Goal: Task Accomplishment & Management: Manage account settings

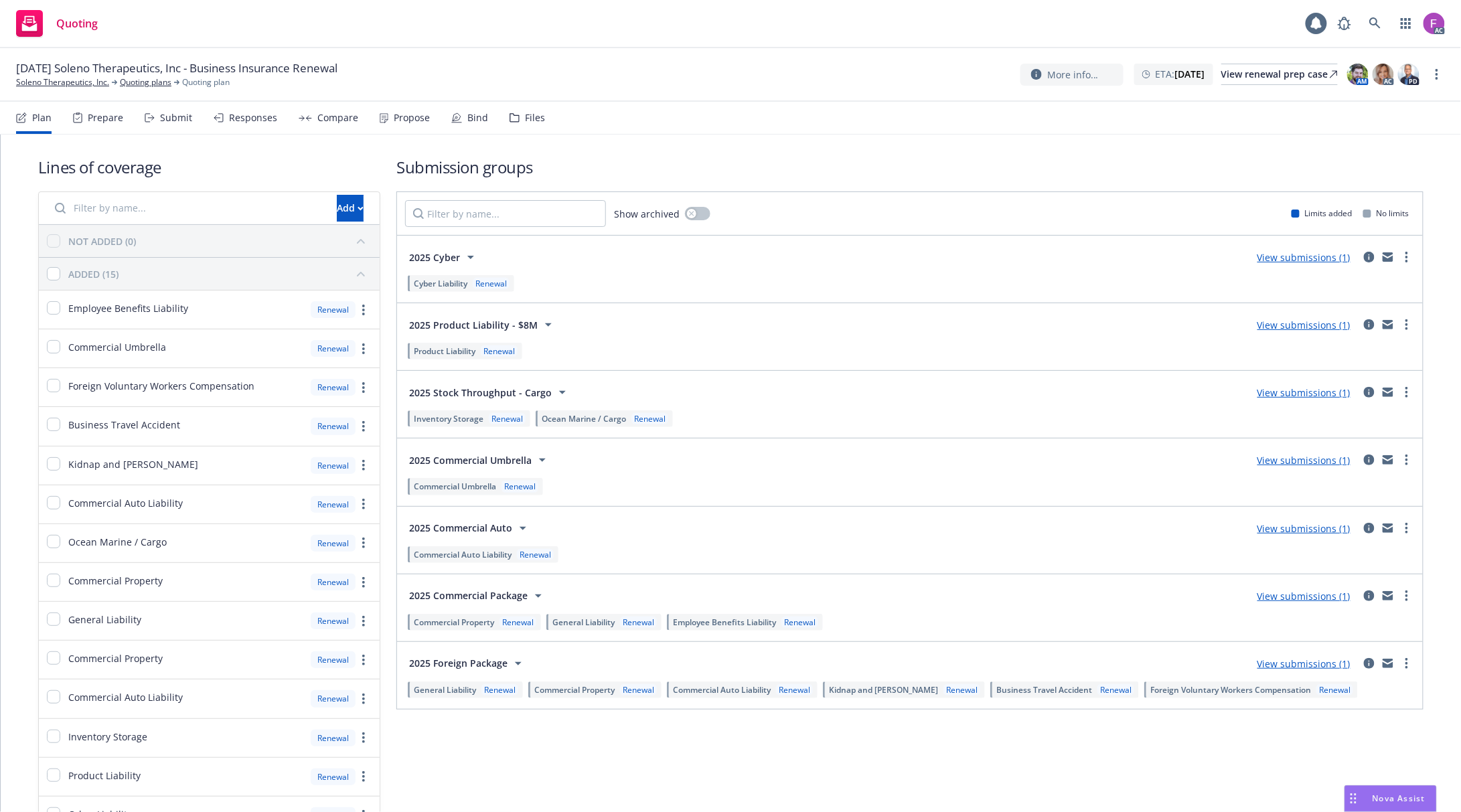
click at [515, 117] on div "Files" at bounding box center [527, 118] width 35 height 32
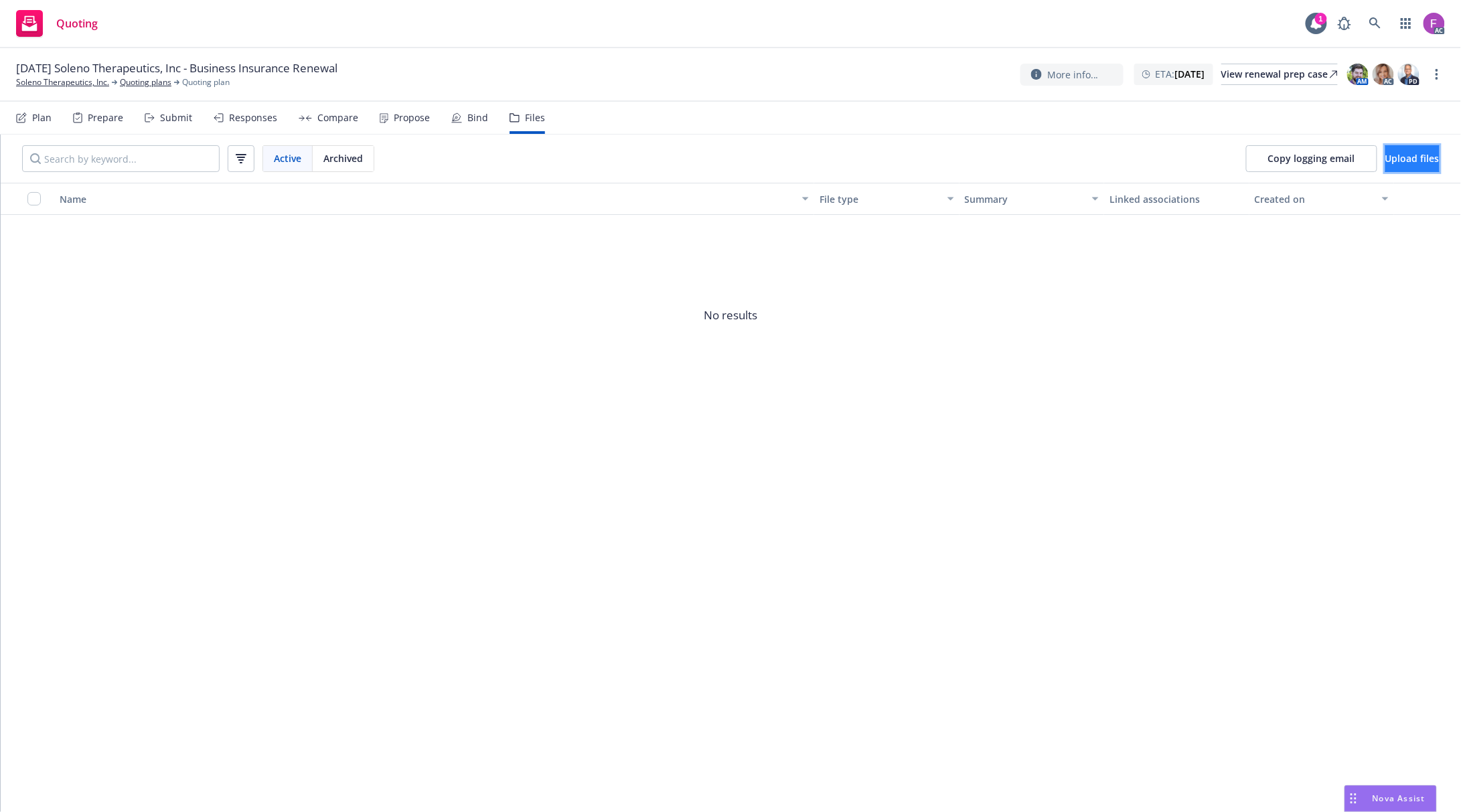
click at [1386, 159] on span "Upload files" at bounding box center [1412, 158] width 54 height 13
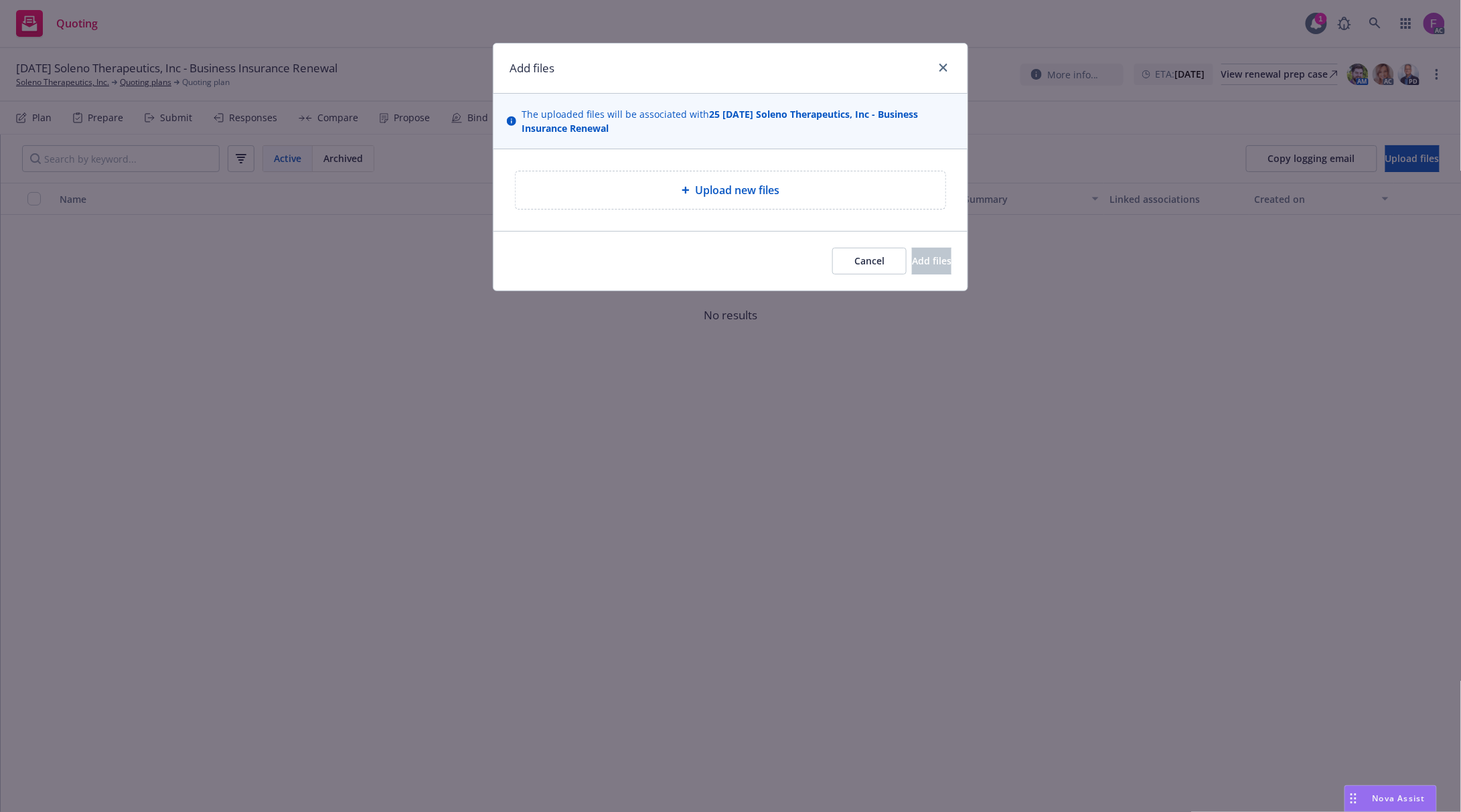
click at [740, 195] on span "Upload new files" at bounding box center [737, 190] width 84 height 16
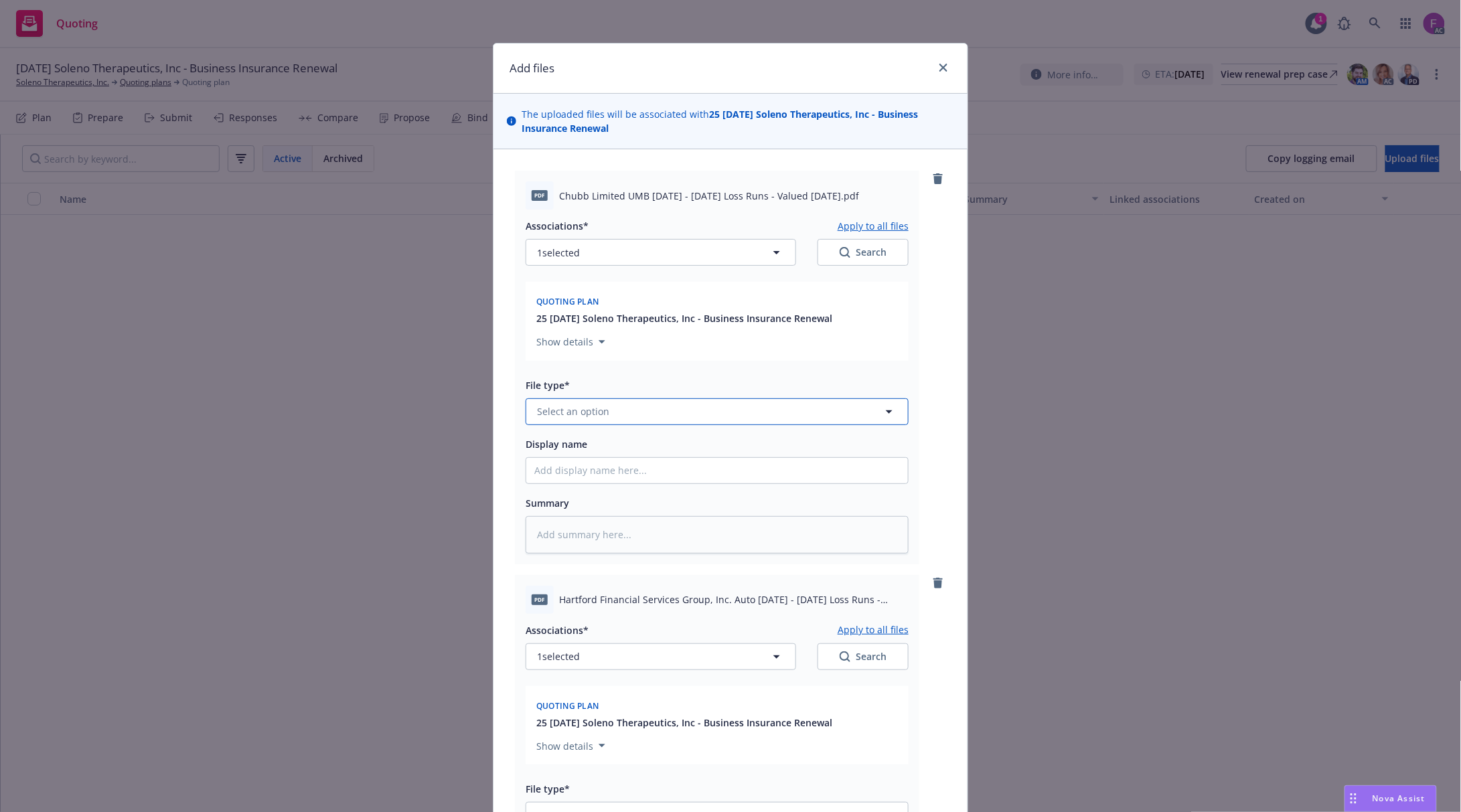
click at [661, 405] on button "Select an option" at bounding box center [716, 411] width 383 height 26
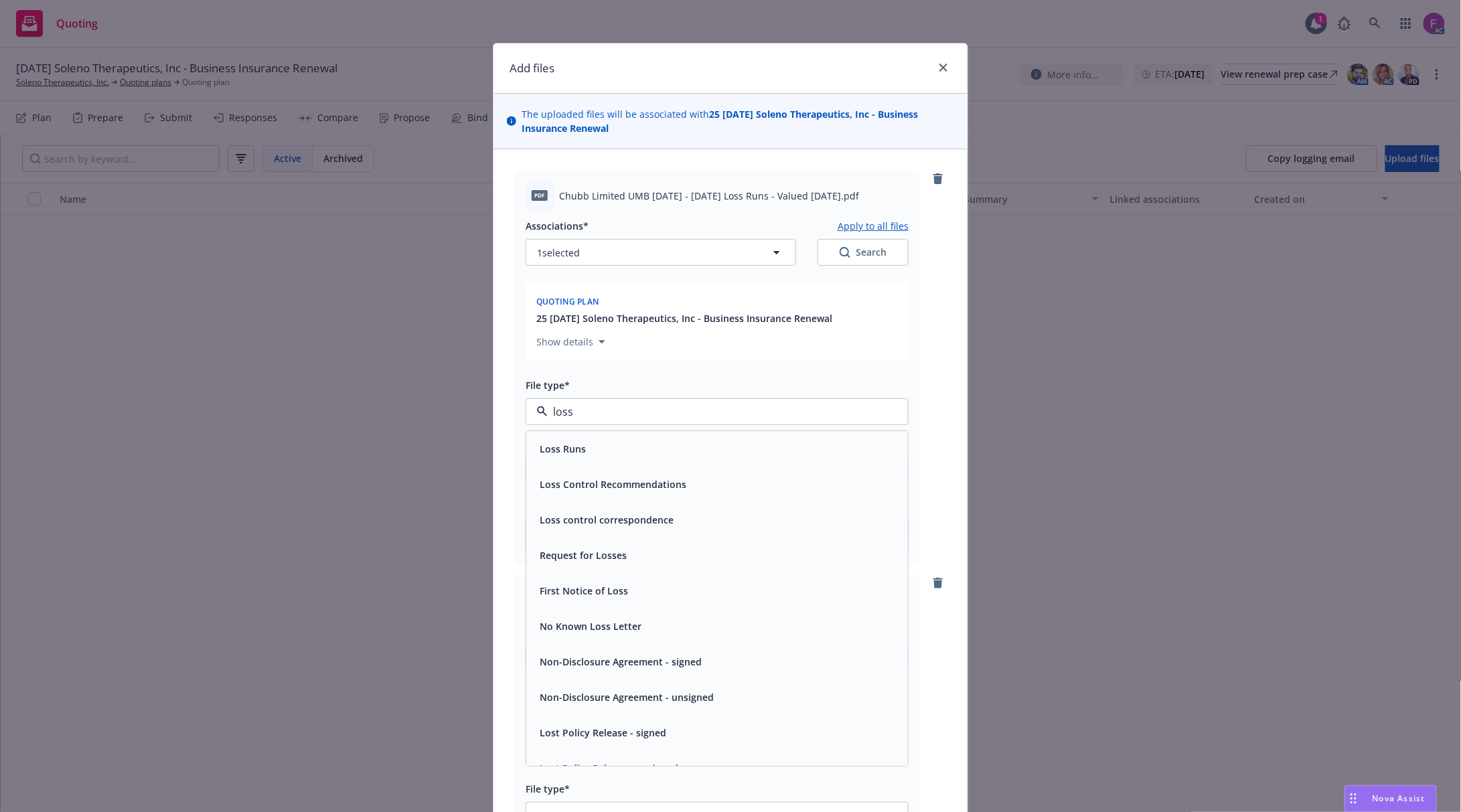
paste input "Loss Run"
type input "Loss Run"
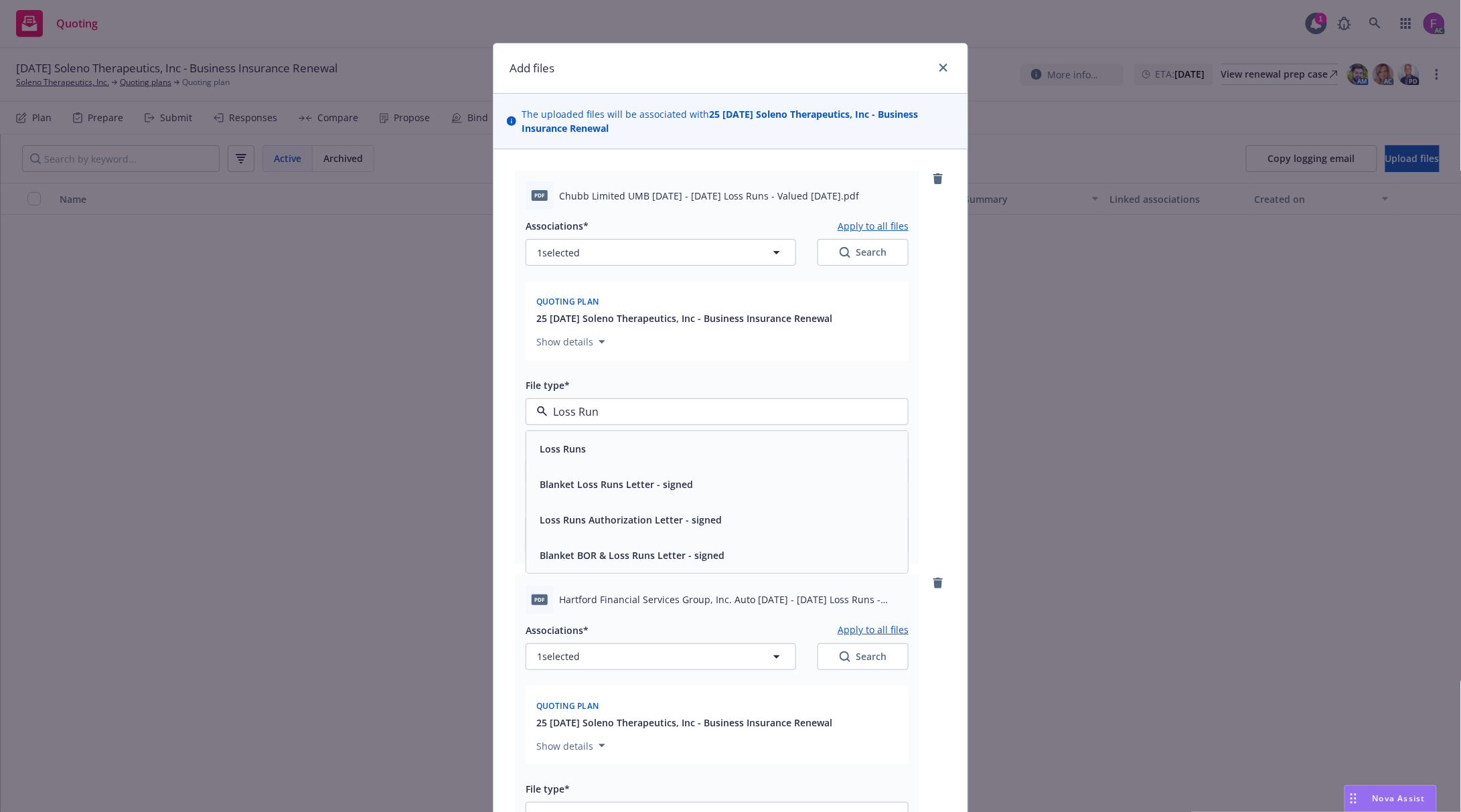
click at [558, 453] on span "Loss Runs" at bounding box center [562, 449] width 46 height 14
type textarea "x"
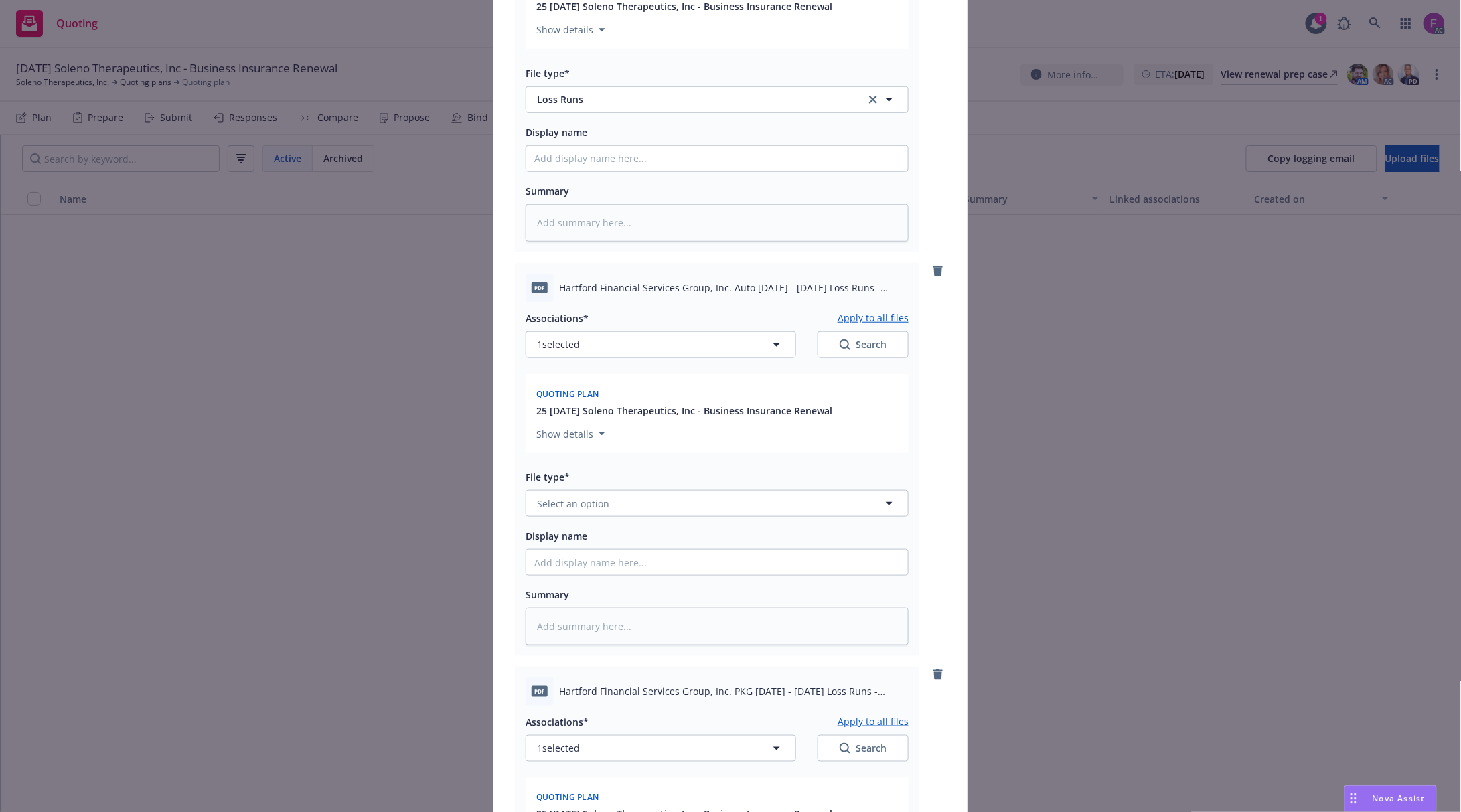
scroll to position [357, 0]
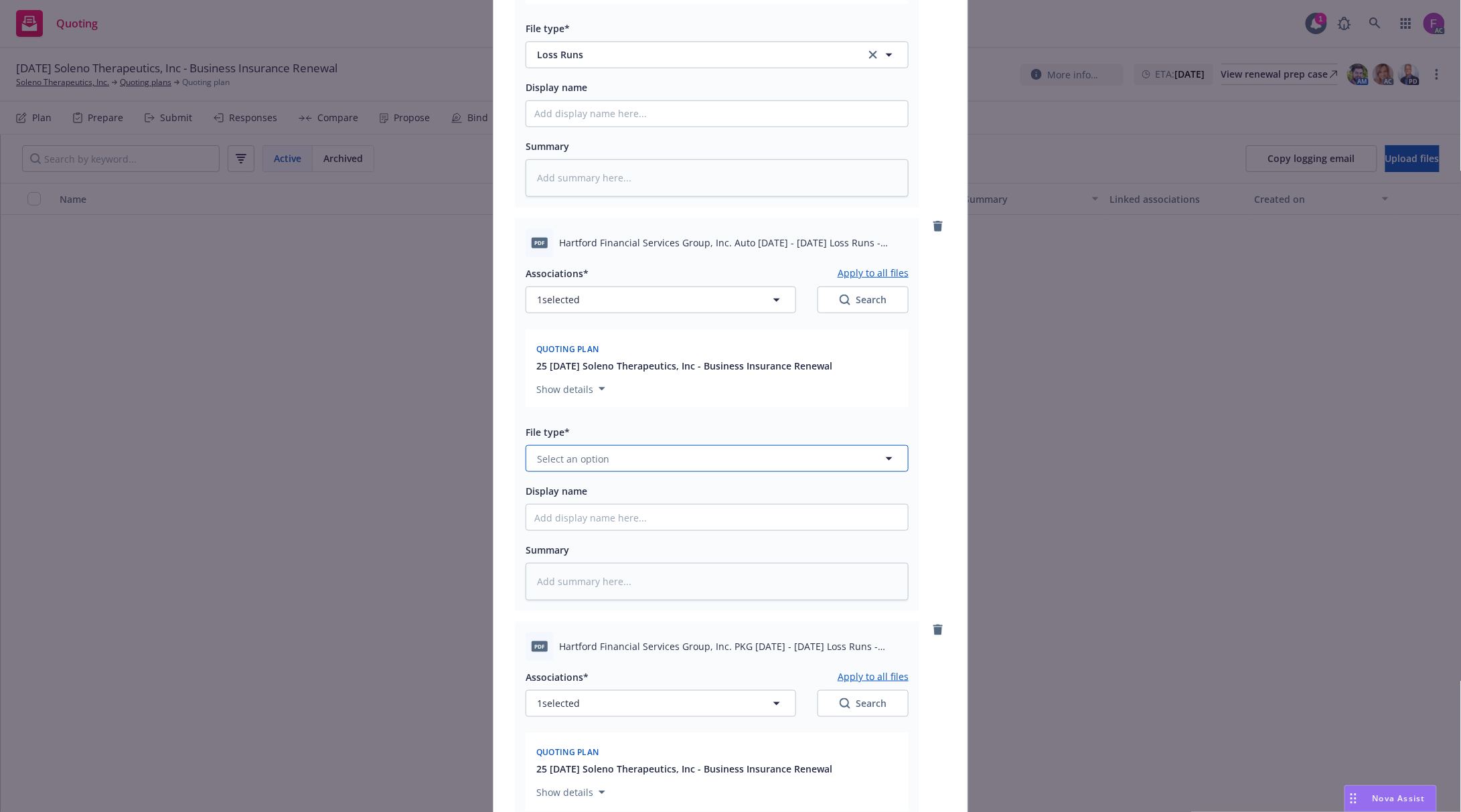
click at [586, 454] on span "Select an option" at bounding box center [573, 458] width 73 height 14
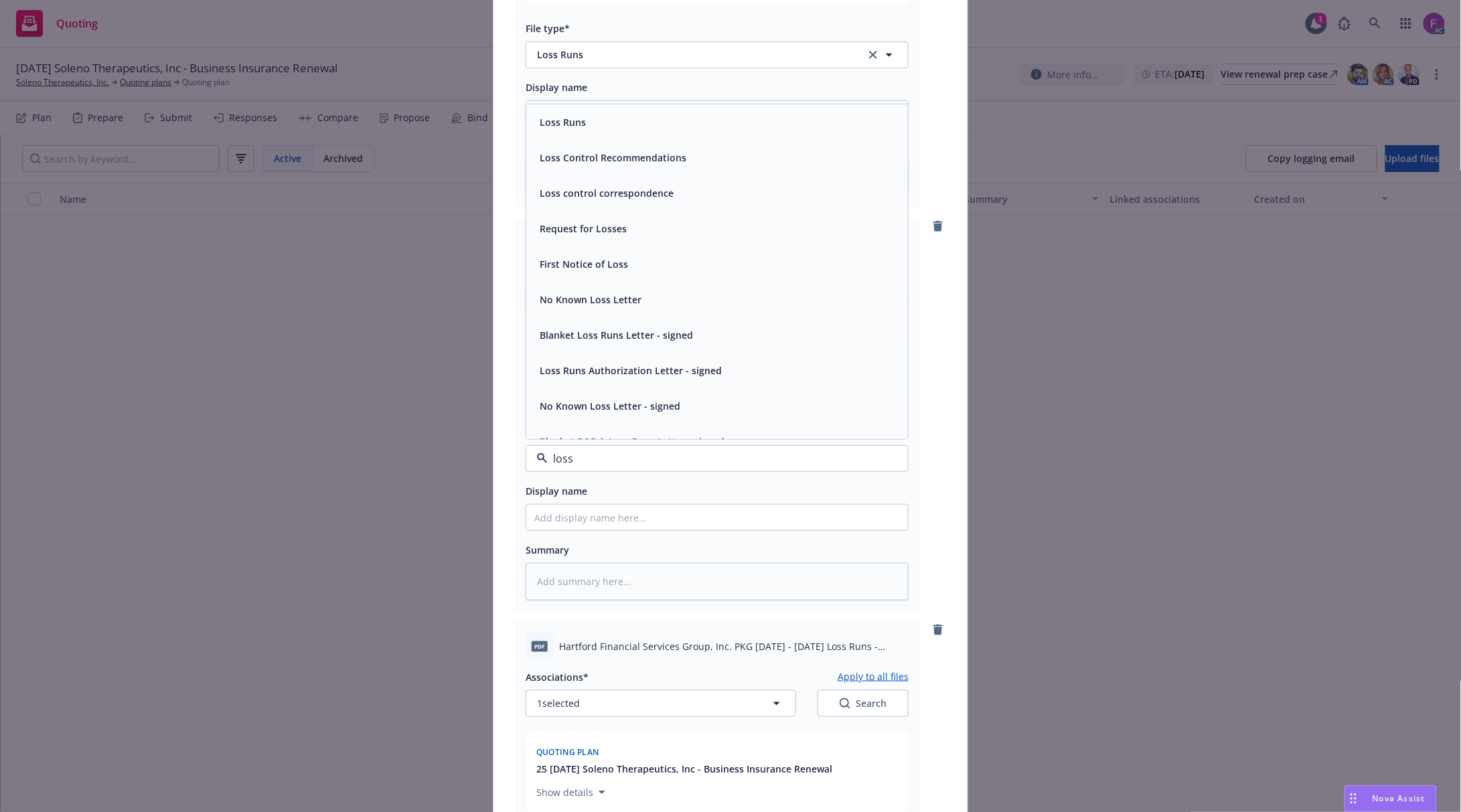
paste input "Loss Run"
type input "Loss Run"
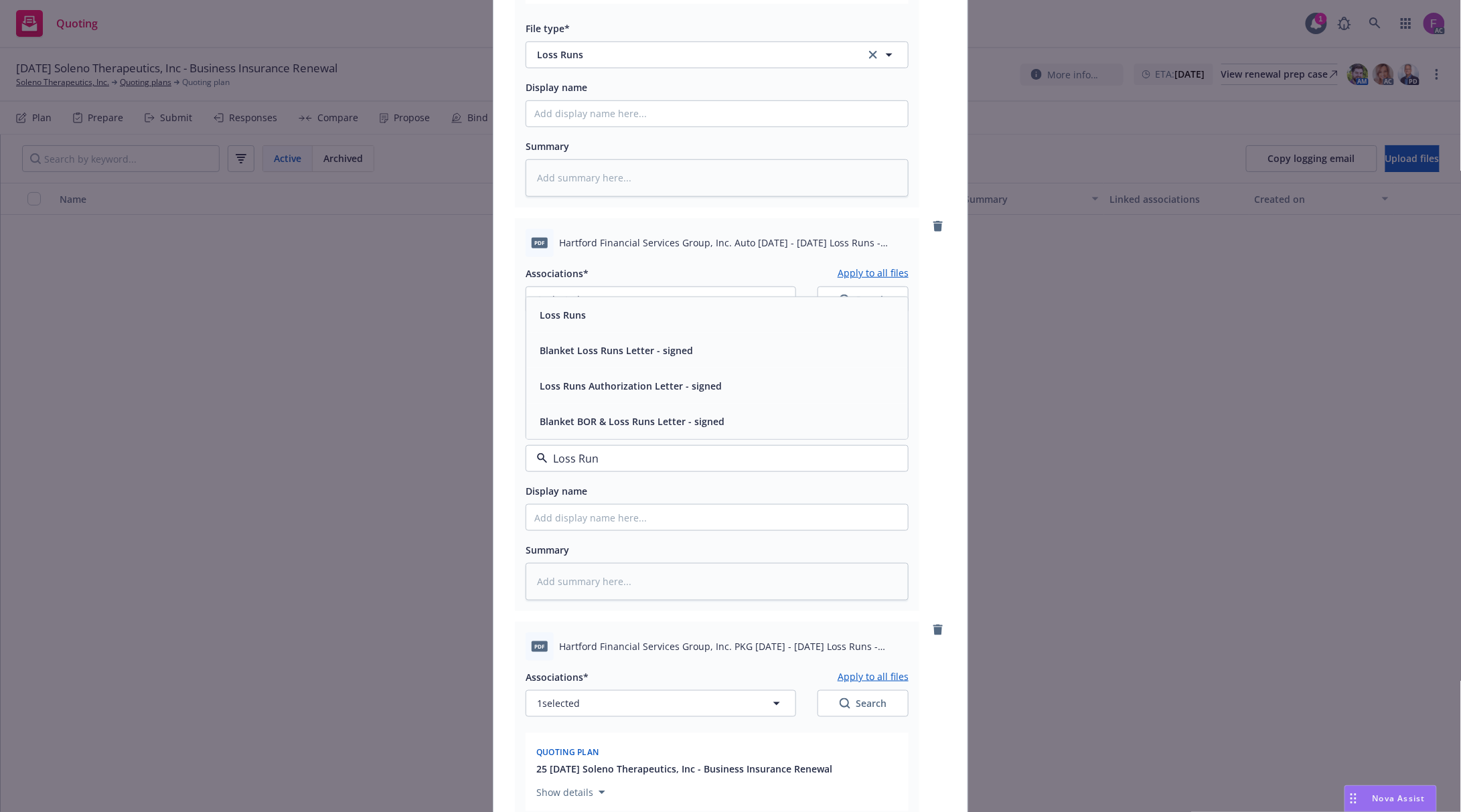
drag, startPoint x: 604, startPoint y: 461, endPoint x: 370, endPoint y: 434, distance: 235.6
click at [370, 434] on div "Add files The uploaded files will be associated with 25 11/14/25 Soleno Therape…" at bounding box center [730, 406] width 1461 height 812
click at [576, 311] on span "Loss Runs" at bounding box center [562, 314] width 46 height 14
type textarea "x"
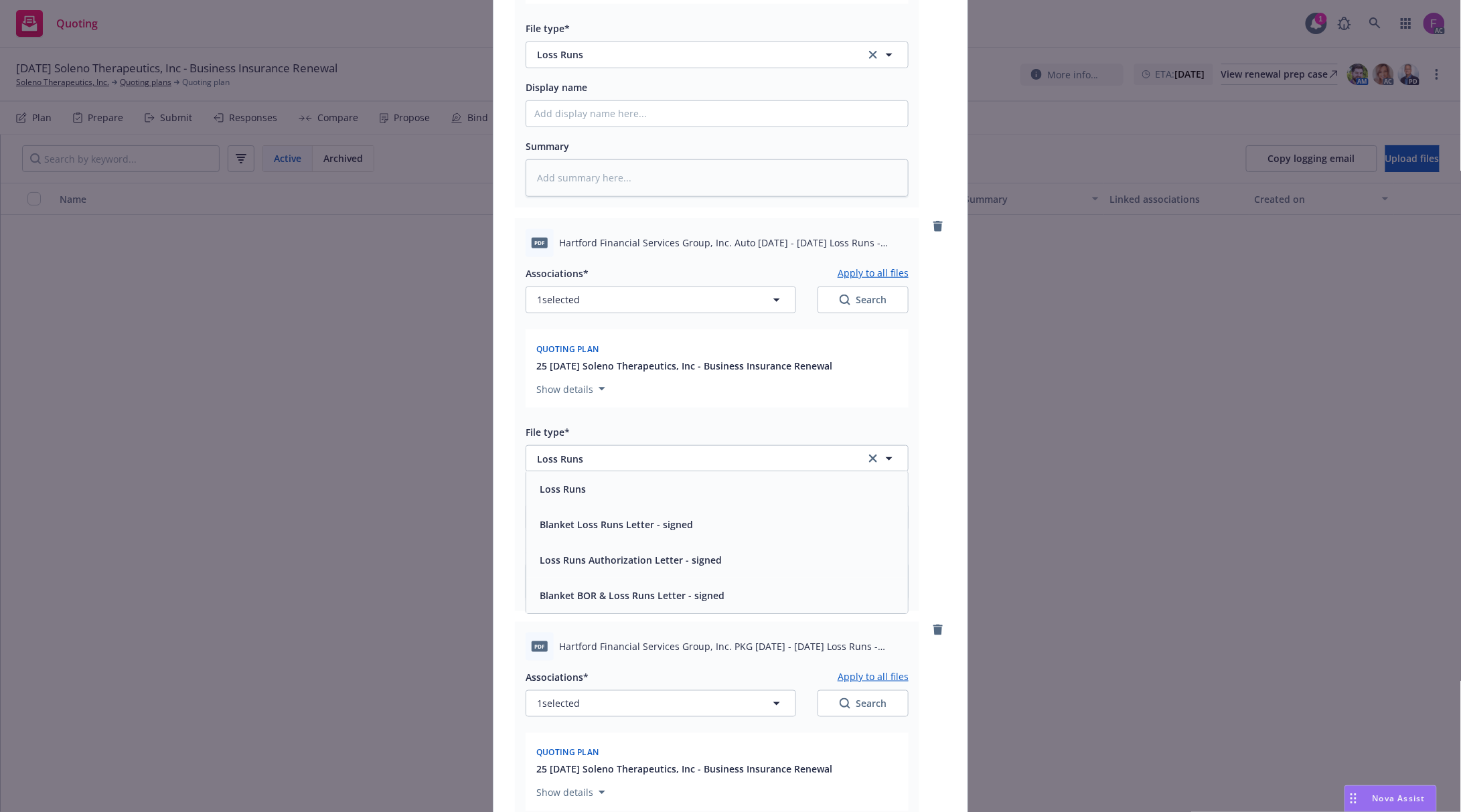
scroll to position [892, 0]
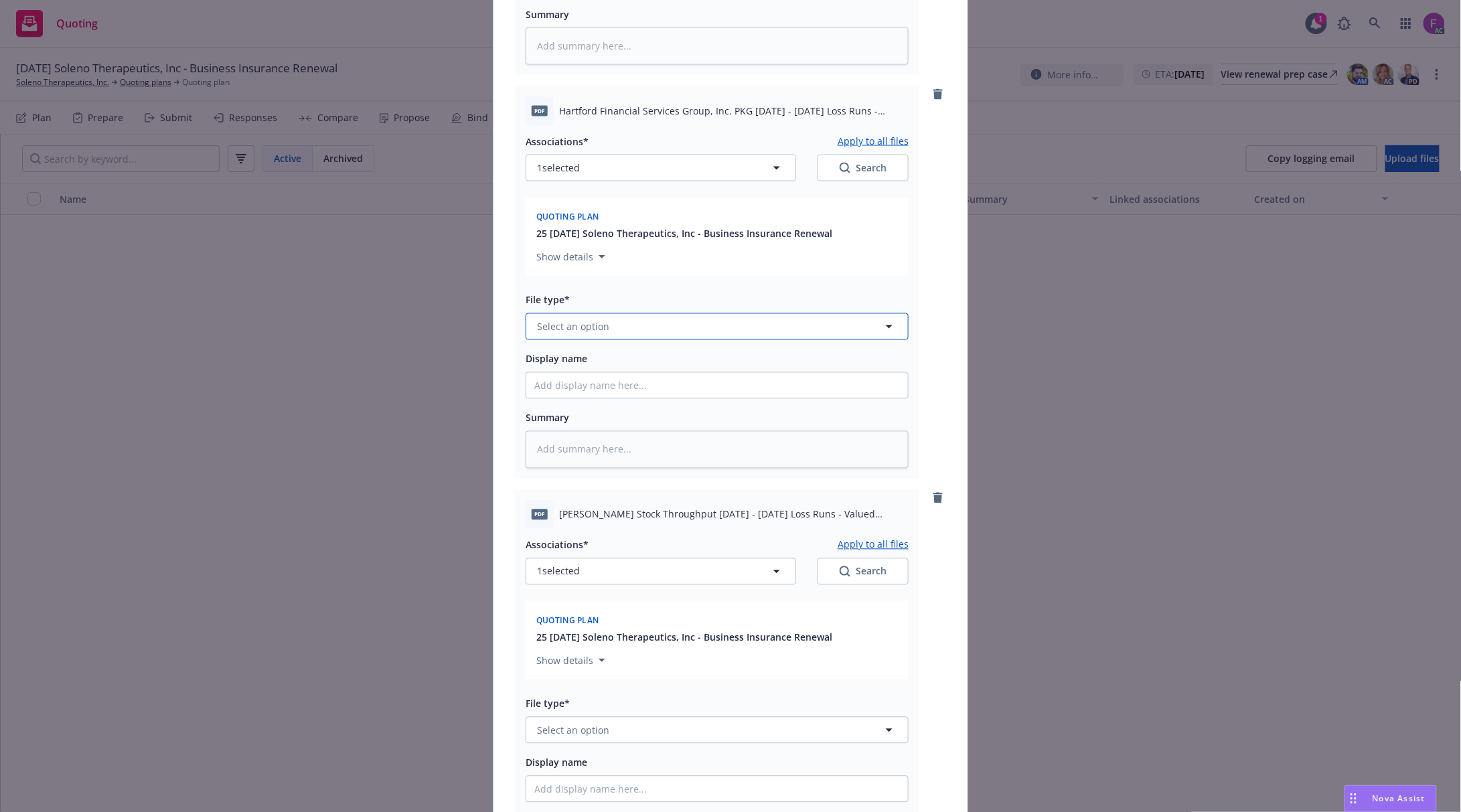
click at [587, 328] on span "Select an option" at bounding box center [573, 327] width 73 height 14
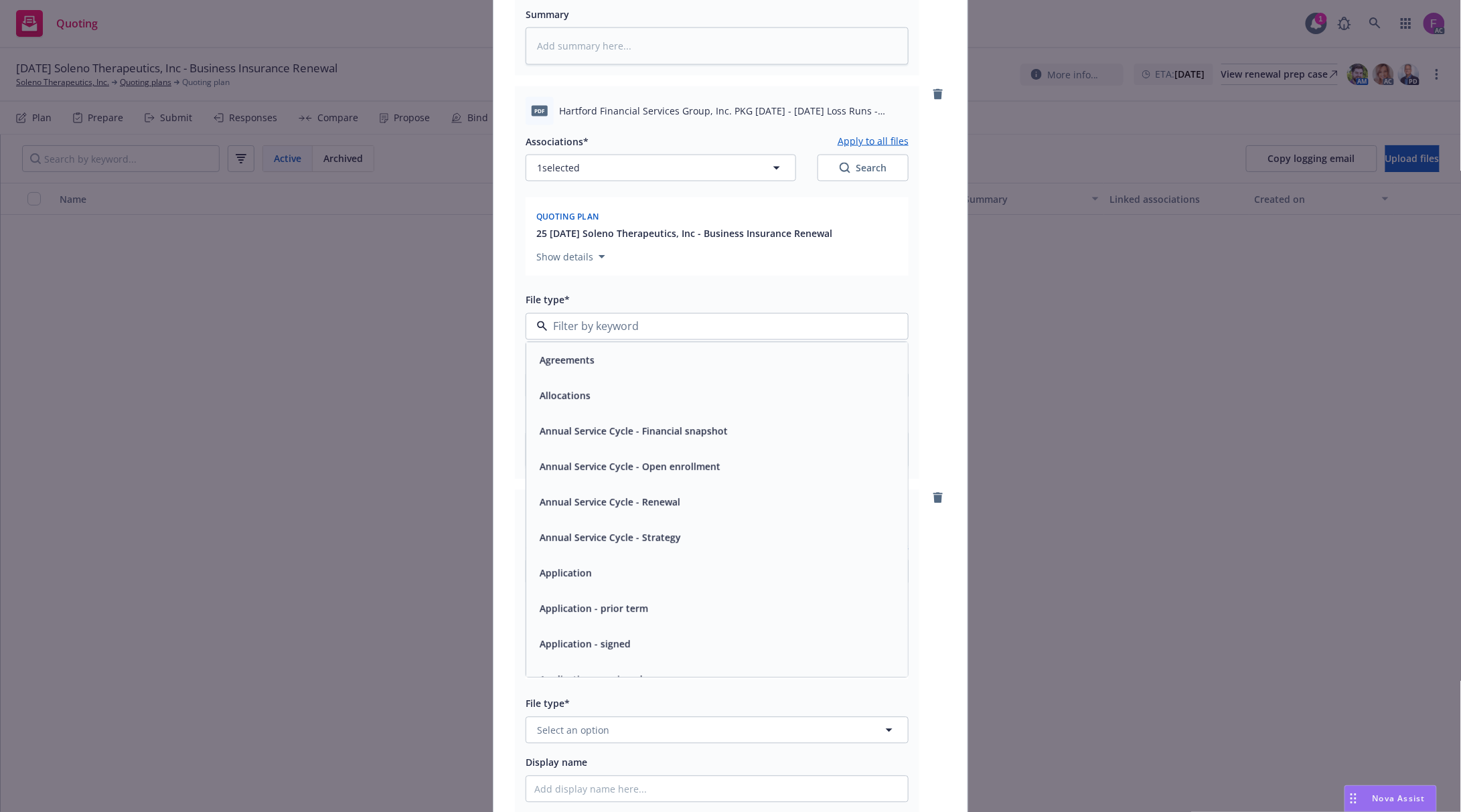
paste input "Loss Run"
type input "Loss Run"
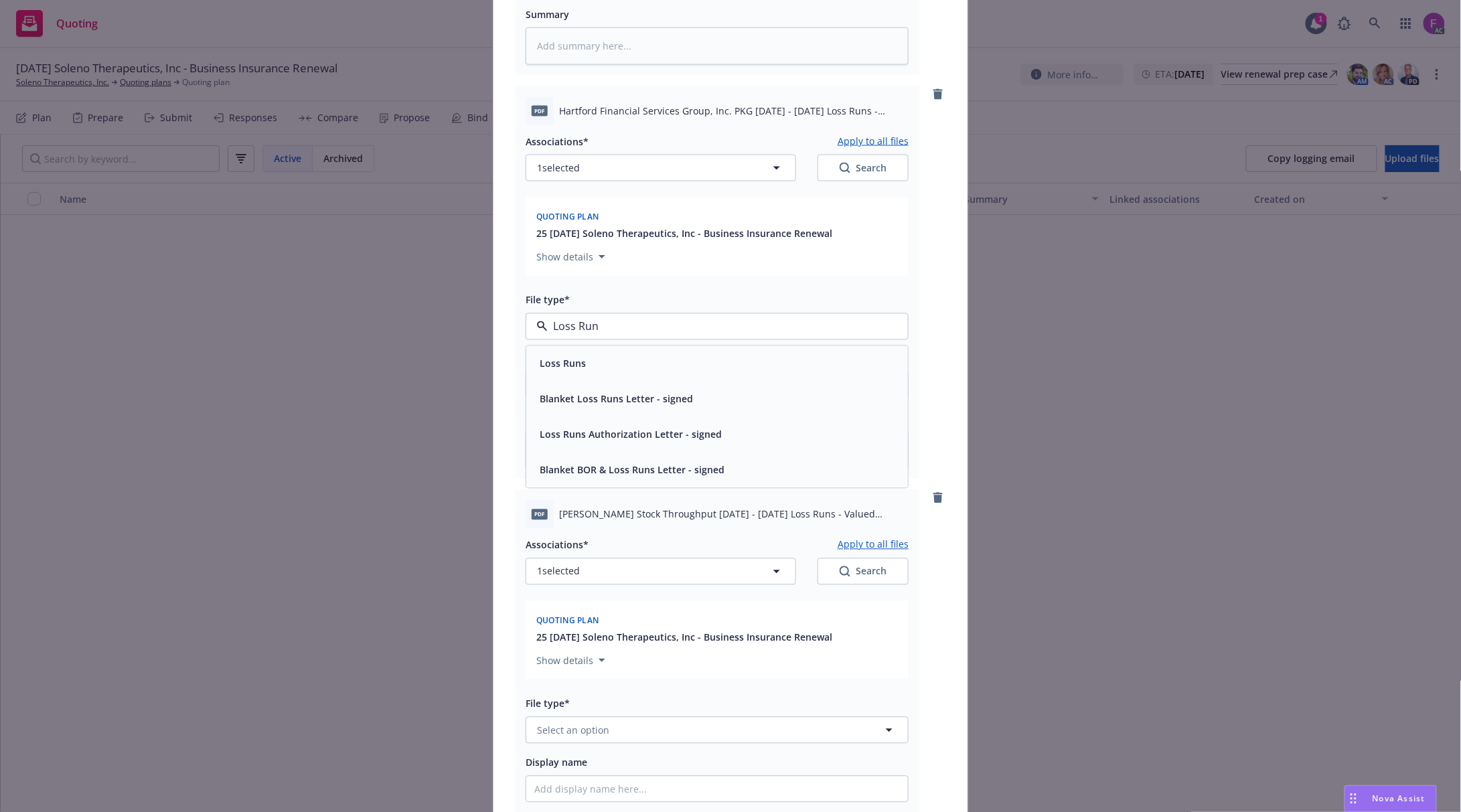
click at [587, 362] on div "Loss Runs" at bounding box center [716, 363] width 365 height 20
type textarea "x"
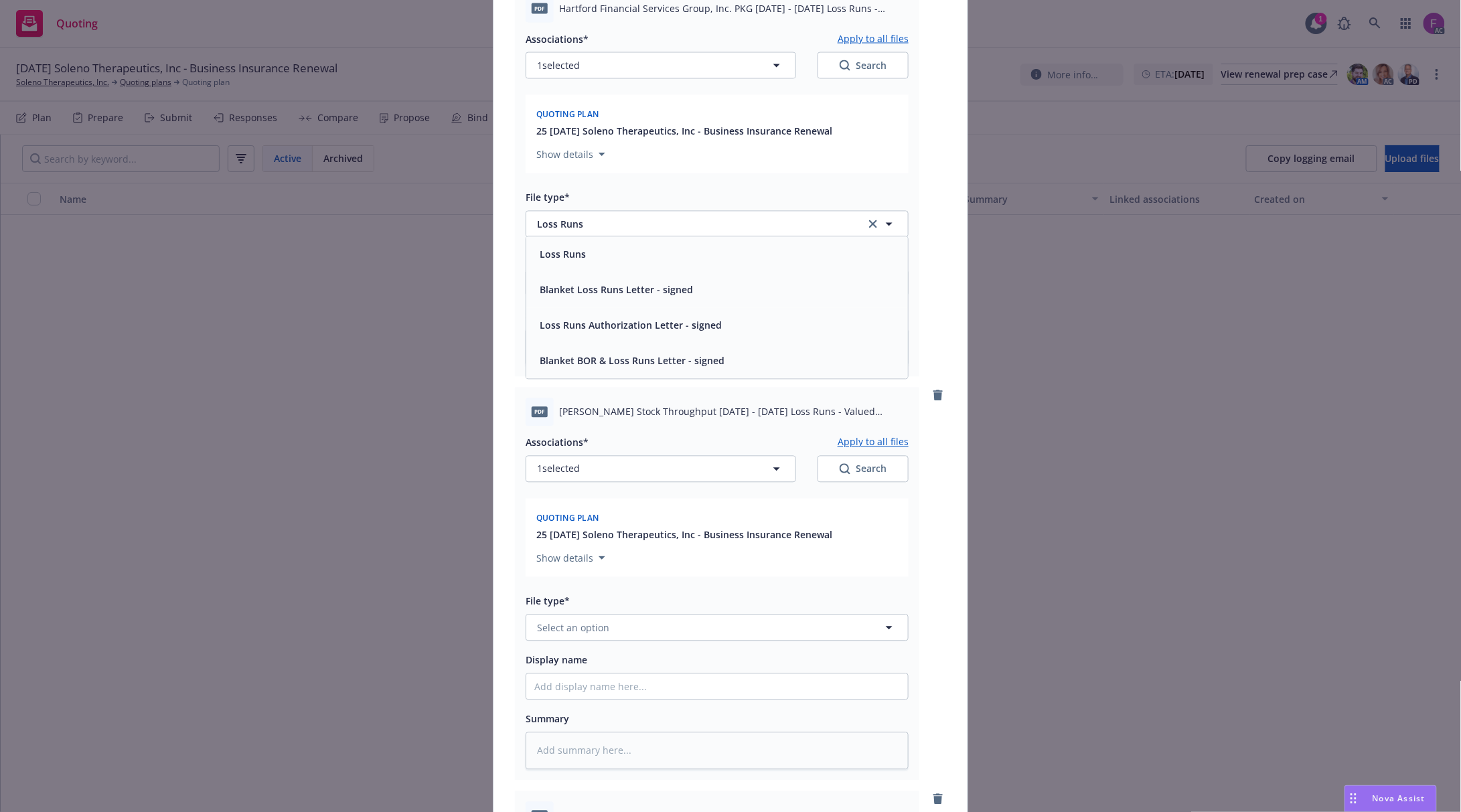
scroll to position [1249, 0]
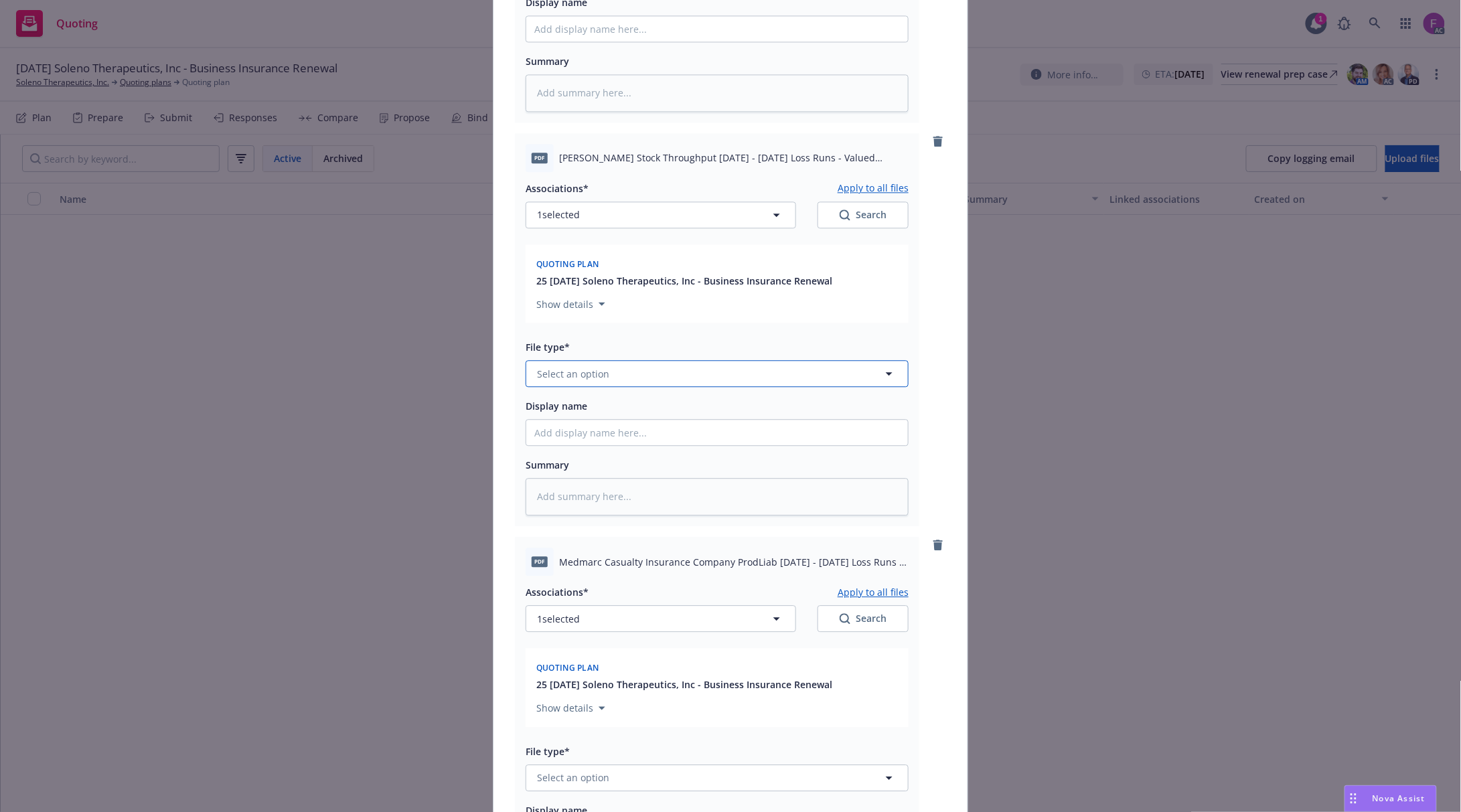
click at [567, 380] on span "Select an option" at bounding box center [573, 373] width 73 height 14
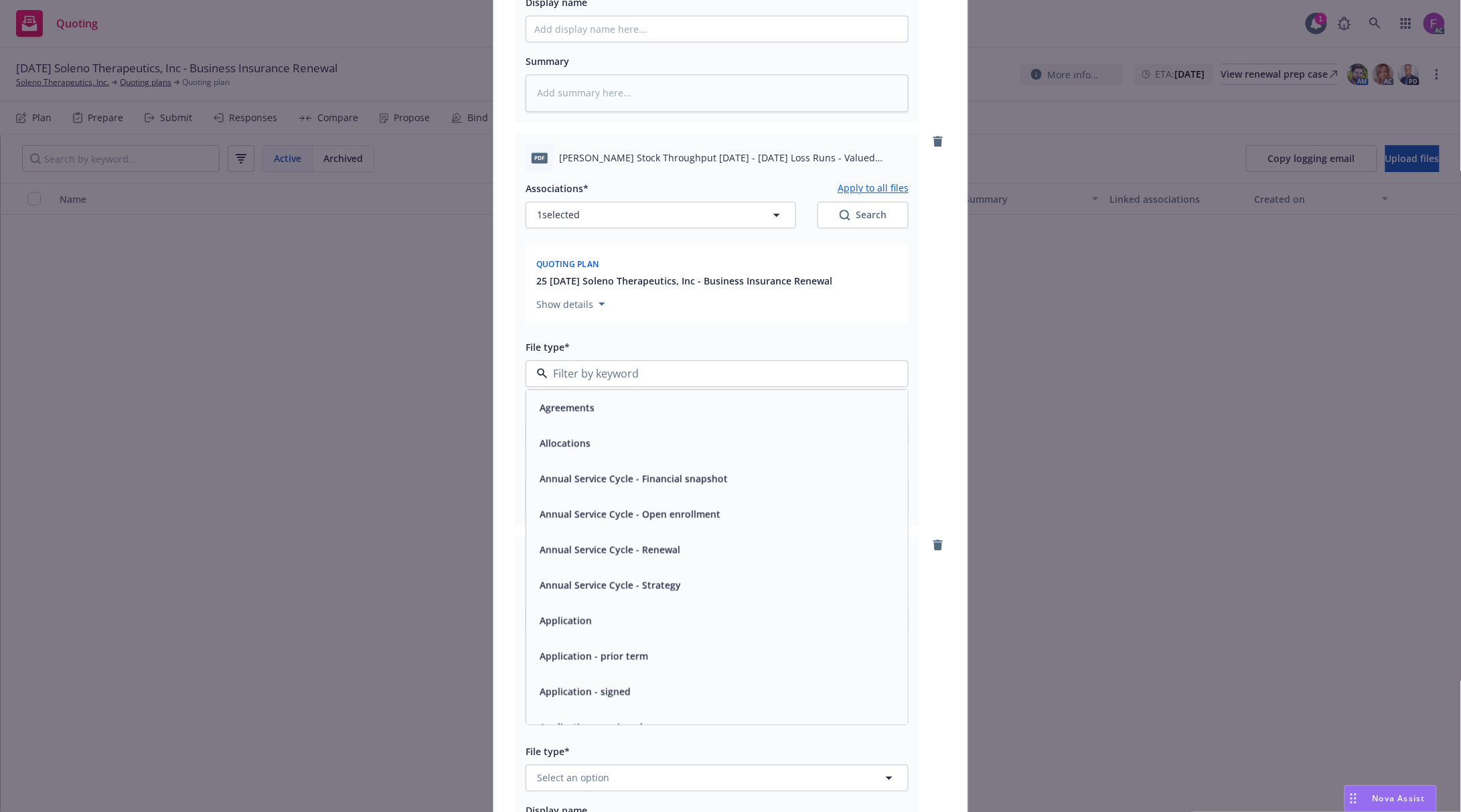
paste input "Loss Run"
type input "Loss Run"
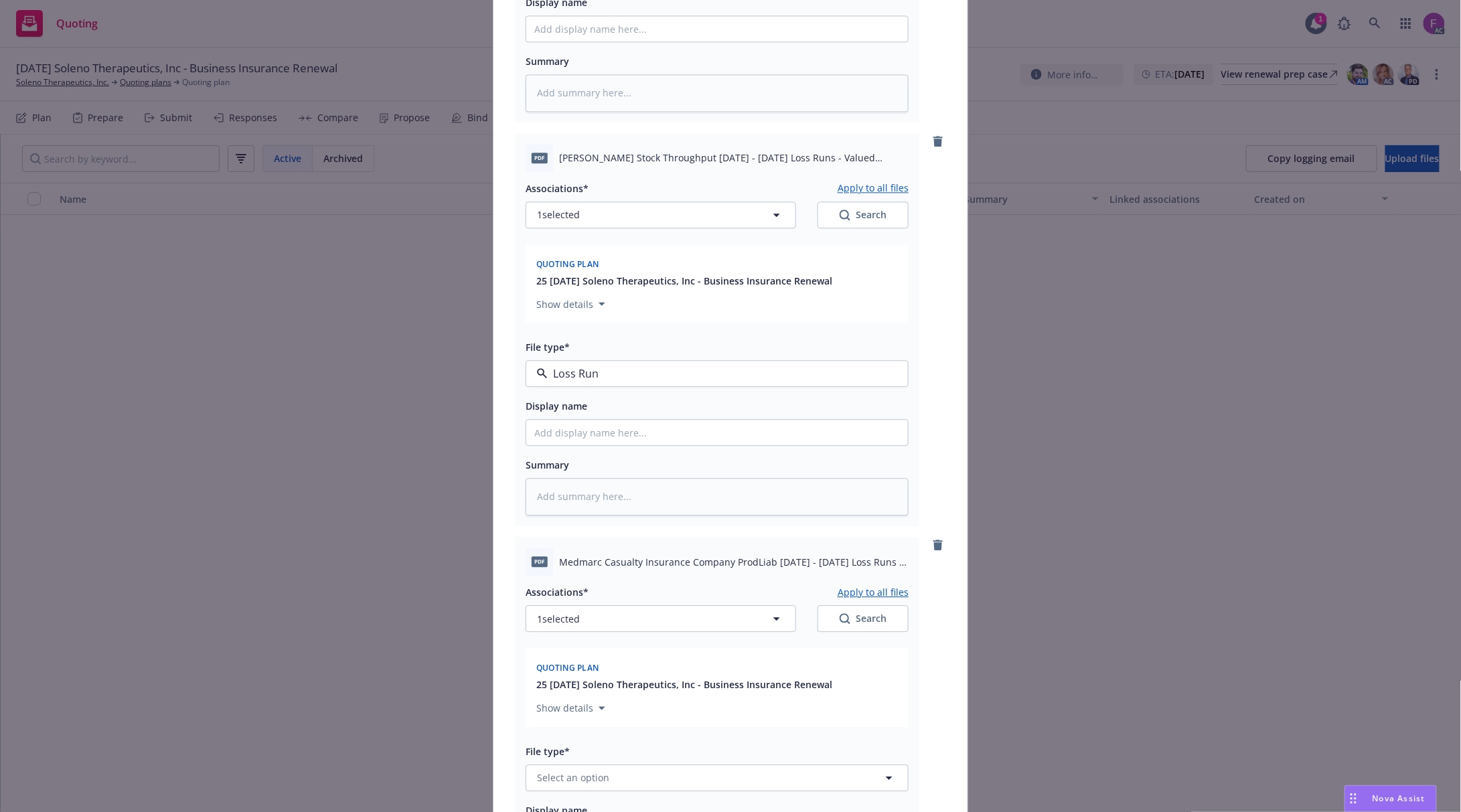
click at [576, 412] on span "Loss Runs" at bounding box center [562, 410] width 46 height 14
type textarea "x"
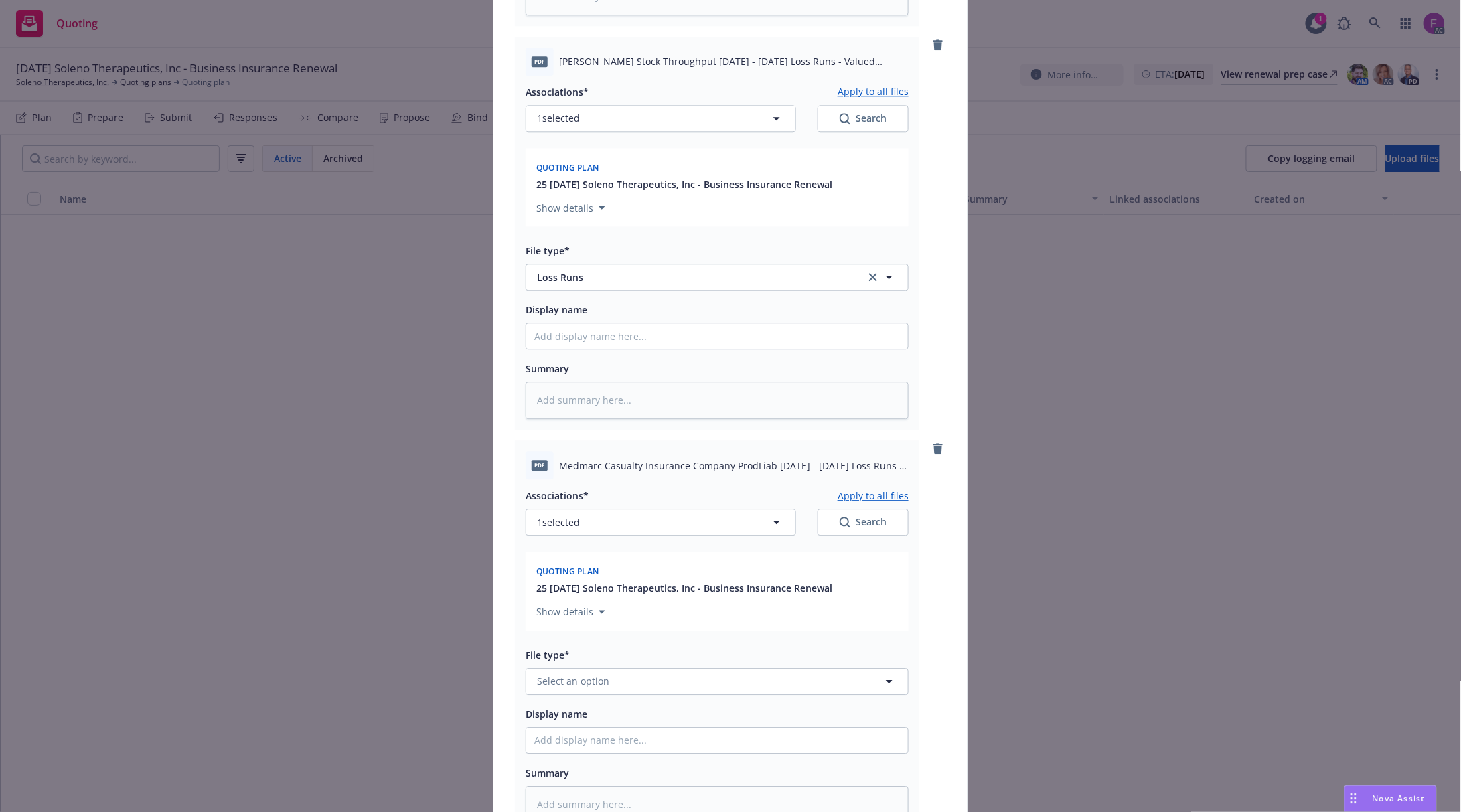
scroll to position [1516, 0]
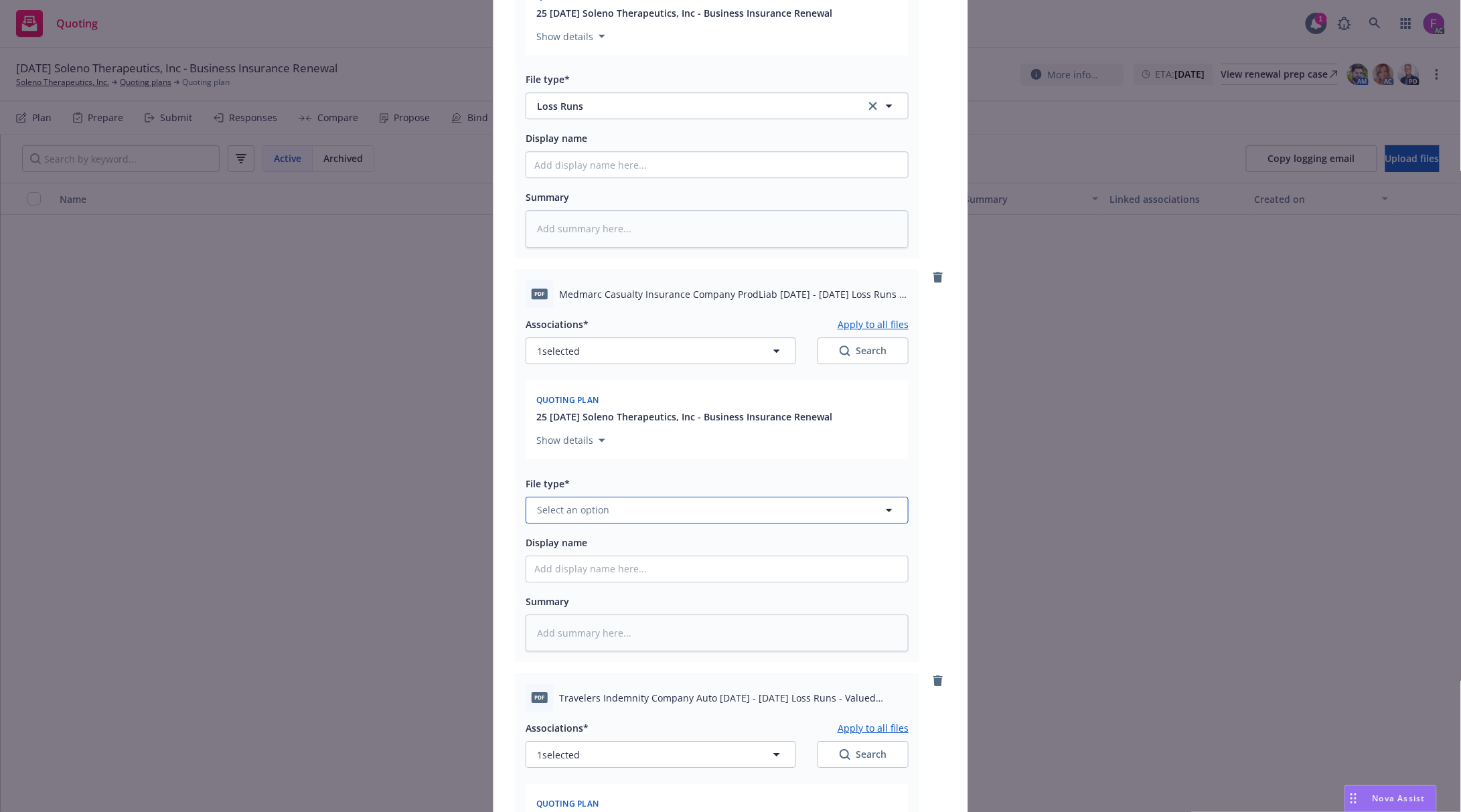
click at [565, 503] on button "Select an option" at bounding box center [716, 509] width 383 height 26
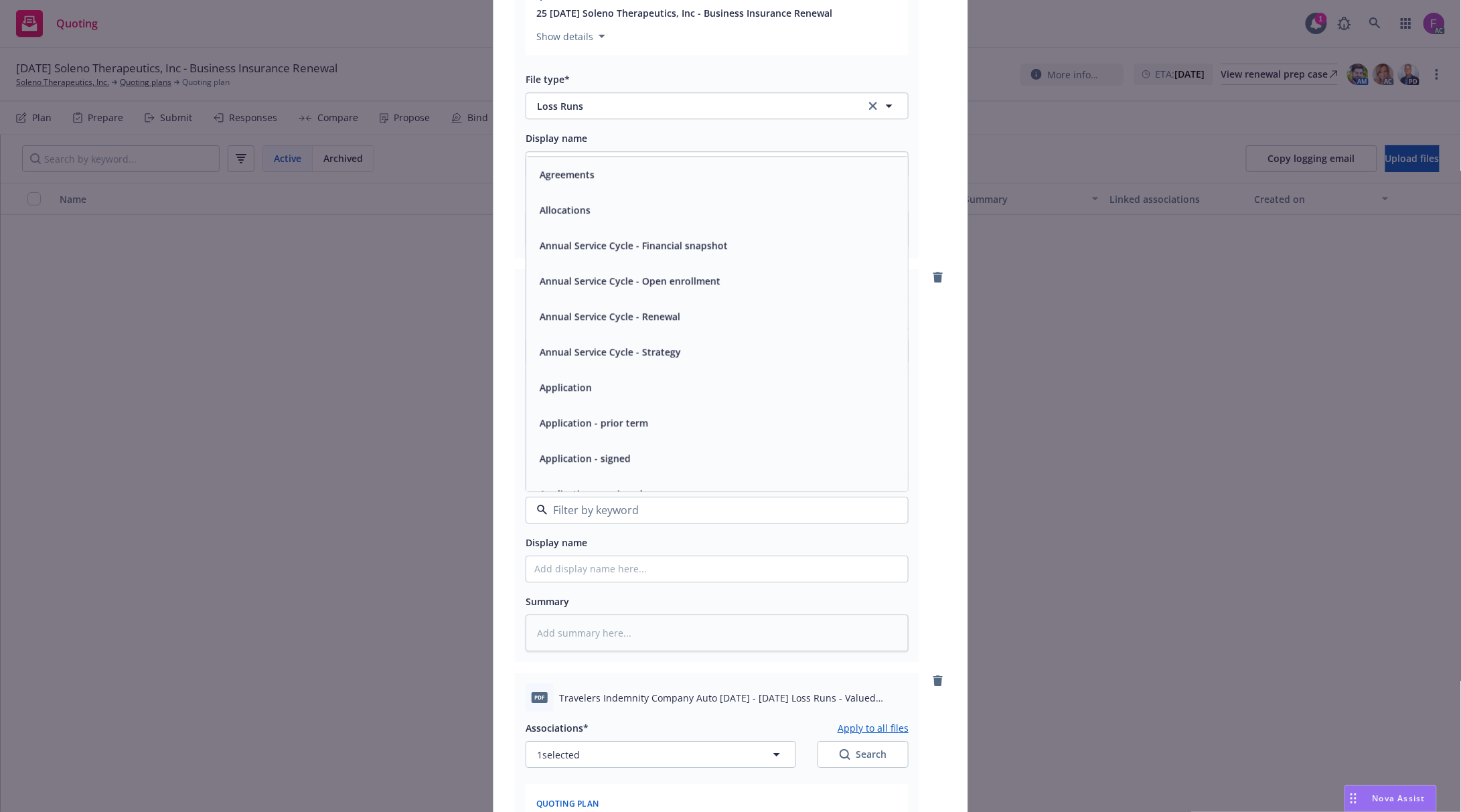
paste input "Loss Run"
type input "Loss Run"
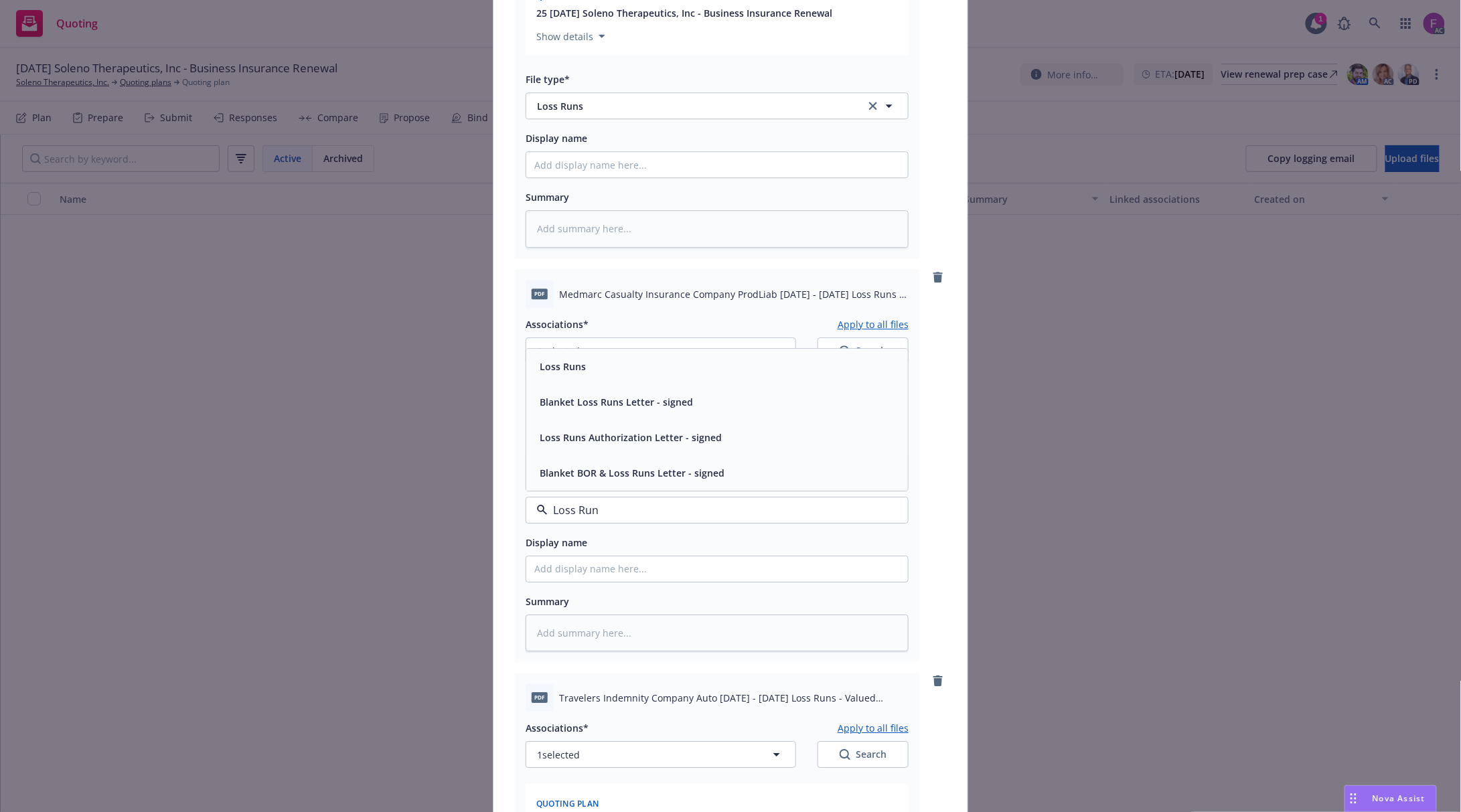
click at [577, 372] on span "Loss Runs" at bounding box center [562, 366] width 46 height 14
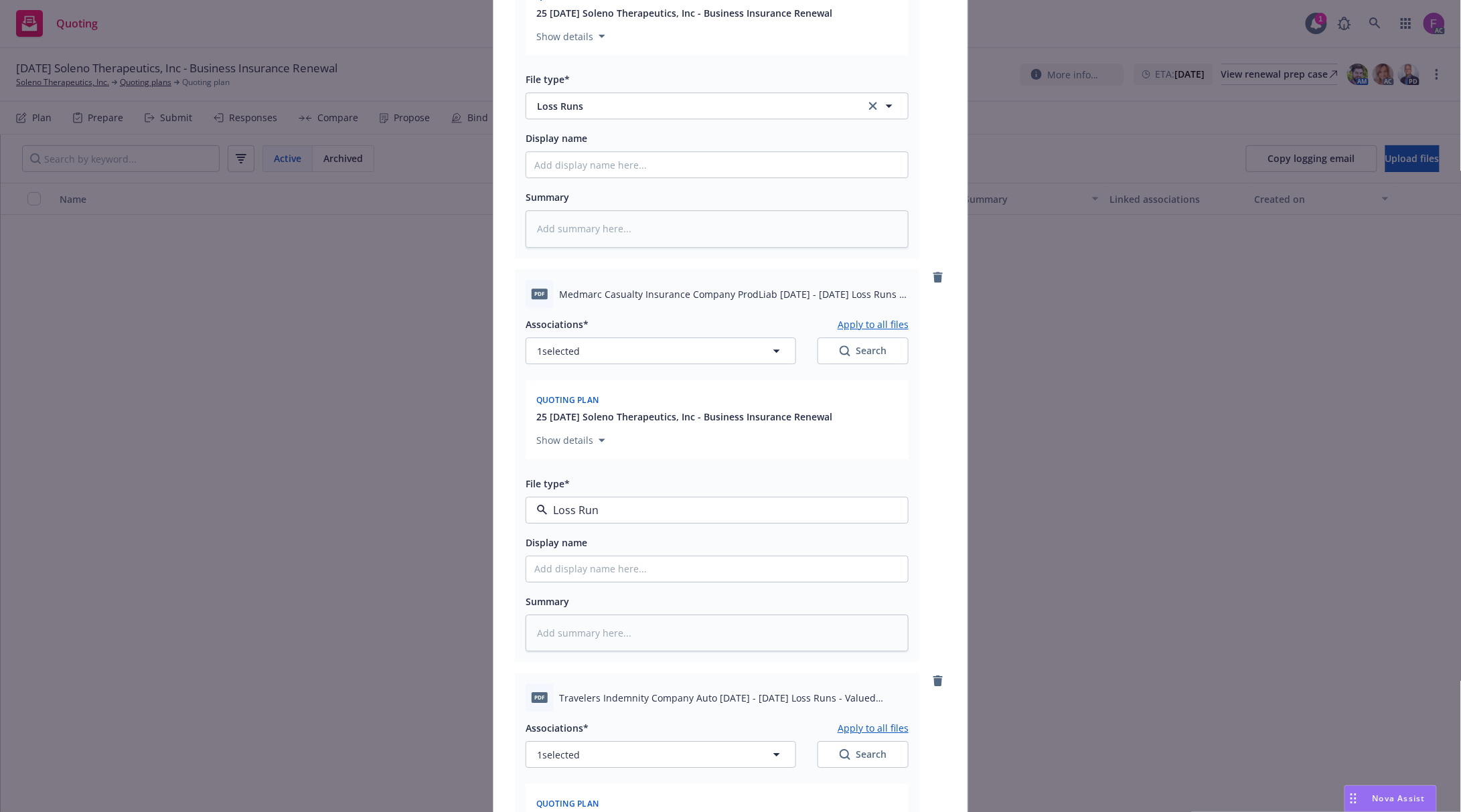
type textarea "x"
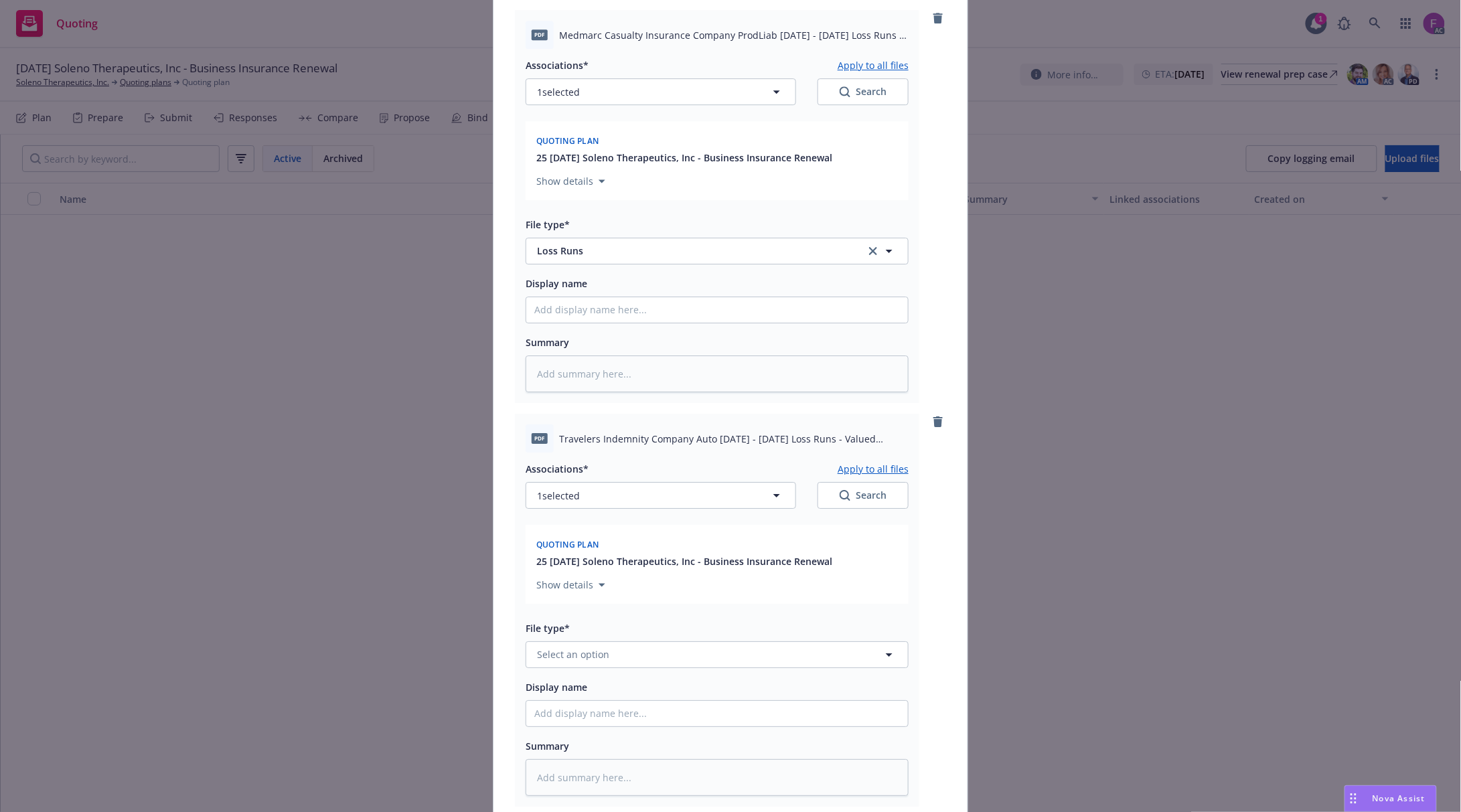
scroll to position [1784, 0]
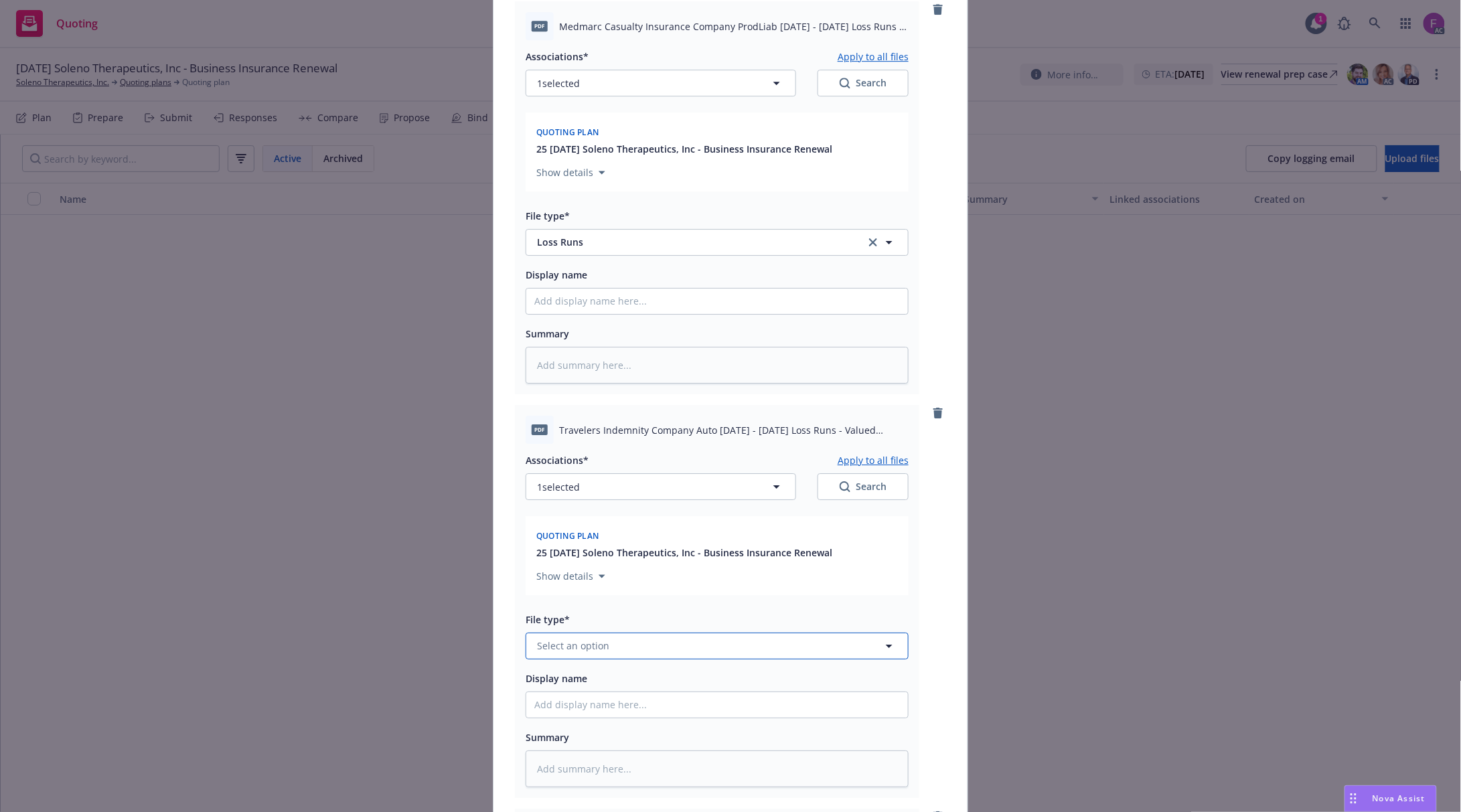
click at [551, 644] on span "Select an option" at bounding box center [573, 645] width 73 height 14
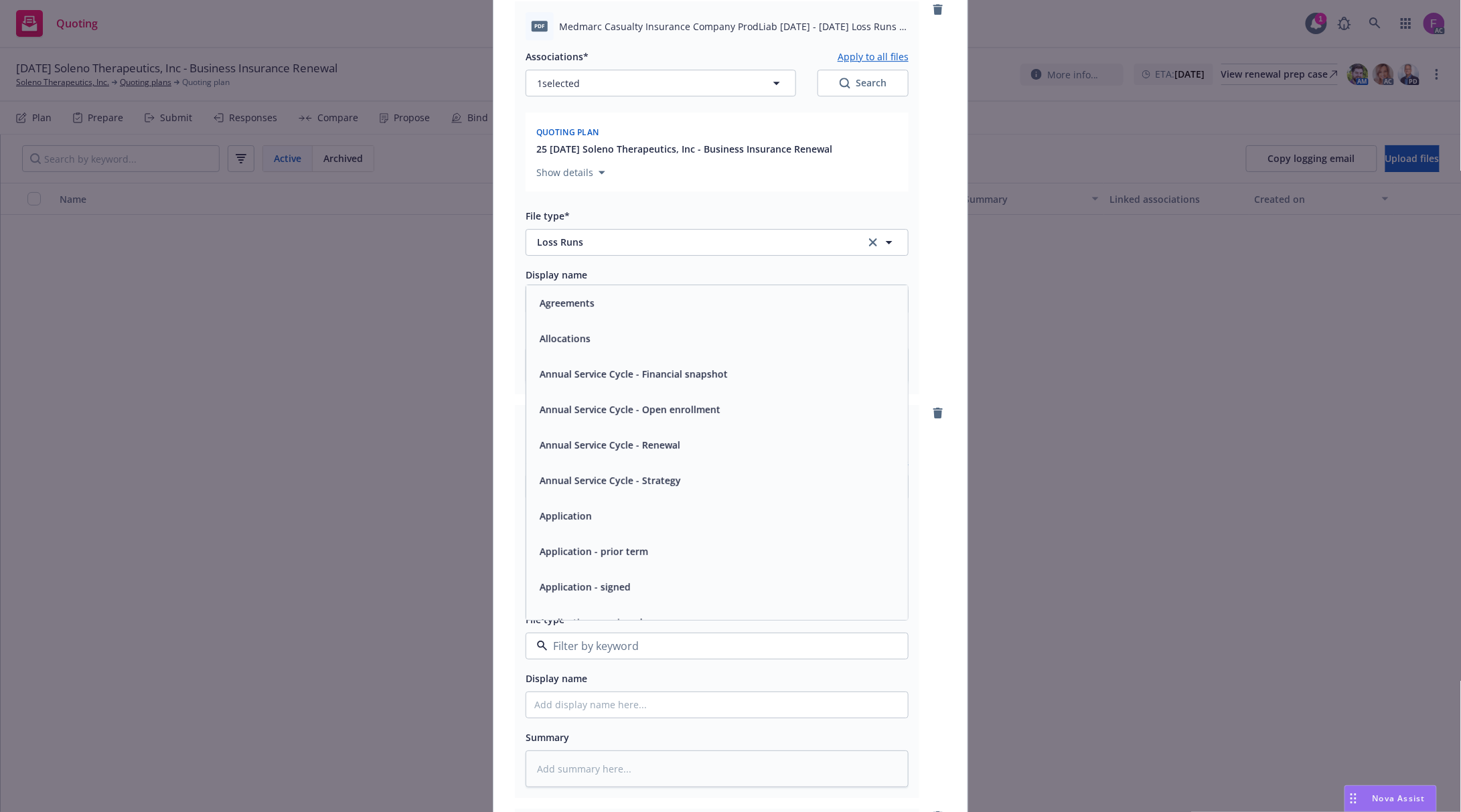
paste input "Loss Run"
type input "Loss Run"
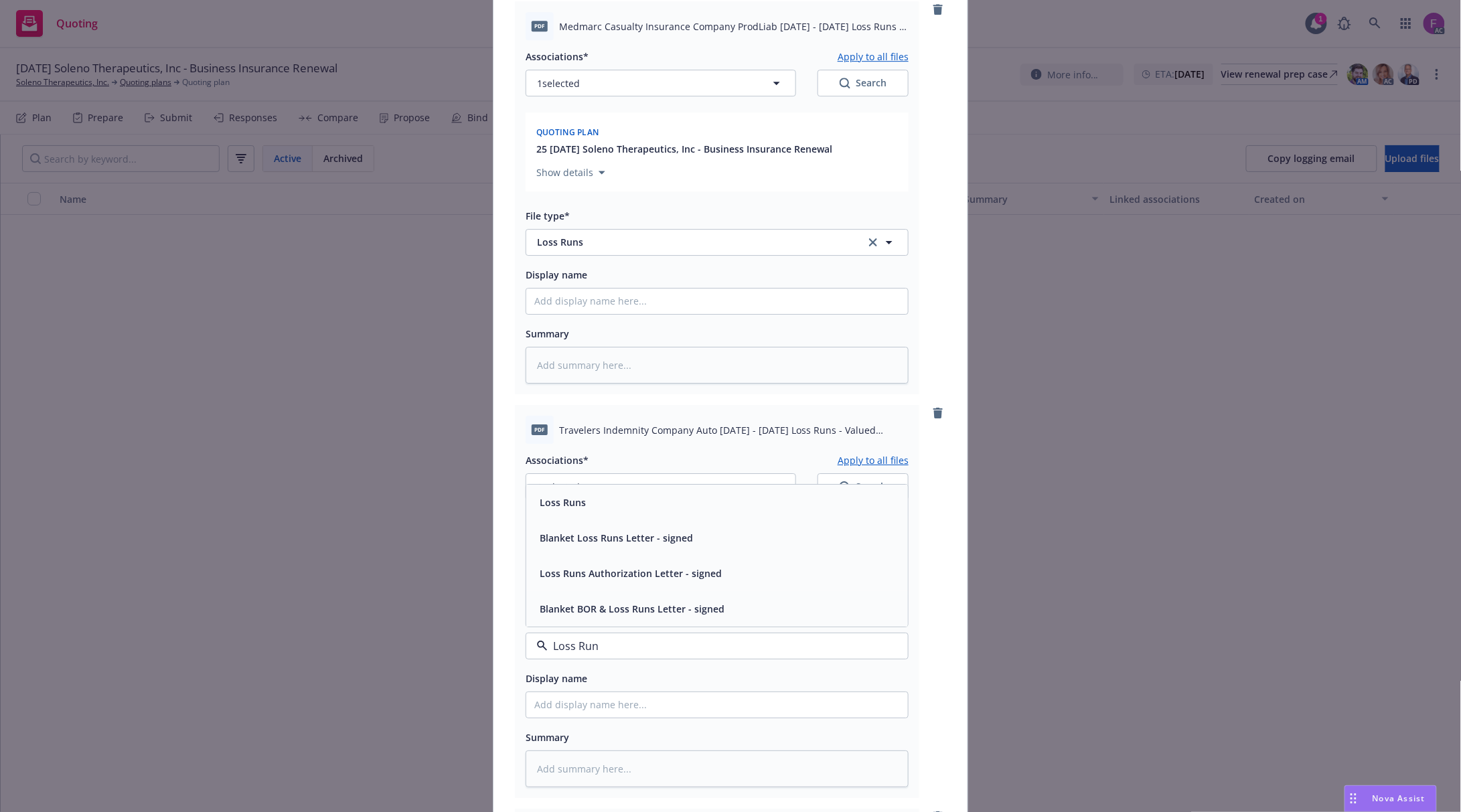
click at [589, 503] on div "Loss Runs" at bounding box center [716, 502] width 365 height 20
type textarea "x"
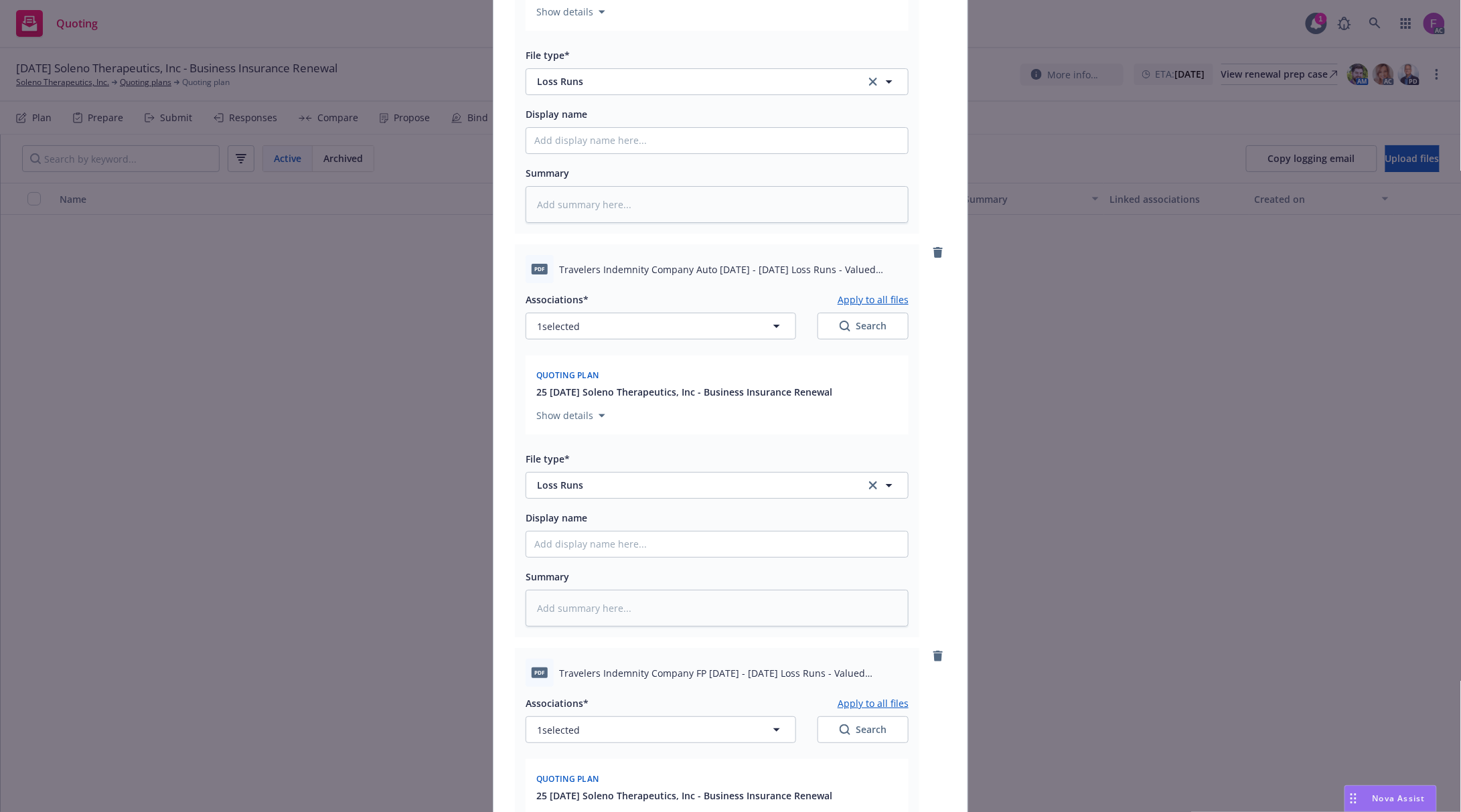
scroll to position [2230, 0]
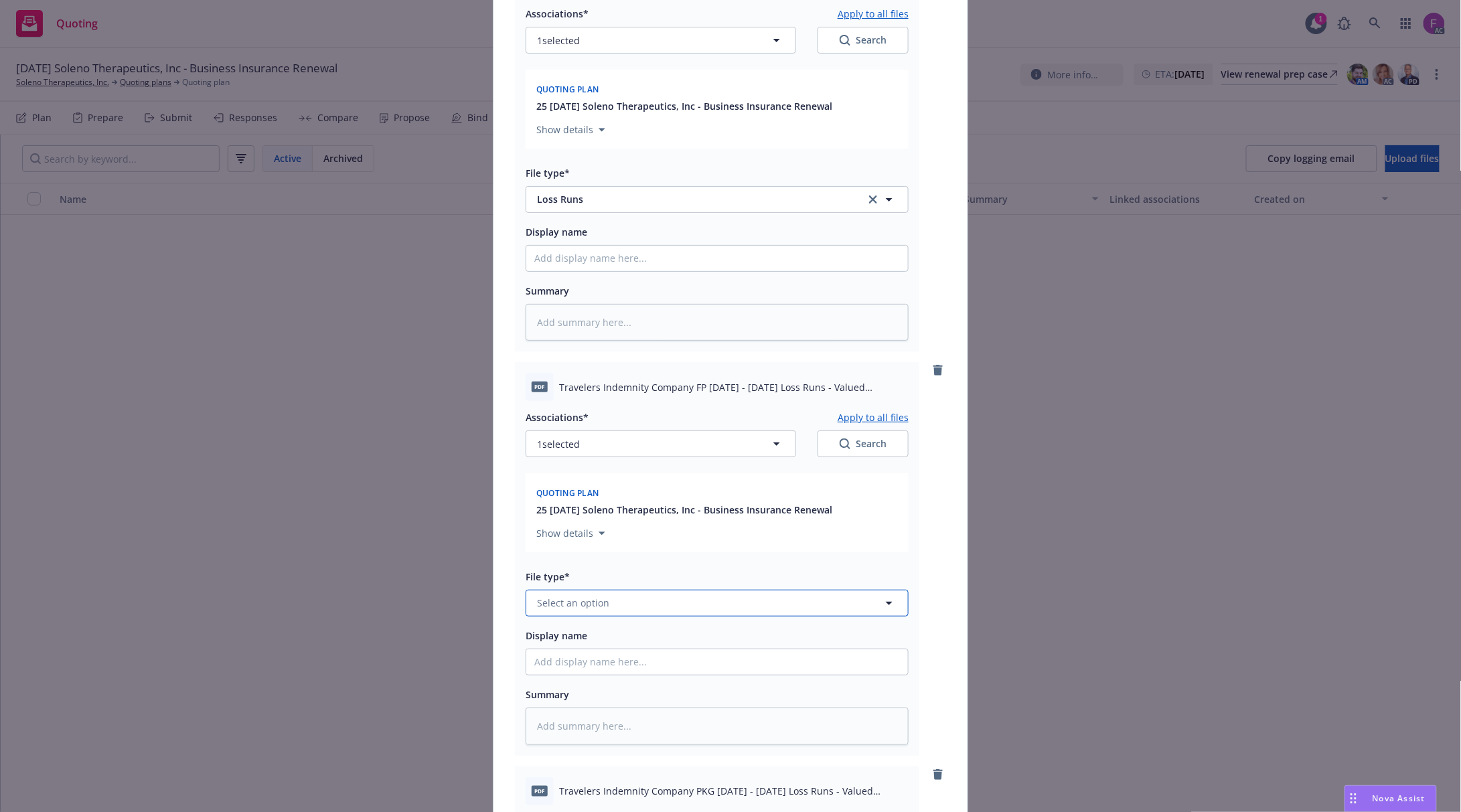
click at [573, 605] on span "Select an option" at bounding box center [573, 602] width 73 height 14
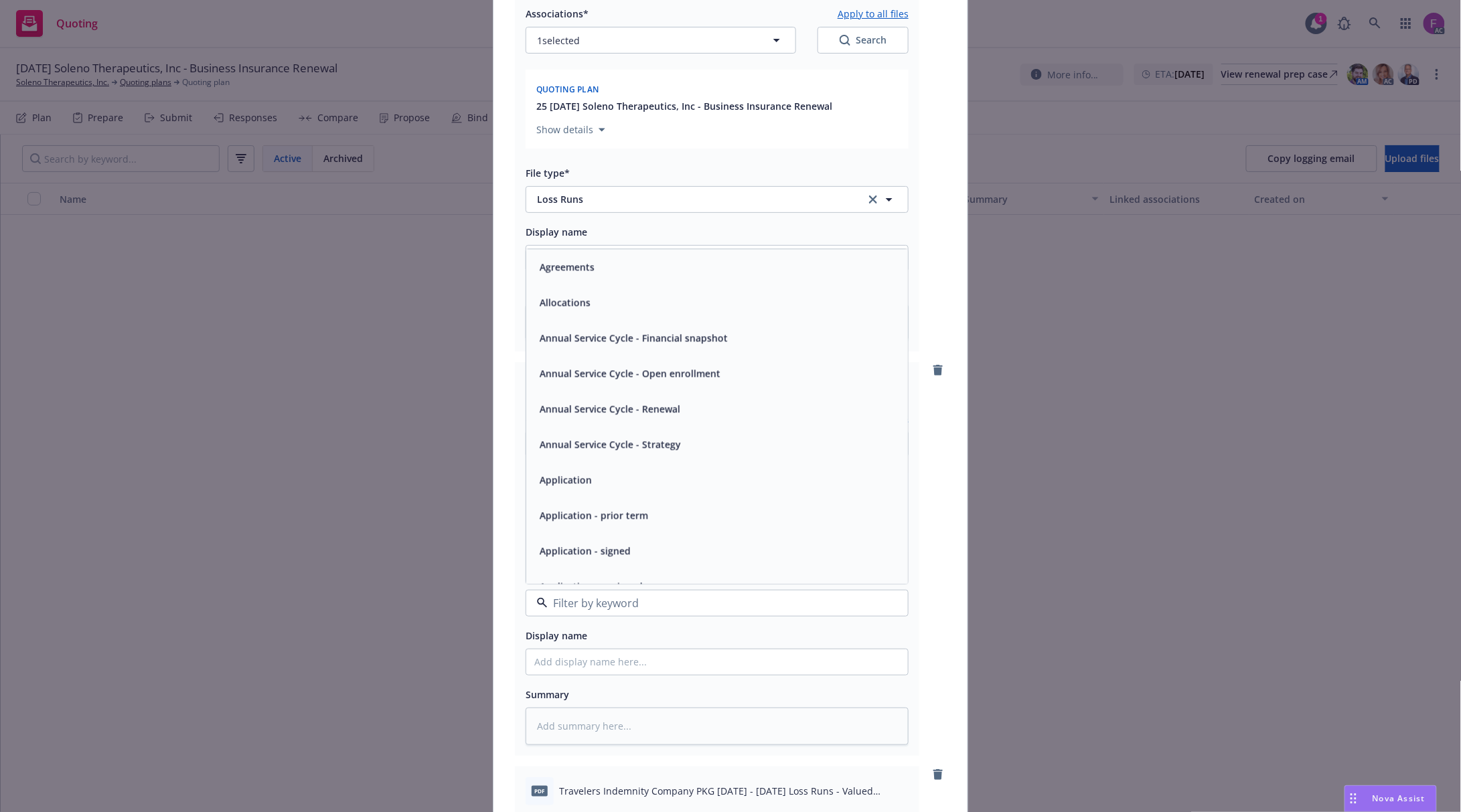
paste input "Loss Run"
type input "Loss Run"
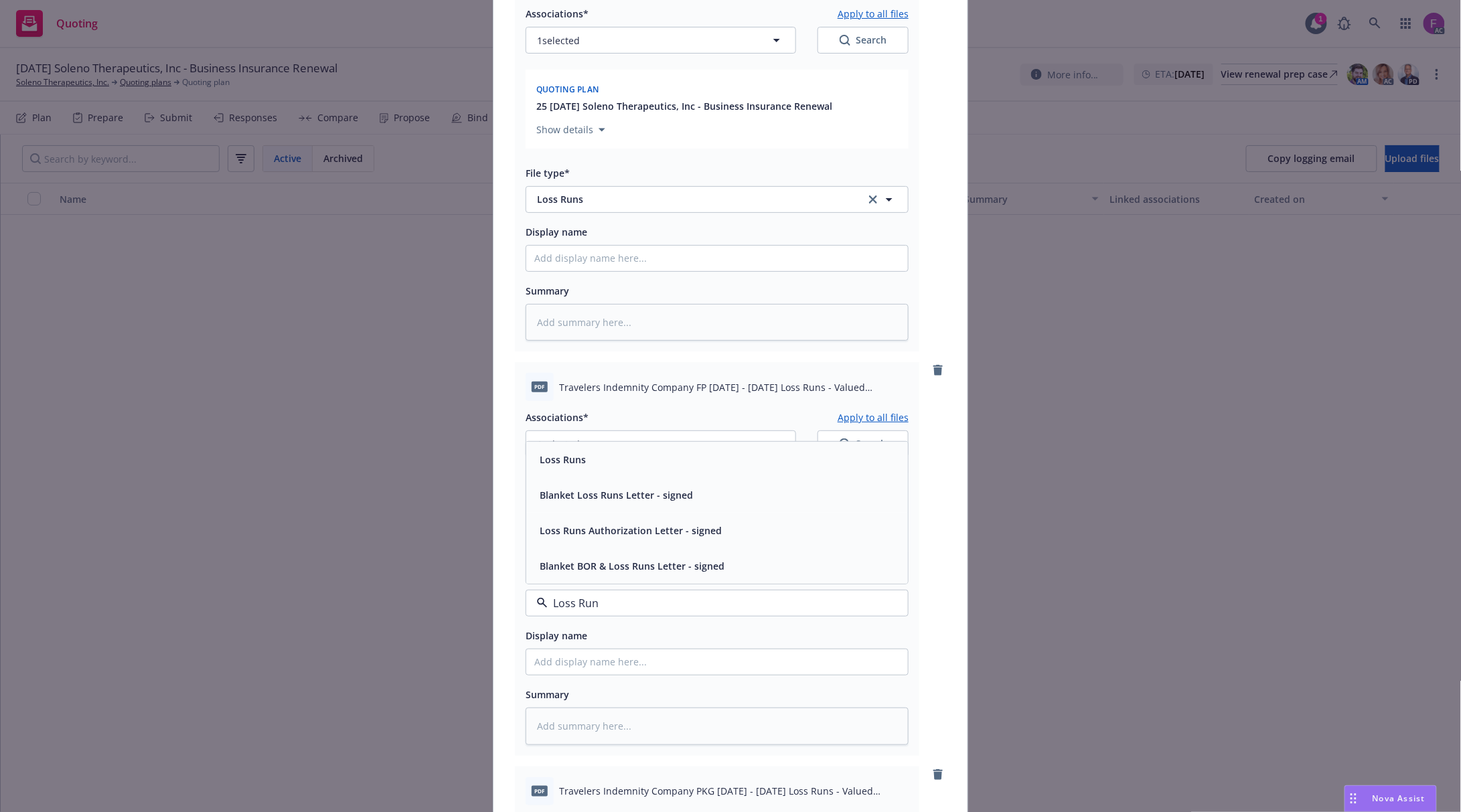
click at [598, 472] on div "Loss Runs" at bounding box center [716, 459] width 381 height 35
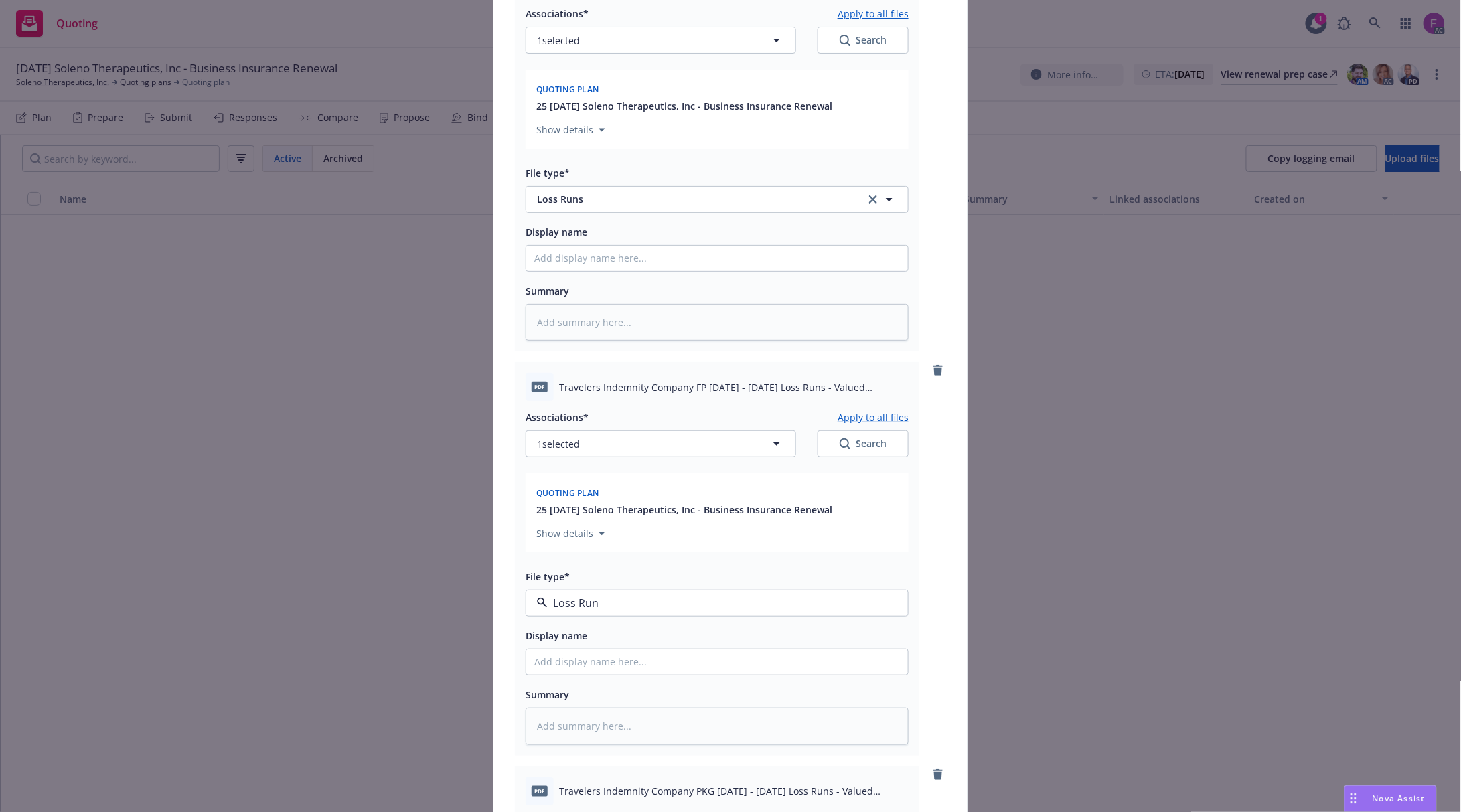
type textarea "x"
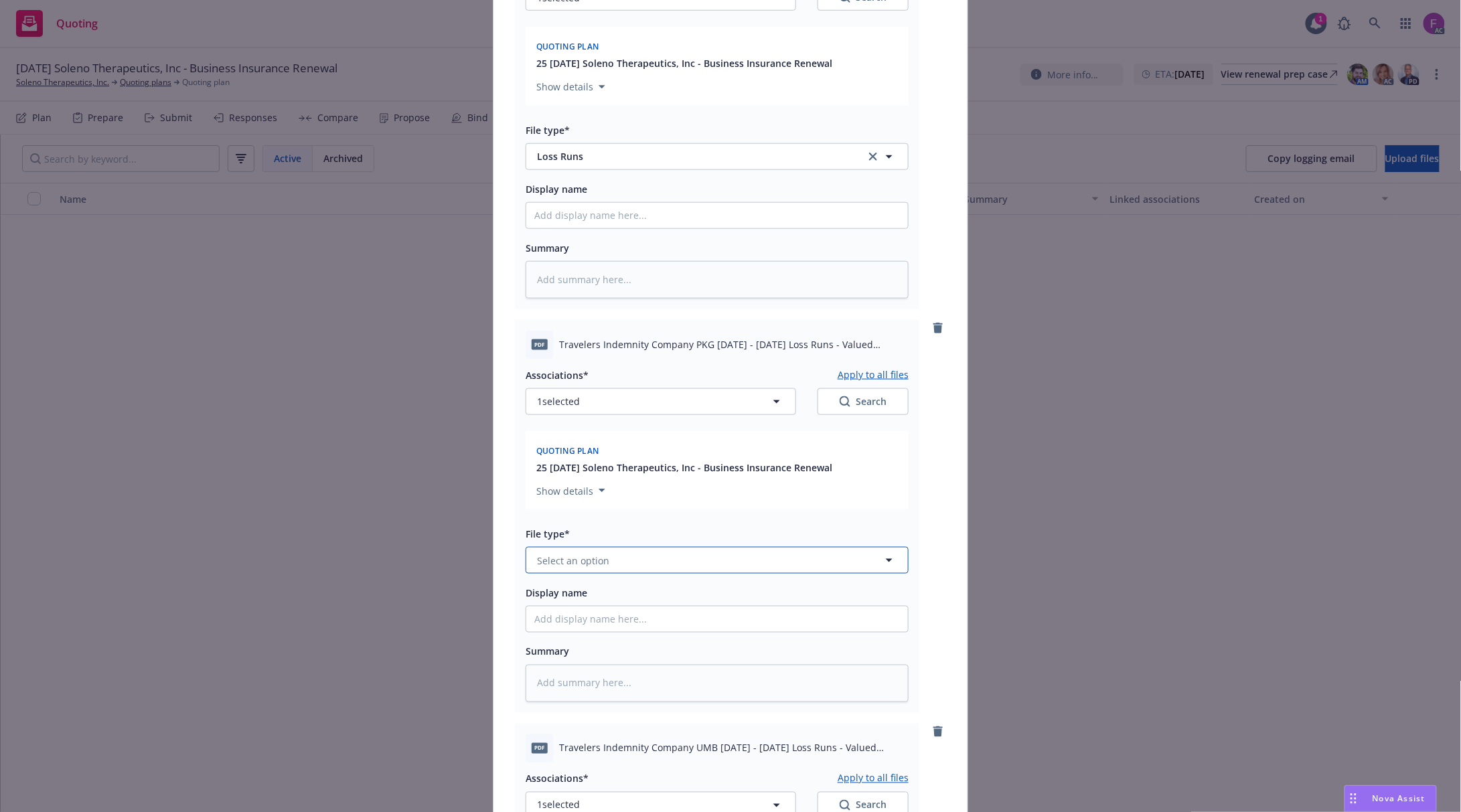
click at [595, 571] on button "Select an option" at bounding box center [716, 559] width 383 height 26
paste input "Loss Run"
type input "Loss Run"
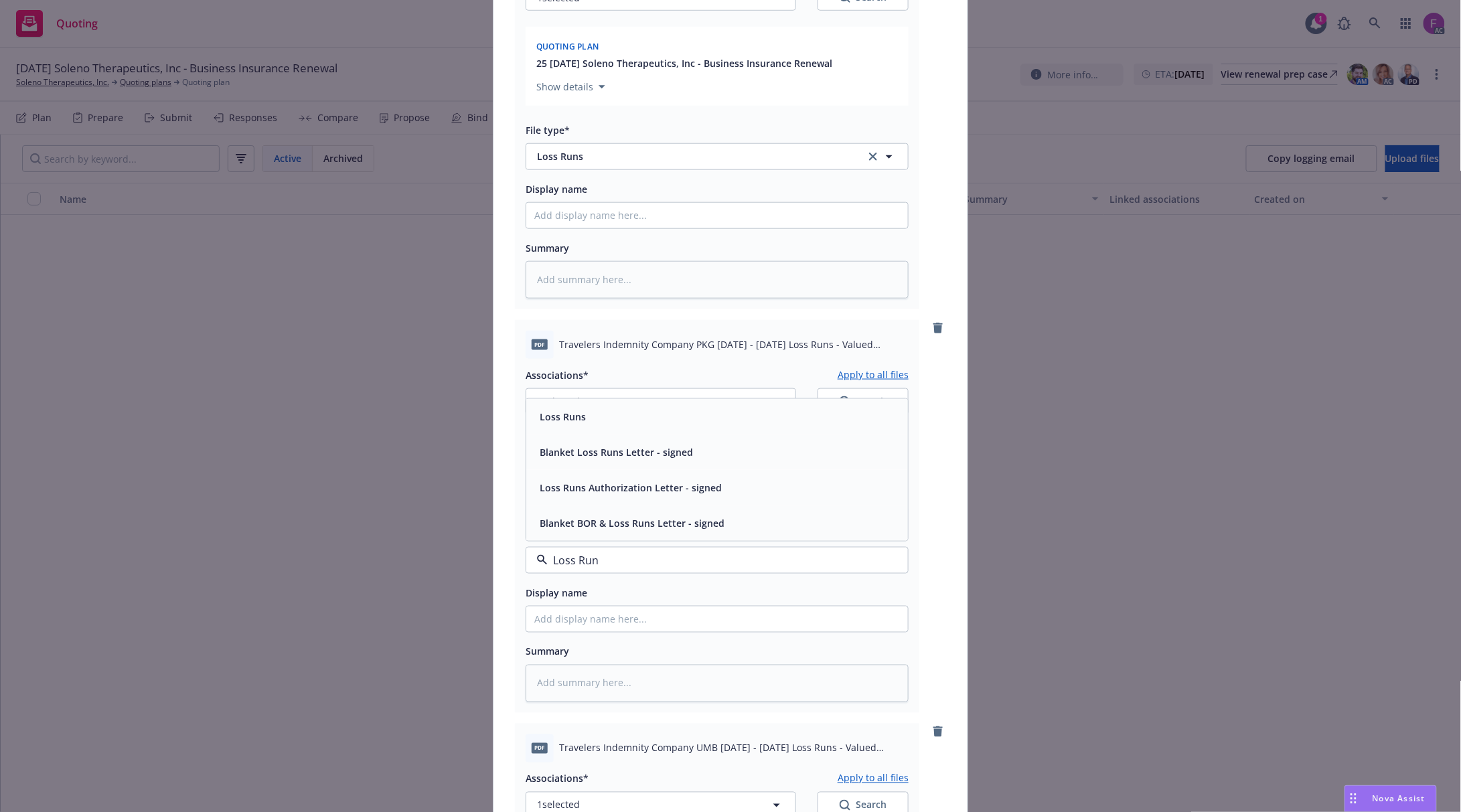
click at [582, 419] on div "Loss Runs" at bounding box center [716, 416] width 365 height 20
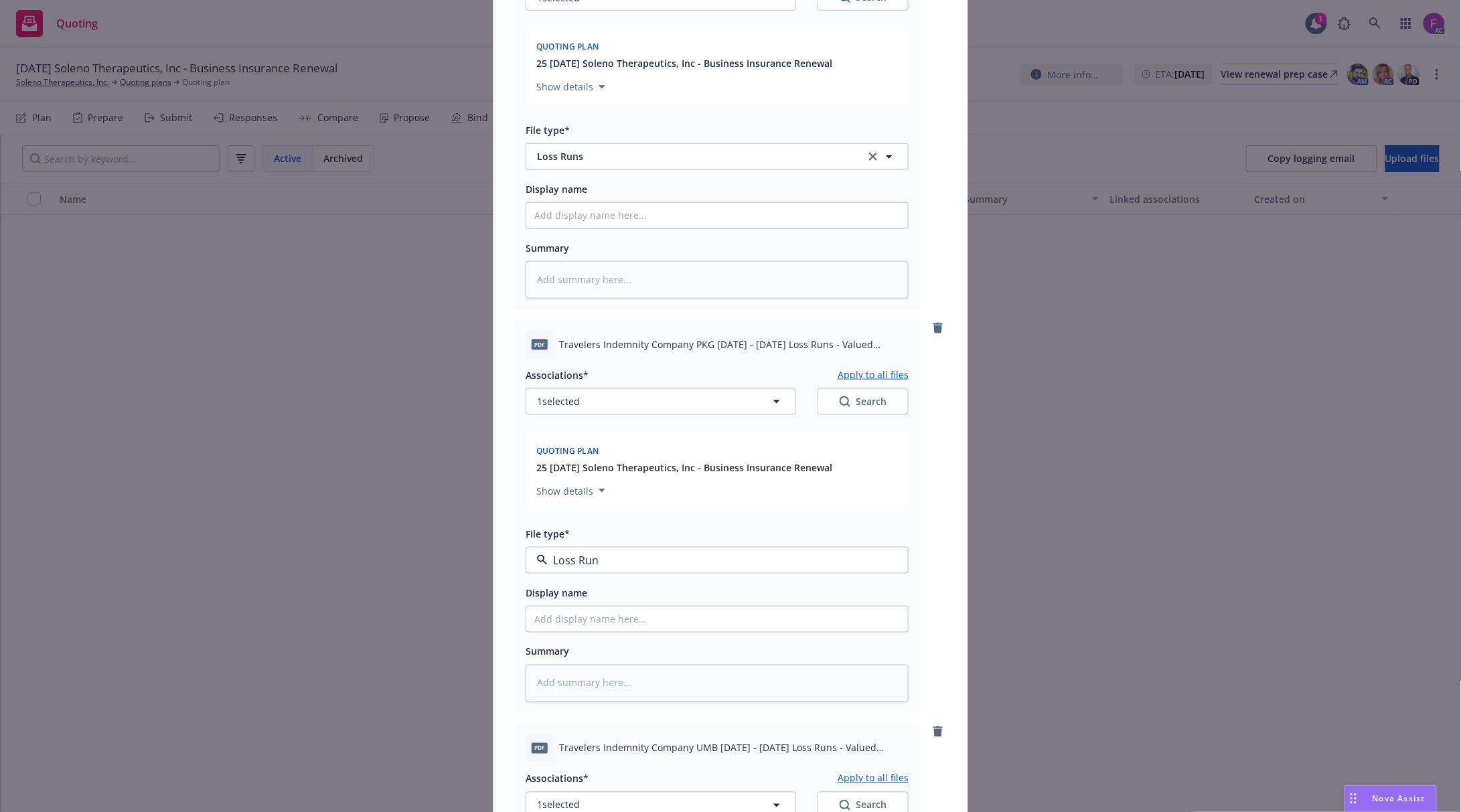
type textarea "x"
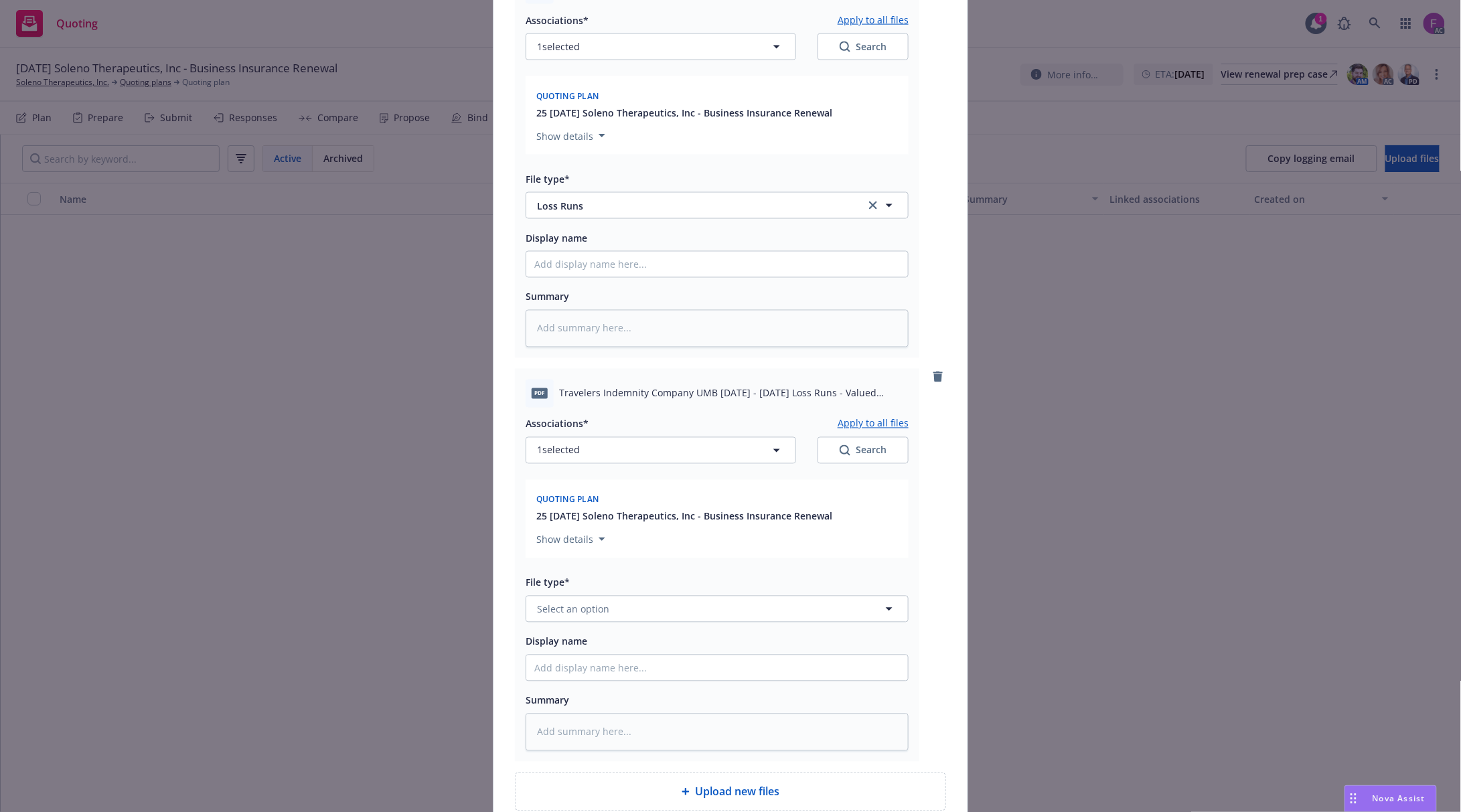
scroll to position [3033, 0]
click at [581, 608] on span "Select an option" at bounding box center [573, 607] width 73 height 14
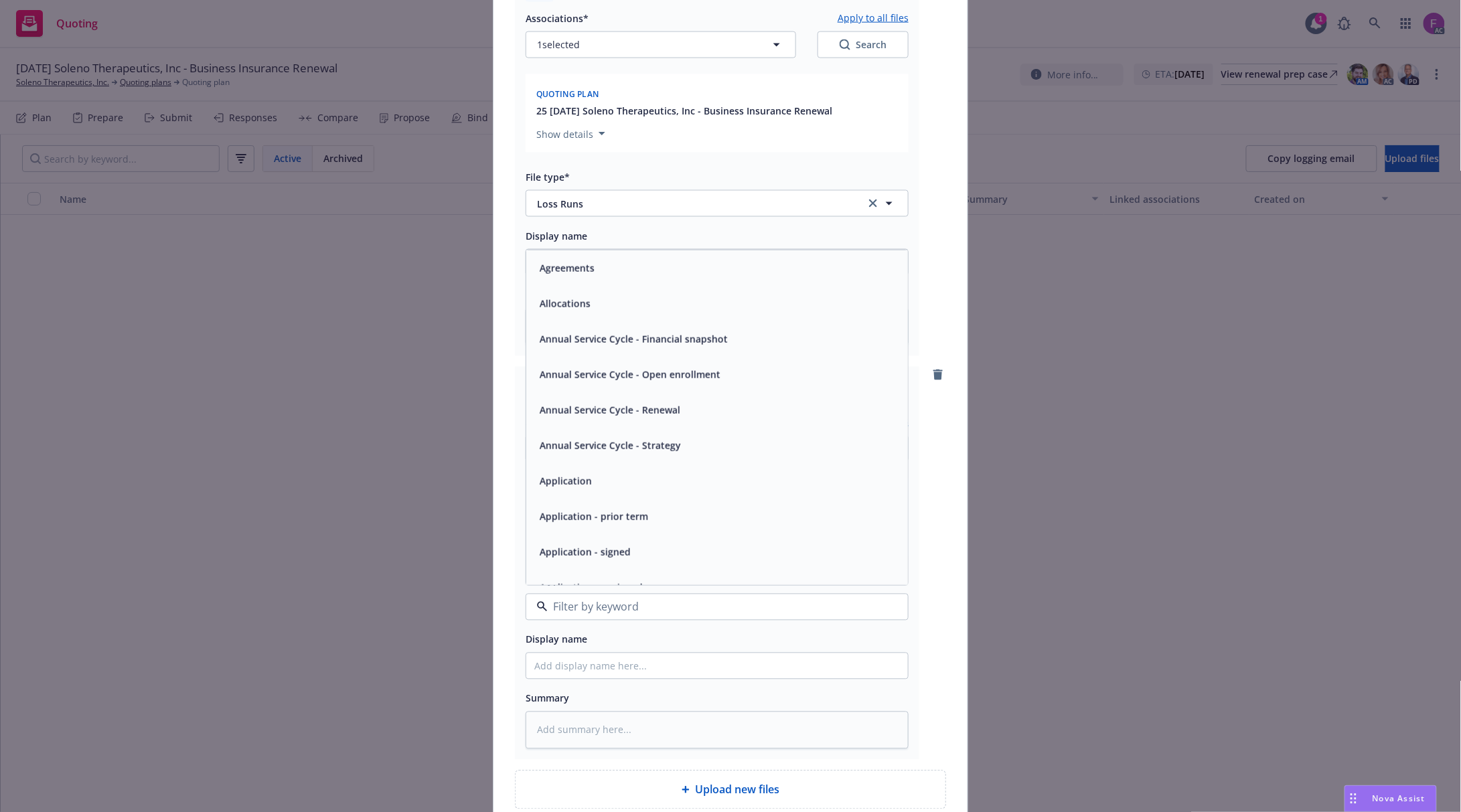
paste input "Loss Run"
type input "Loss Run"
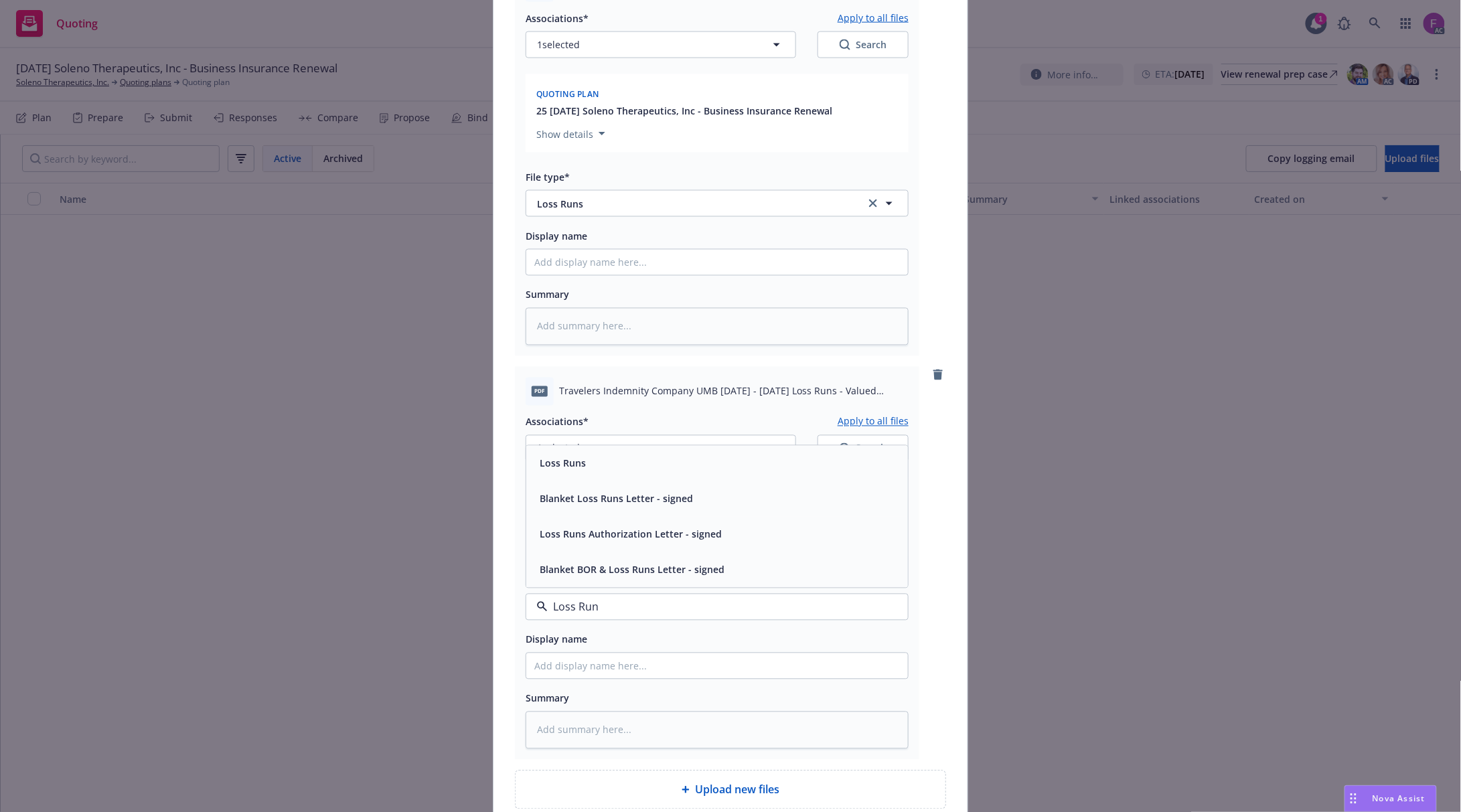
click at [590, 472] on div "Loss Runs" at bounding box center [716, 463] width 365 height 20
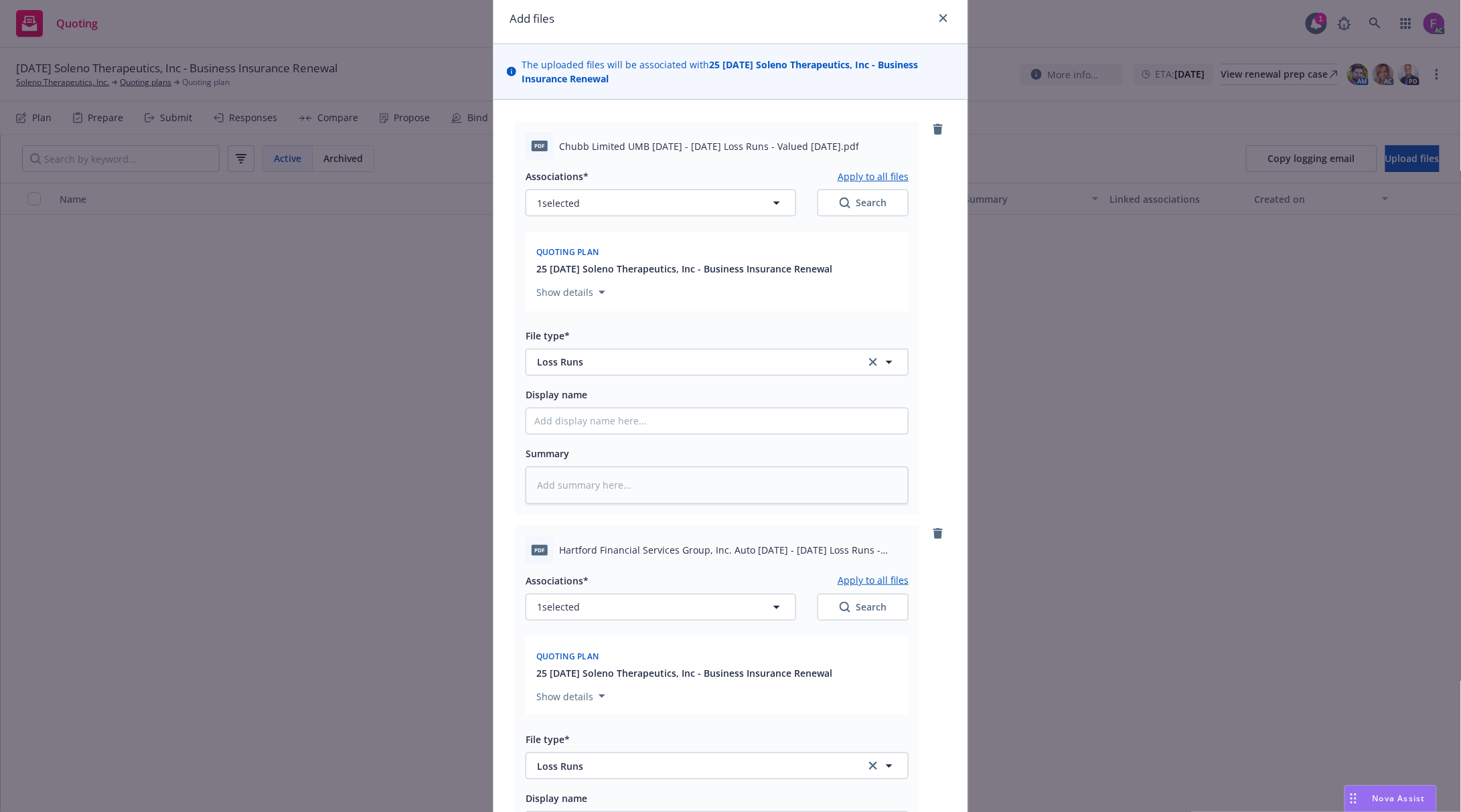
scroll to position [0, 0]
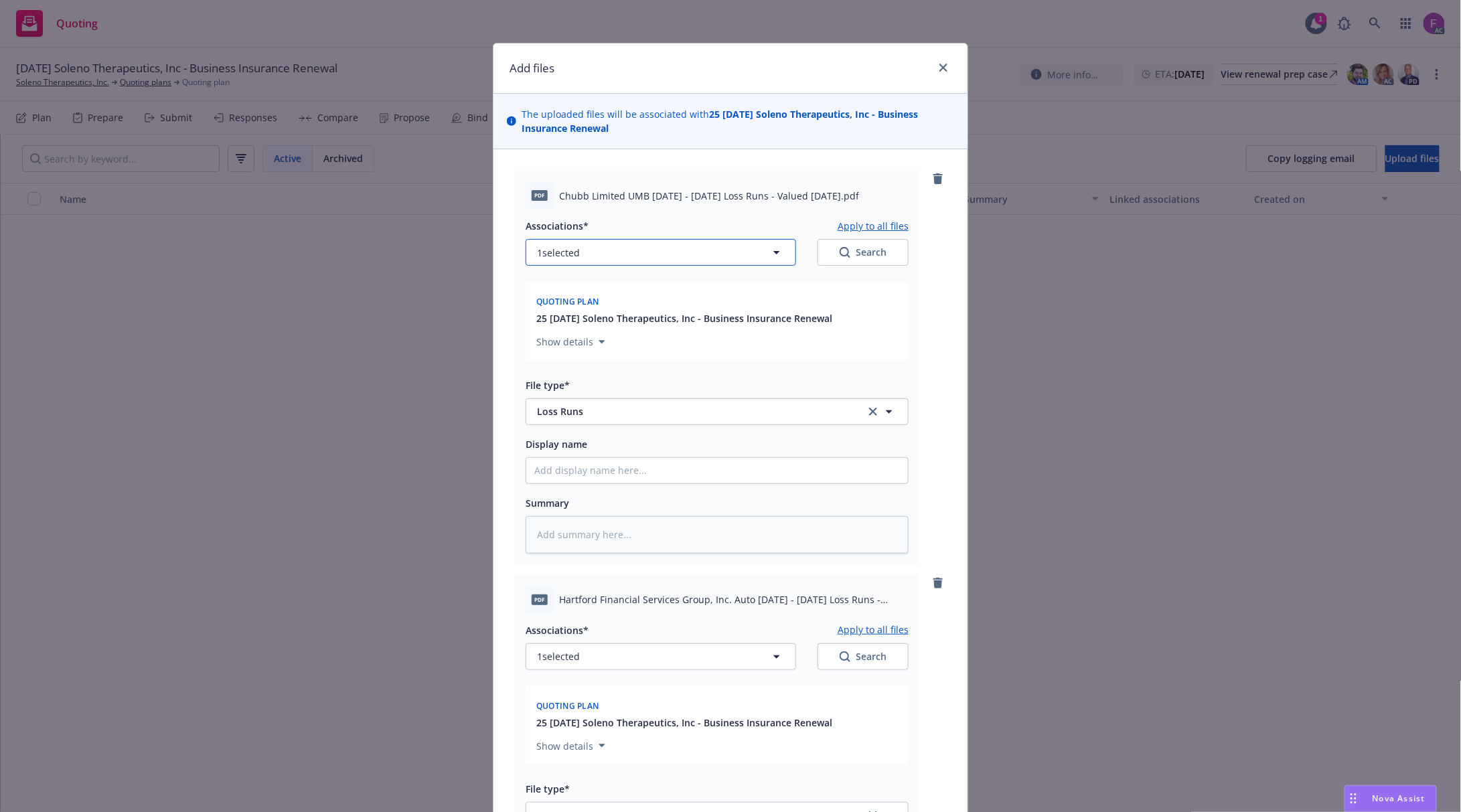
click at [607, 248] on button "1 selected" at bounding box center [660, 252] width 270 height 26
type textarea "x"
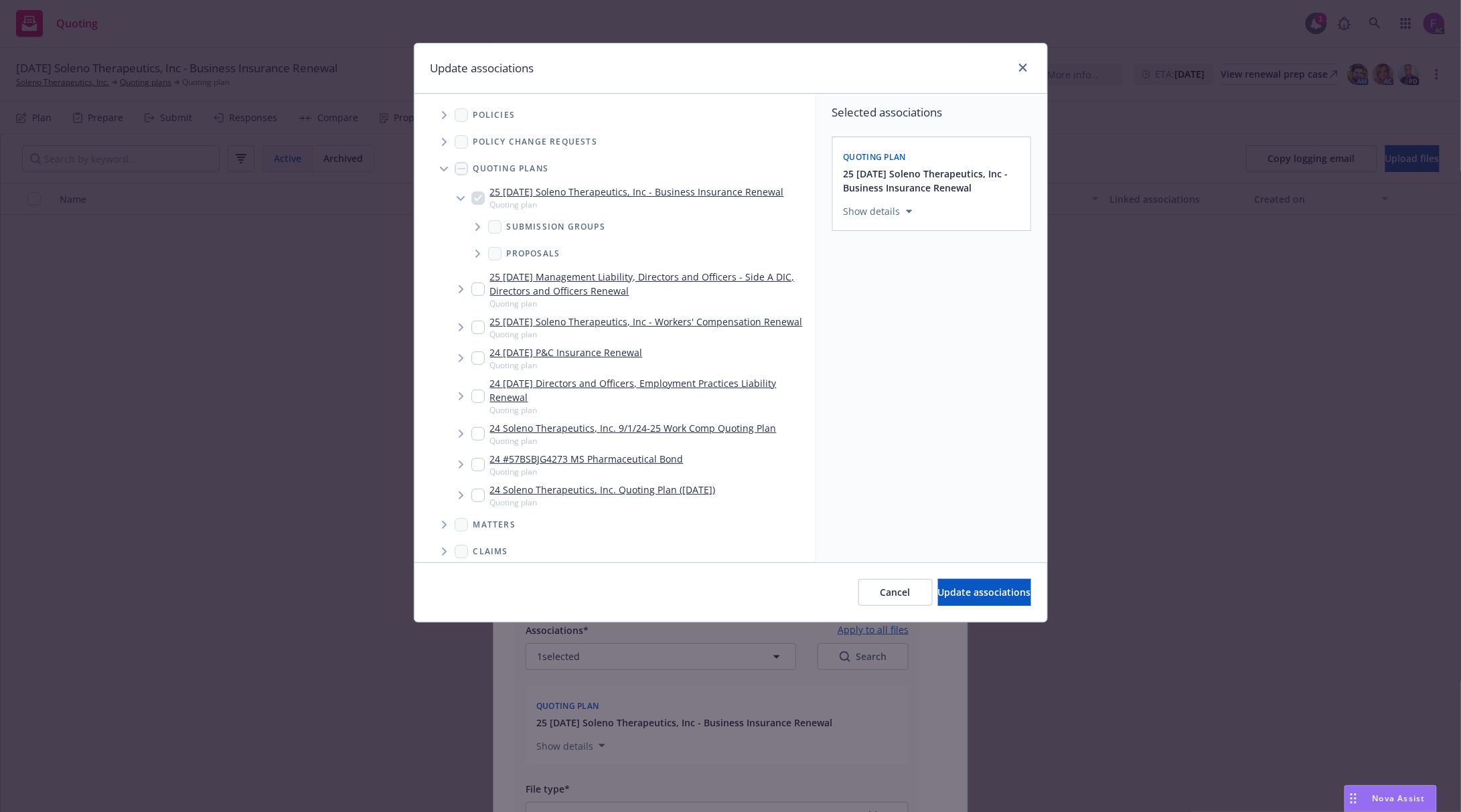
scroll to position [265, 0]
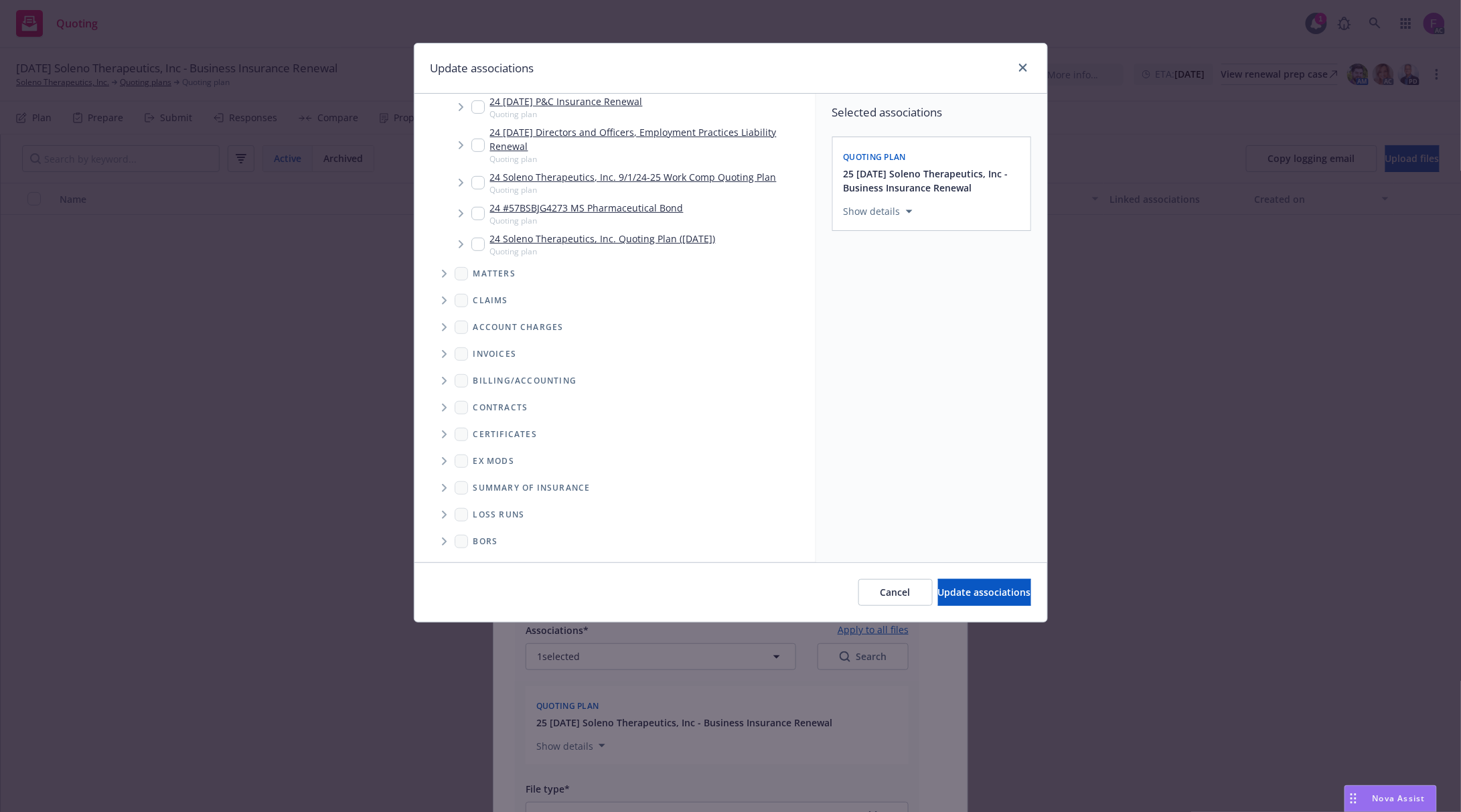
click at [443, 515] on icon "Folder Tree Example" at bounding box center [444, 514] width 5 height 8
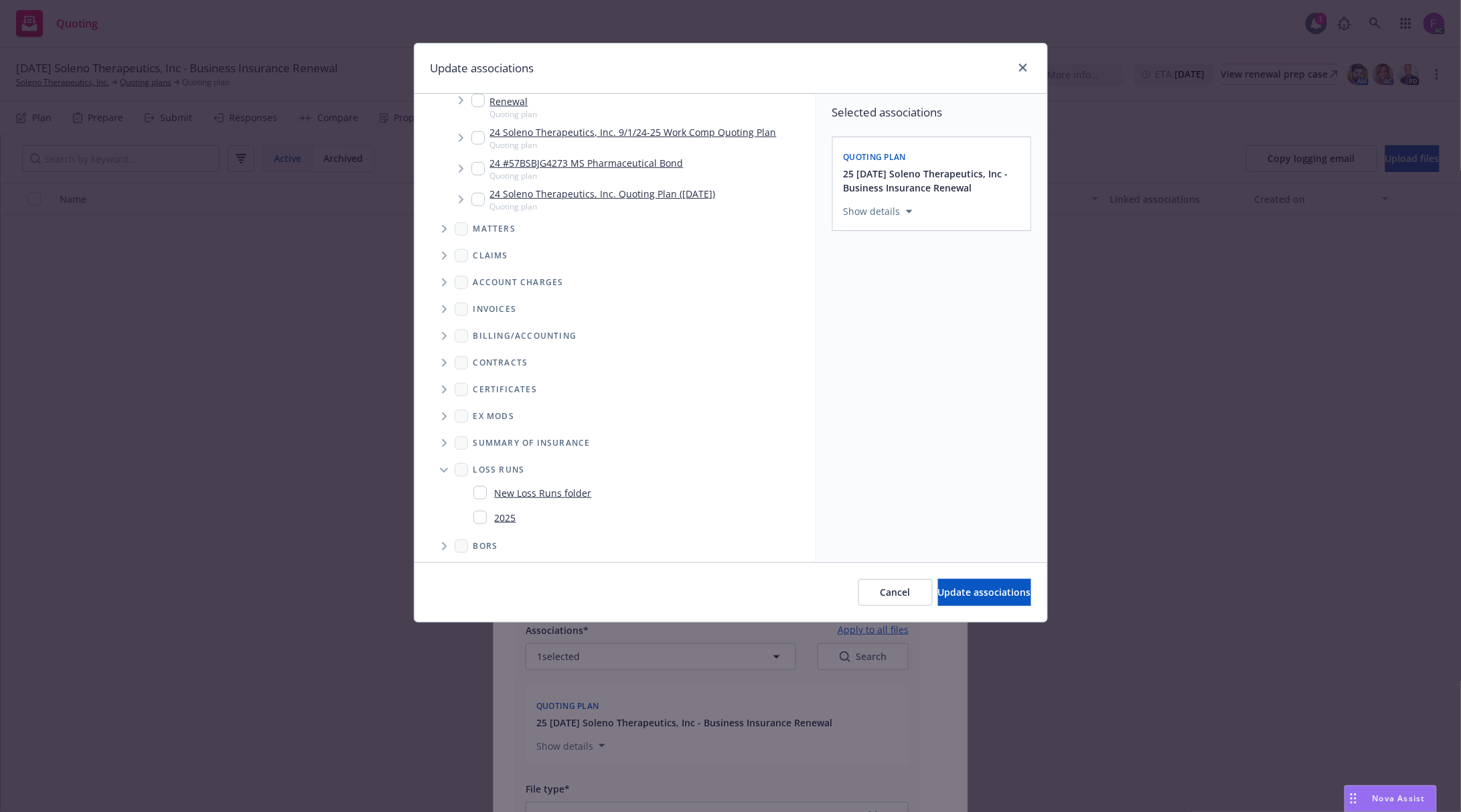
scroll to position [313, 0]
click at [480, 514] on input "Folder Tree Example" at bounding box center [480, 512] width 14 height 14
checkbox input "true"
click at [967, 451] on div "Selected associations Quoting plan 25 11/14/25 Soleno Therapeutics, Inc - Busin…" at bounding box center [932, 328] width 231 height 468
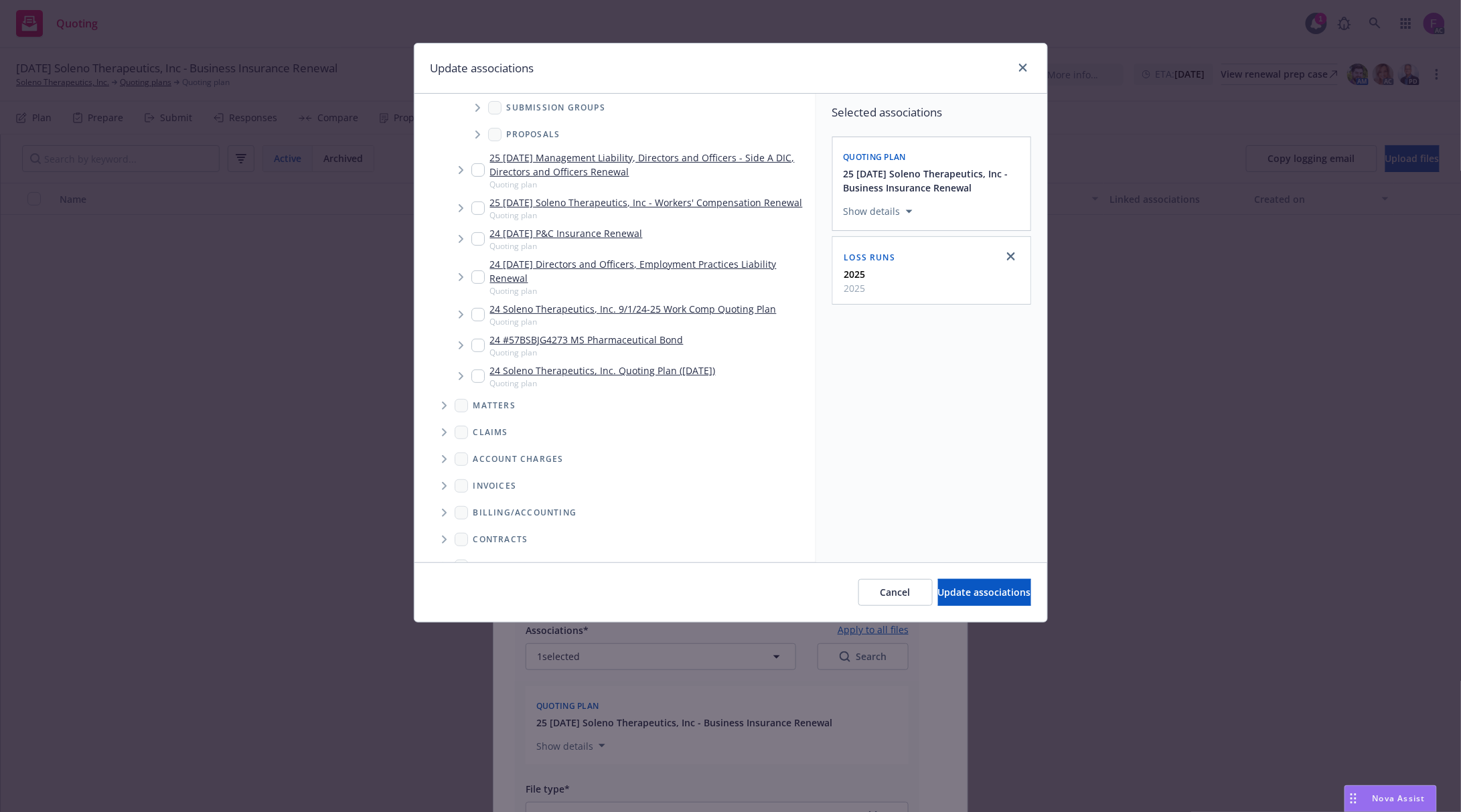
scroll to position [0, 0]
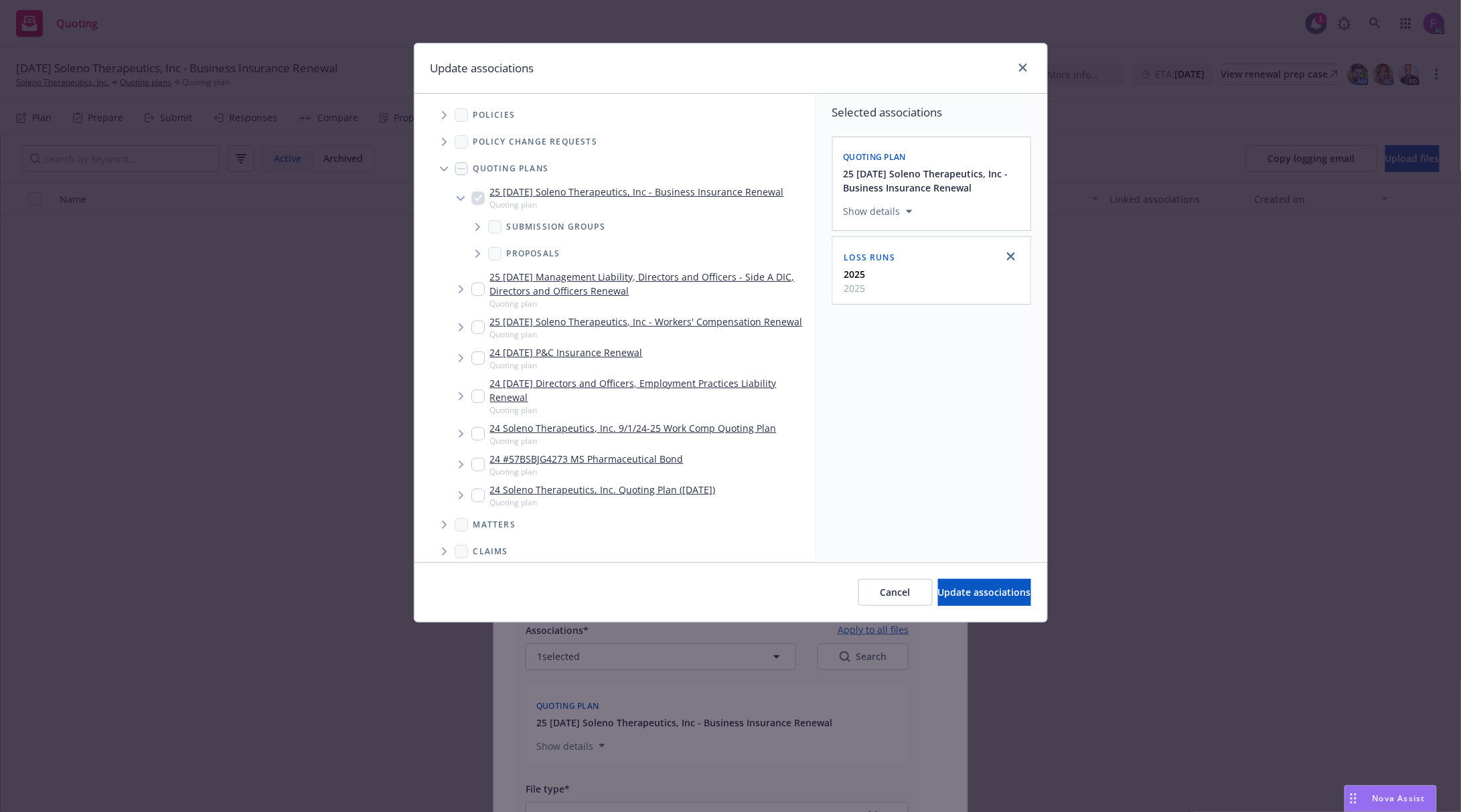
click at [442, 114] on icon "Tree Example" at bounding box center [444, 115] width 5 height 8
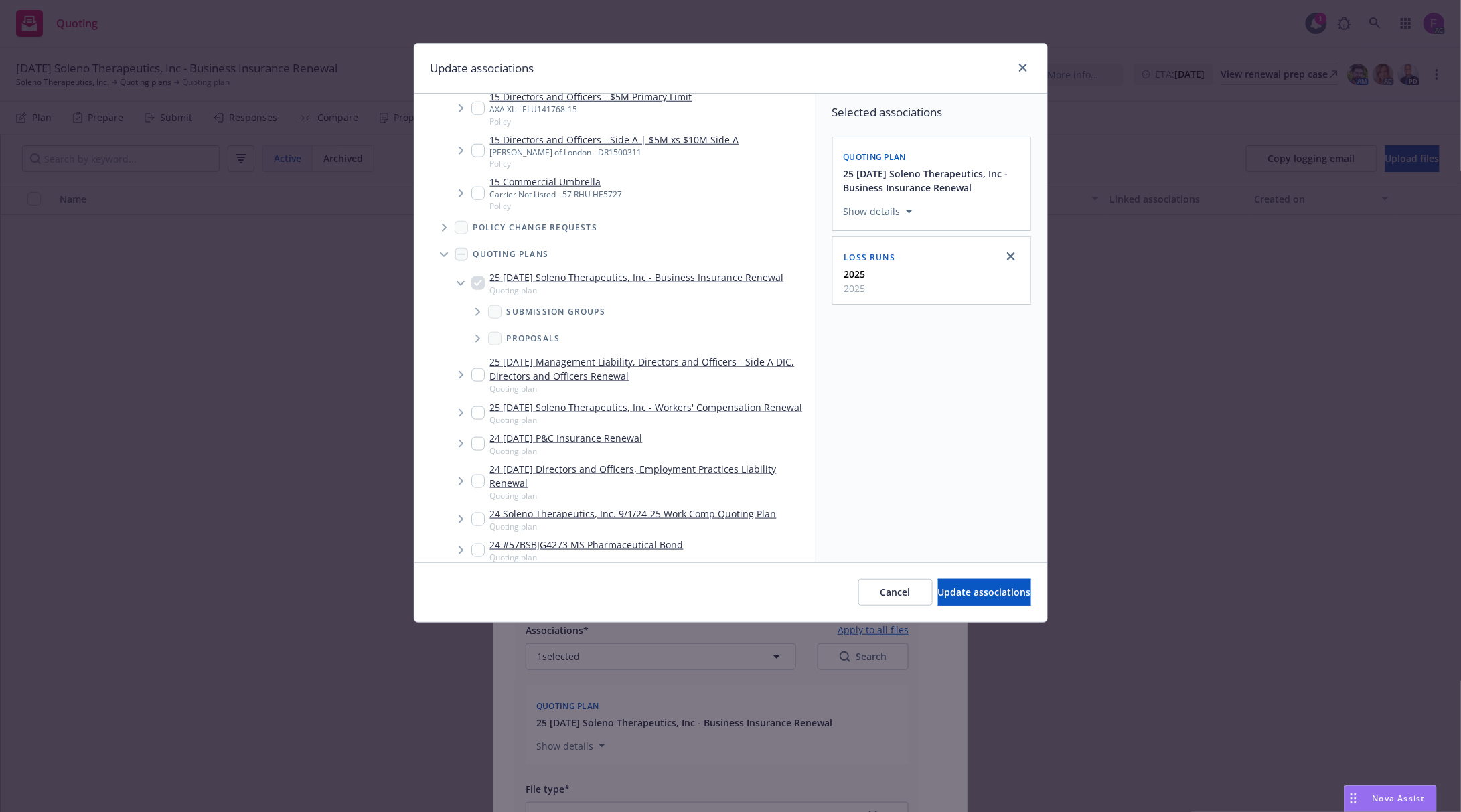
scroll to position [3164, 0]
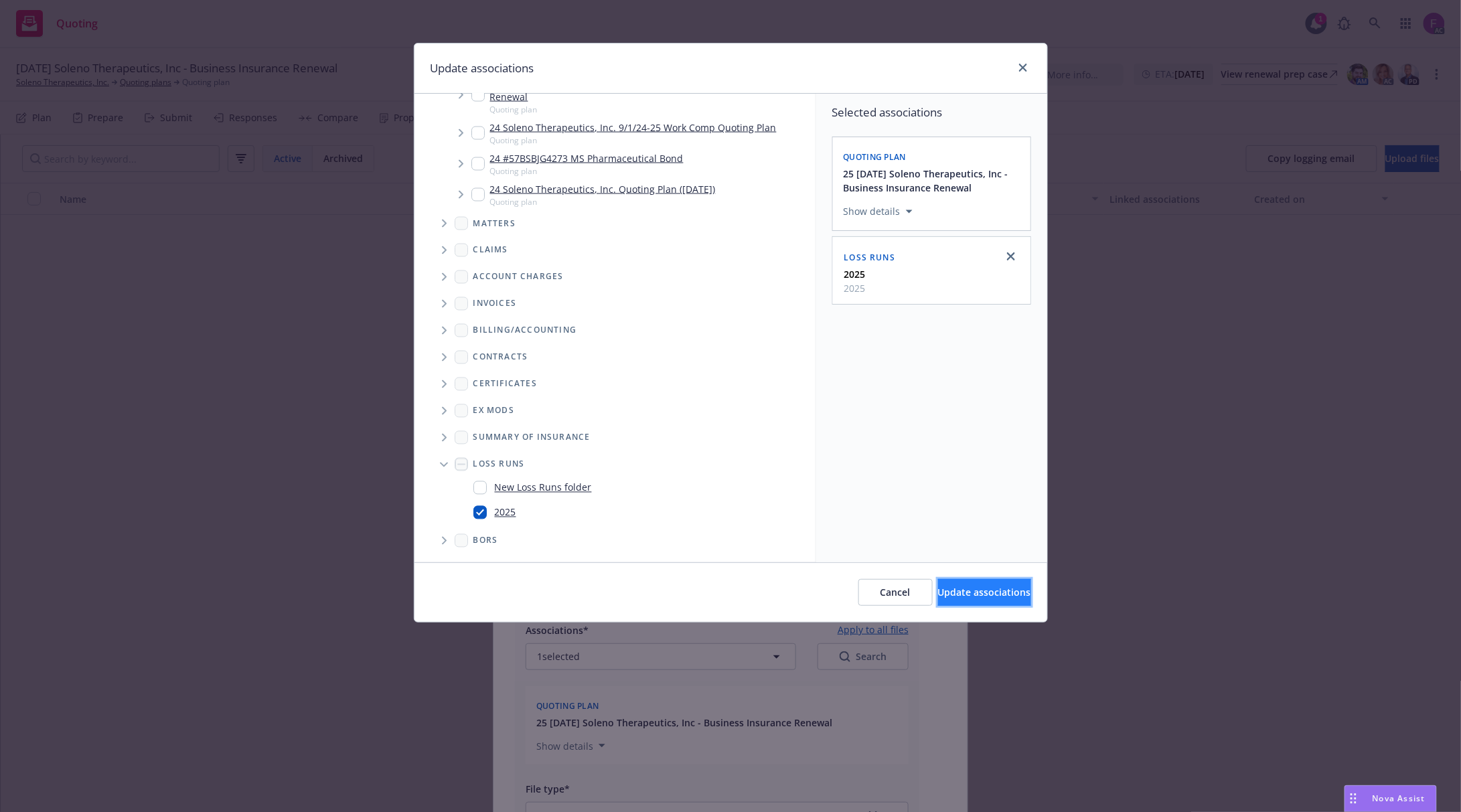
click at [957, 593] on span "Update associations" at bounding box center [984, 592] width 93 height 13
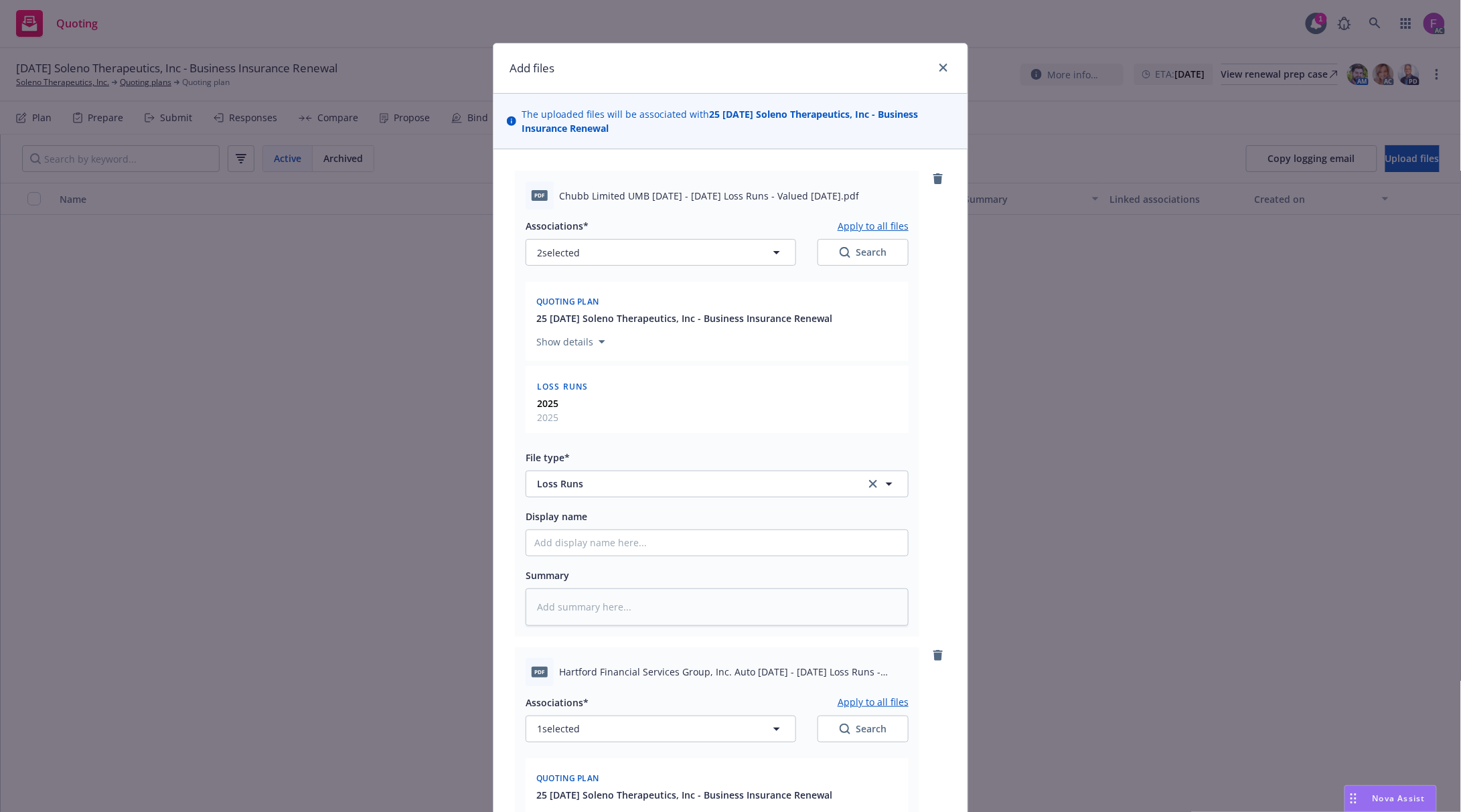
drag, startPoint x: 852, startPoint y: 223, endPoint x: 842, endPoint y: 226, distance: 10.4
click at [852, 222] on button "Apply to all files" at bounding box center [873, 225] width 71 height 16
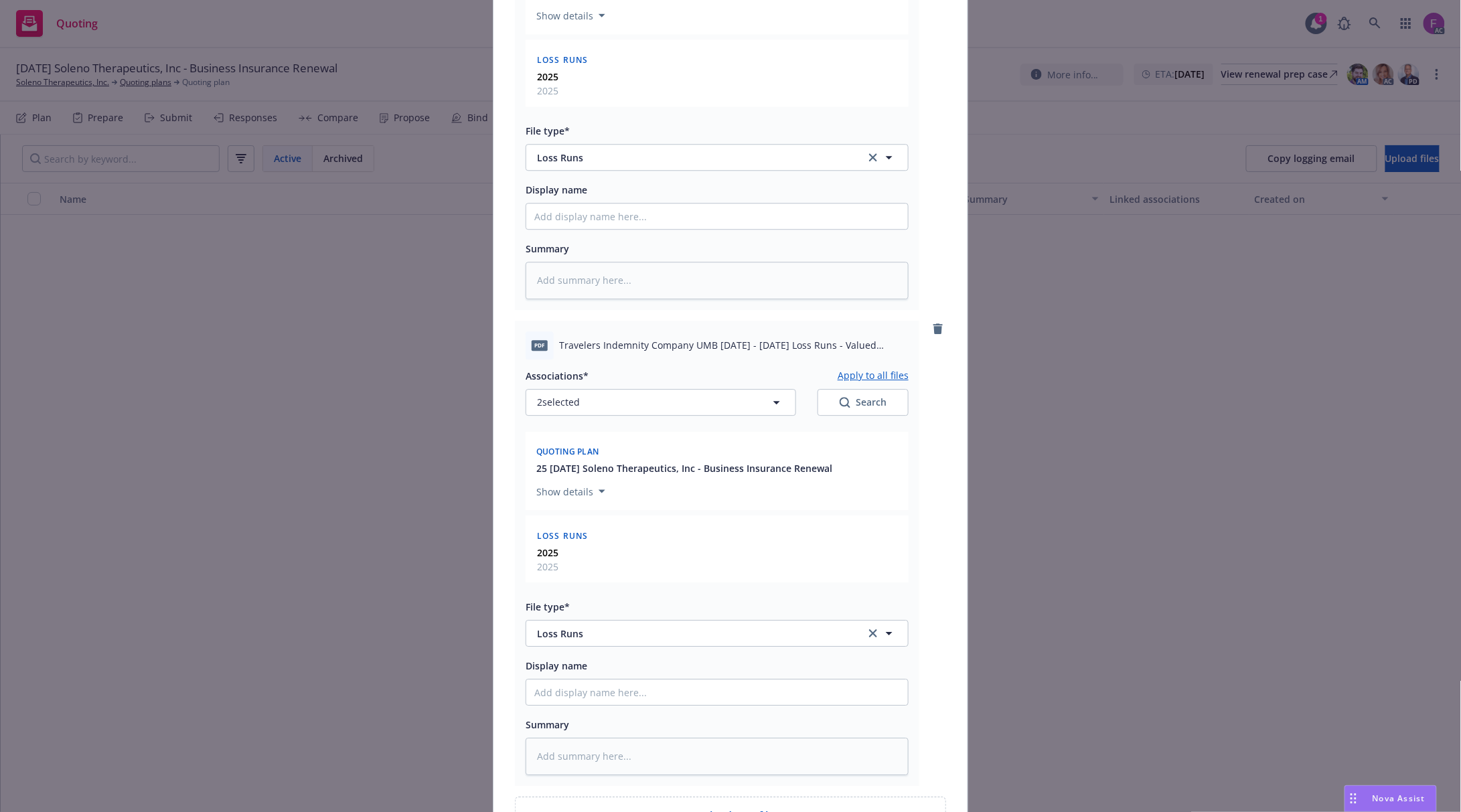
scroll to position [3815, 0]
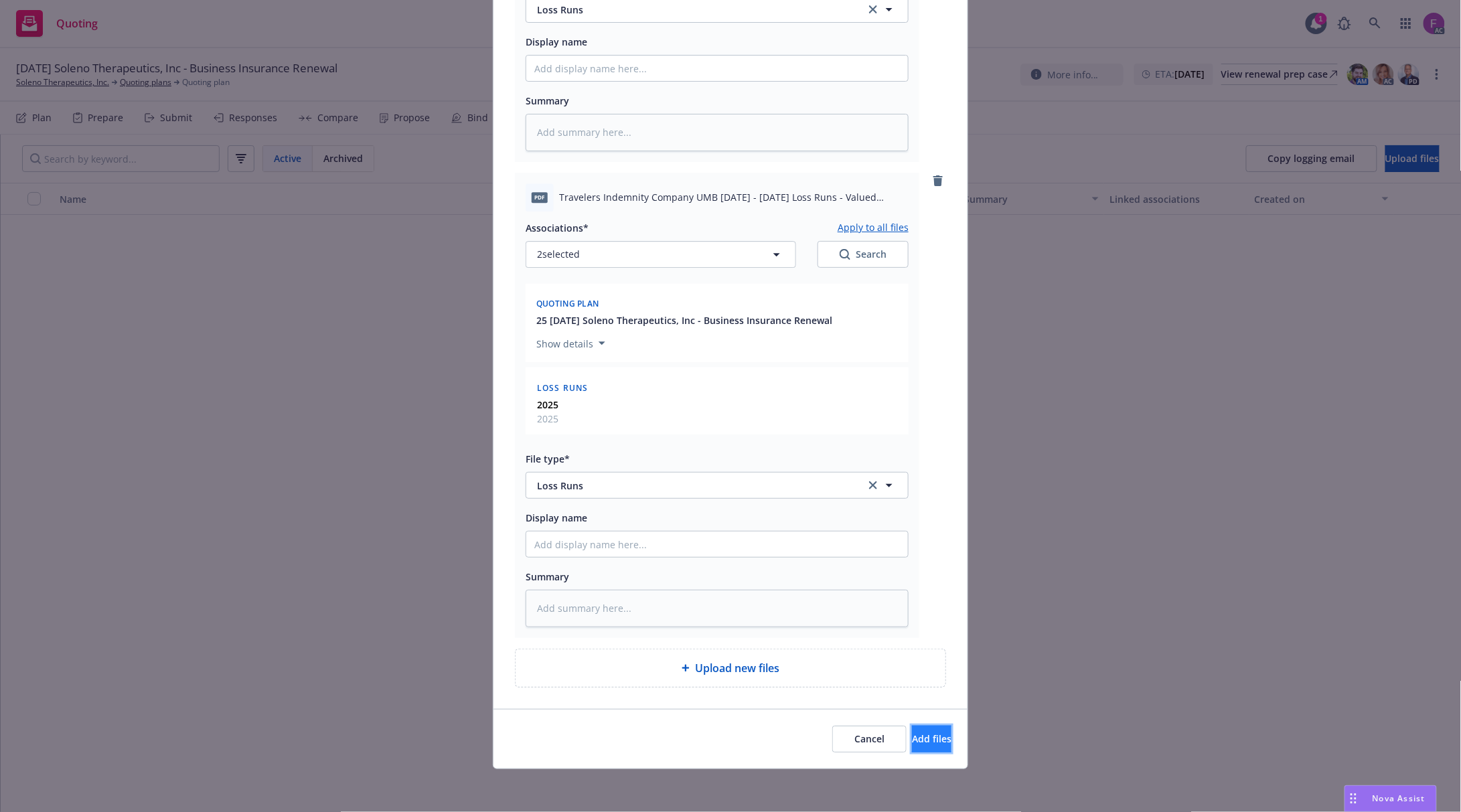
click at [912, 739] on span "Add files" at bounding box center [932, 738] width 39 height 13
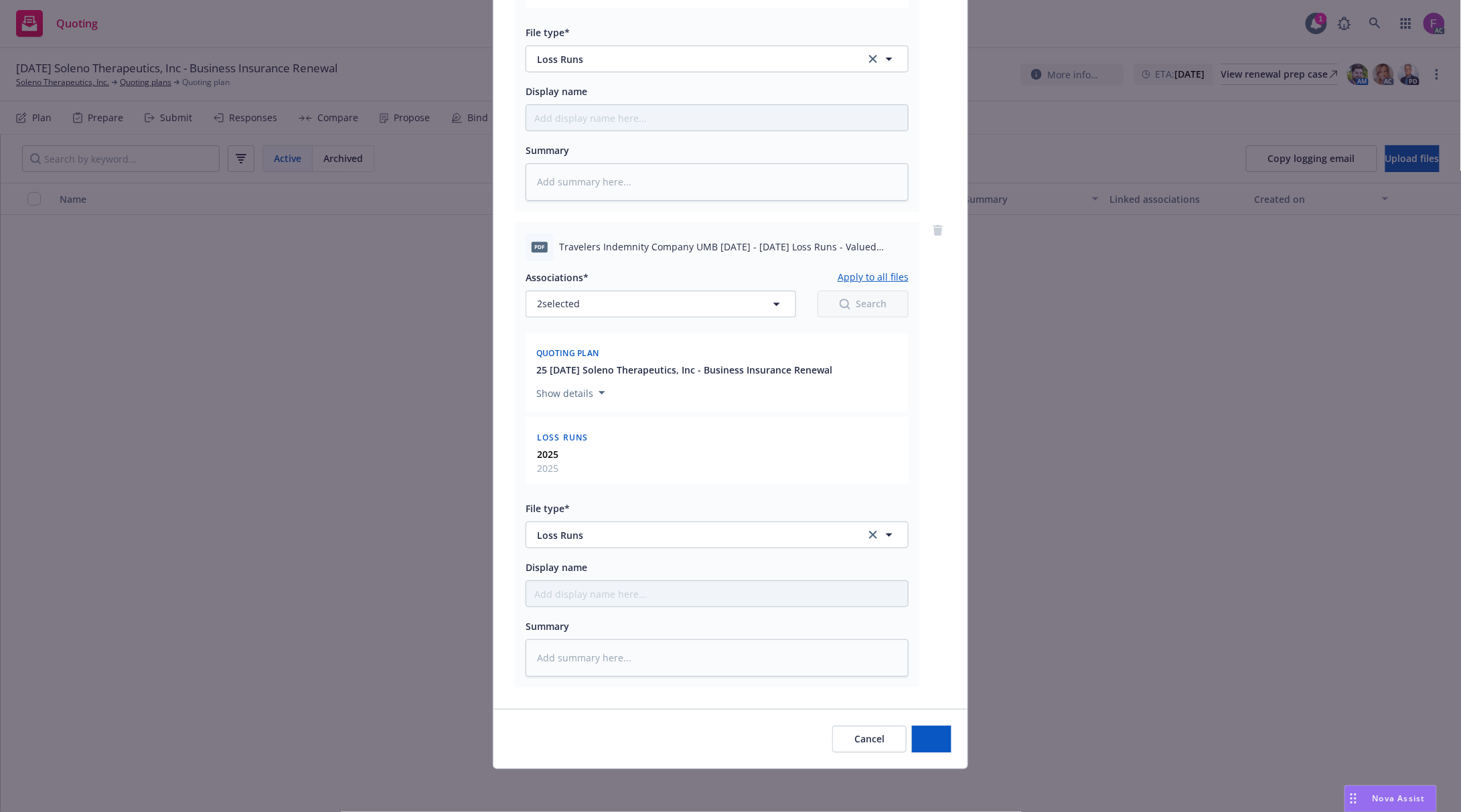
scroll to position [3765, 0]
type textarea "x"
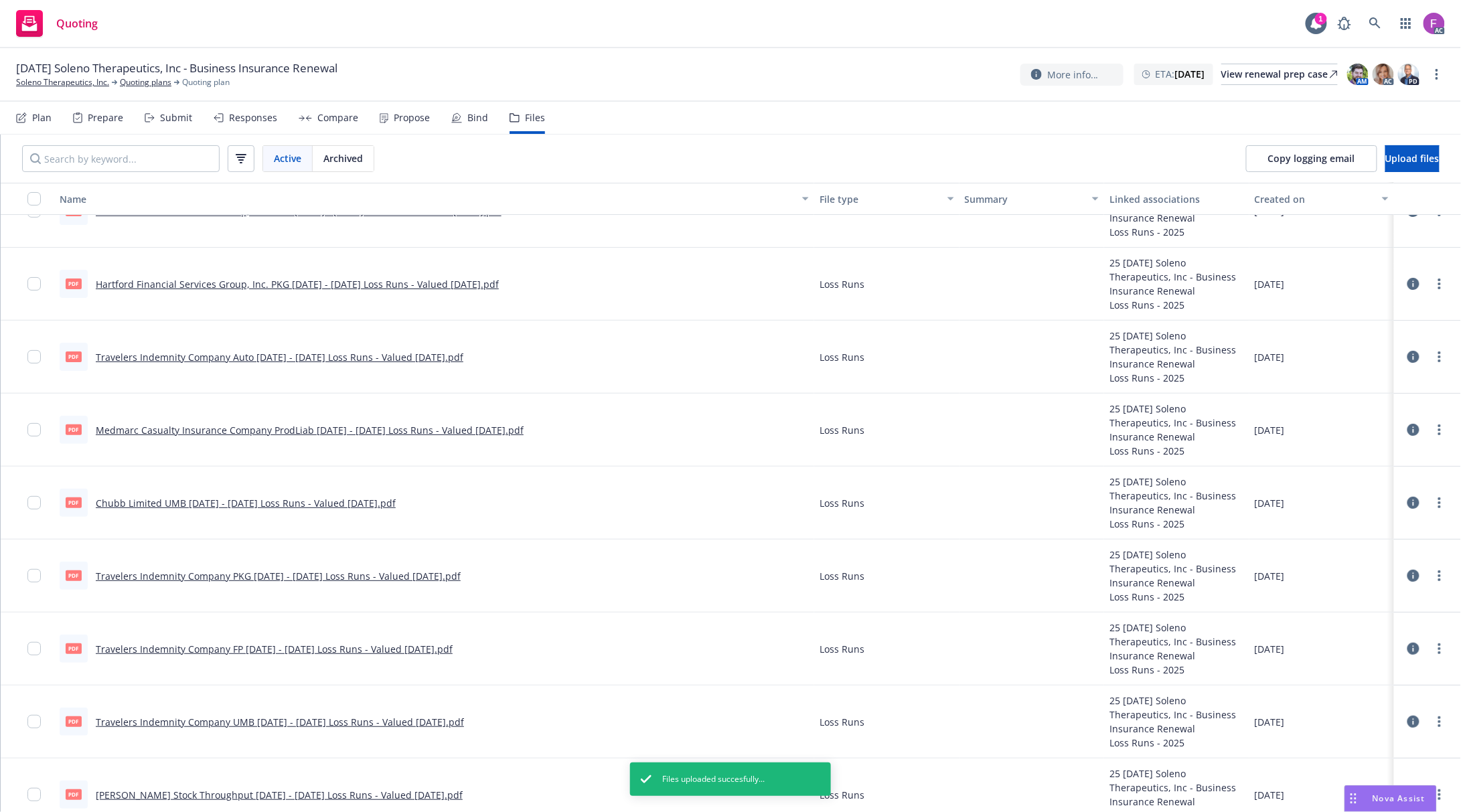
scroll to position [63, 0]
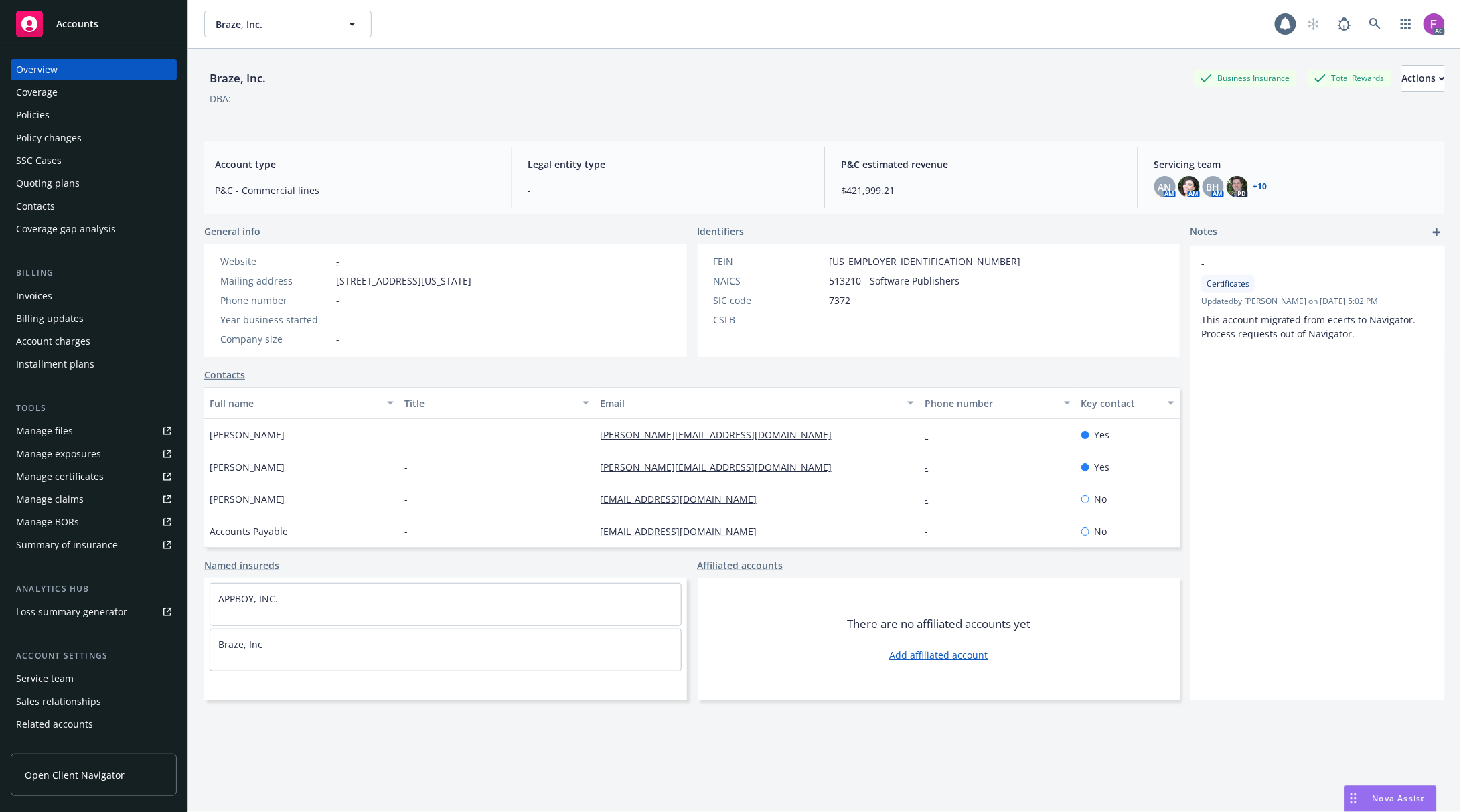
click at [12, 117] on link "Policies" at bounding box center [93, 116] width 166 height 22
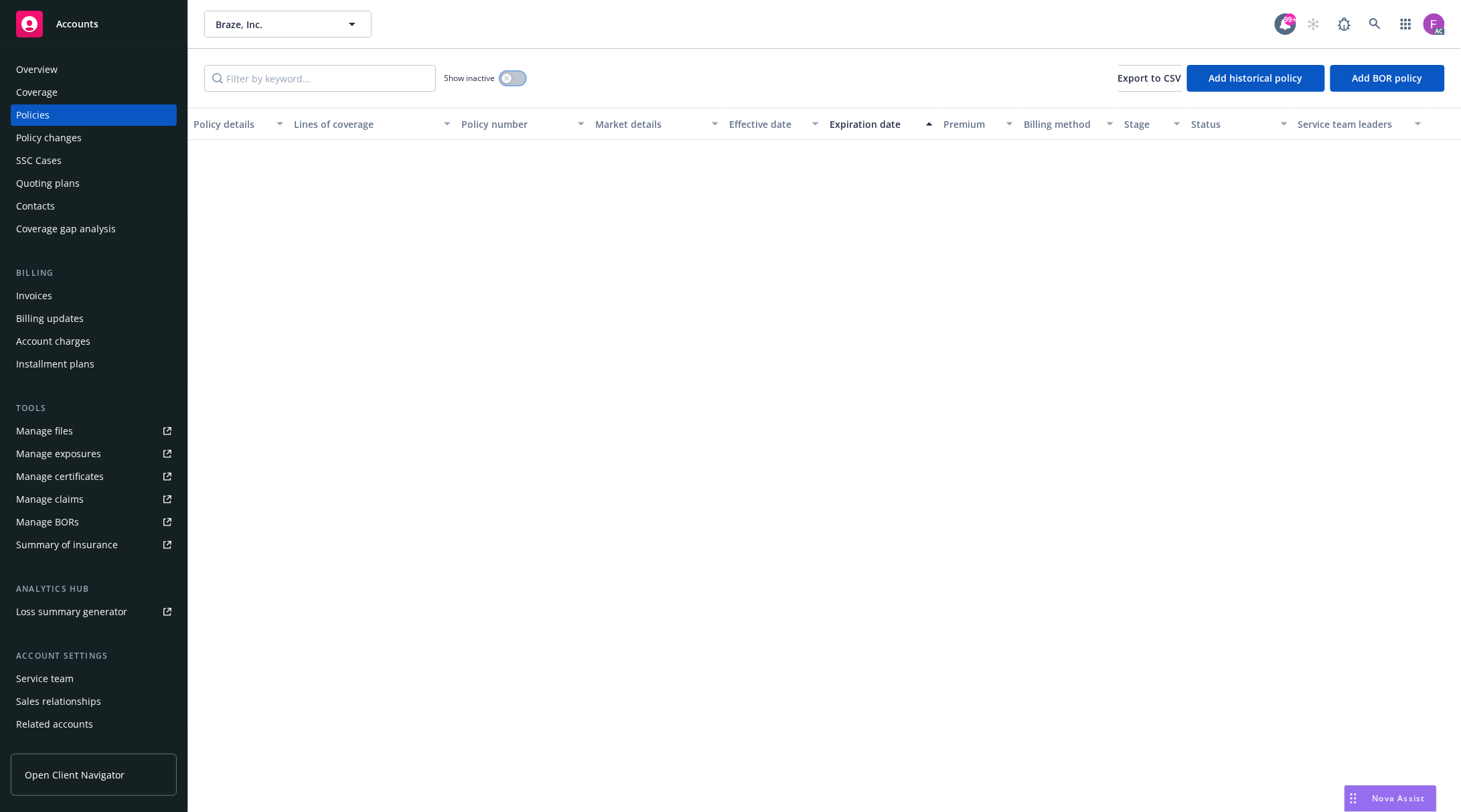
click at [517, 80] on button "button" at bounding box center [512, 78] width 25 height 14
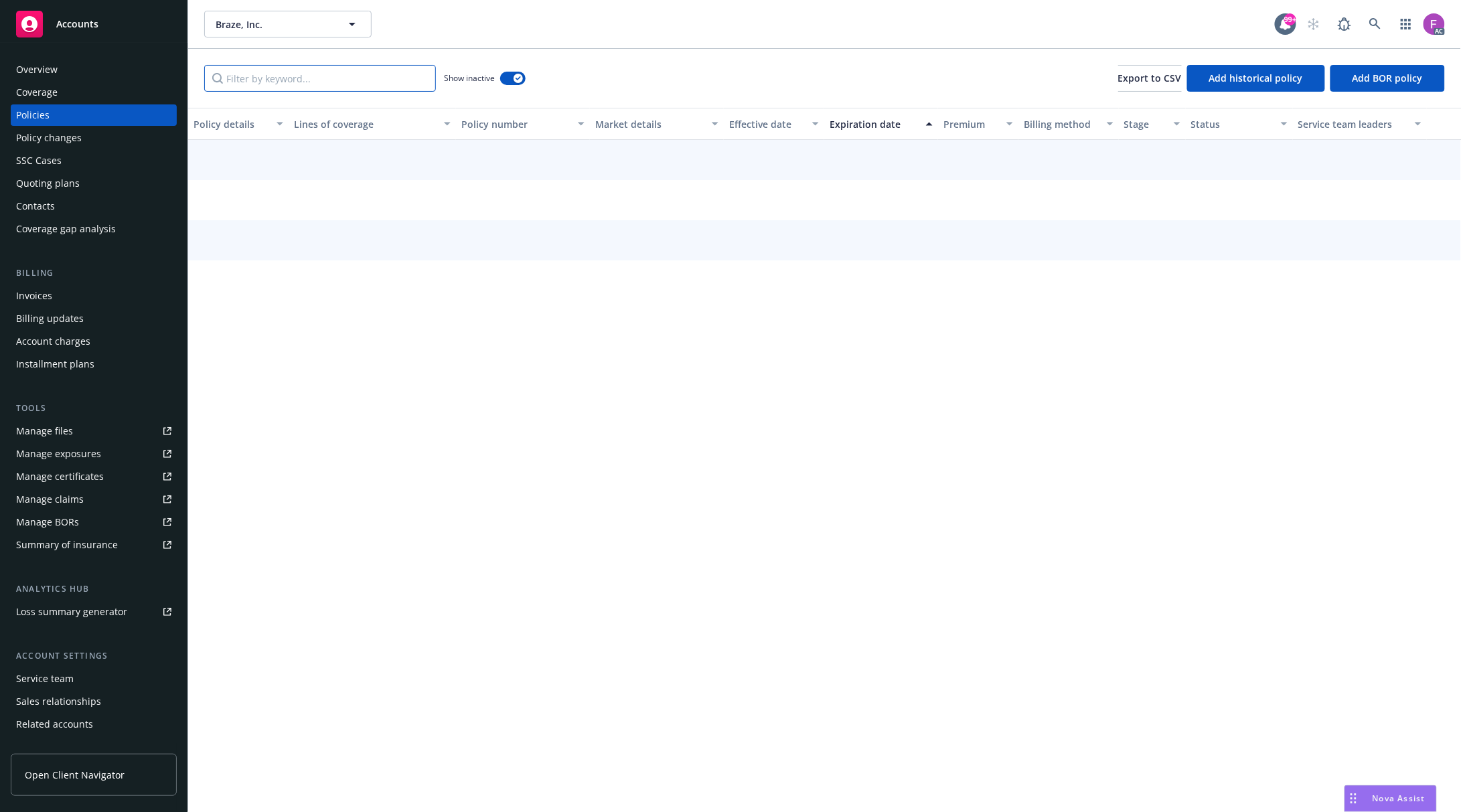
click at [366, 75] on input "Filter by keyword..." at bounding box center [319, 77] width 231 height 26
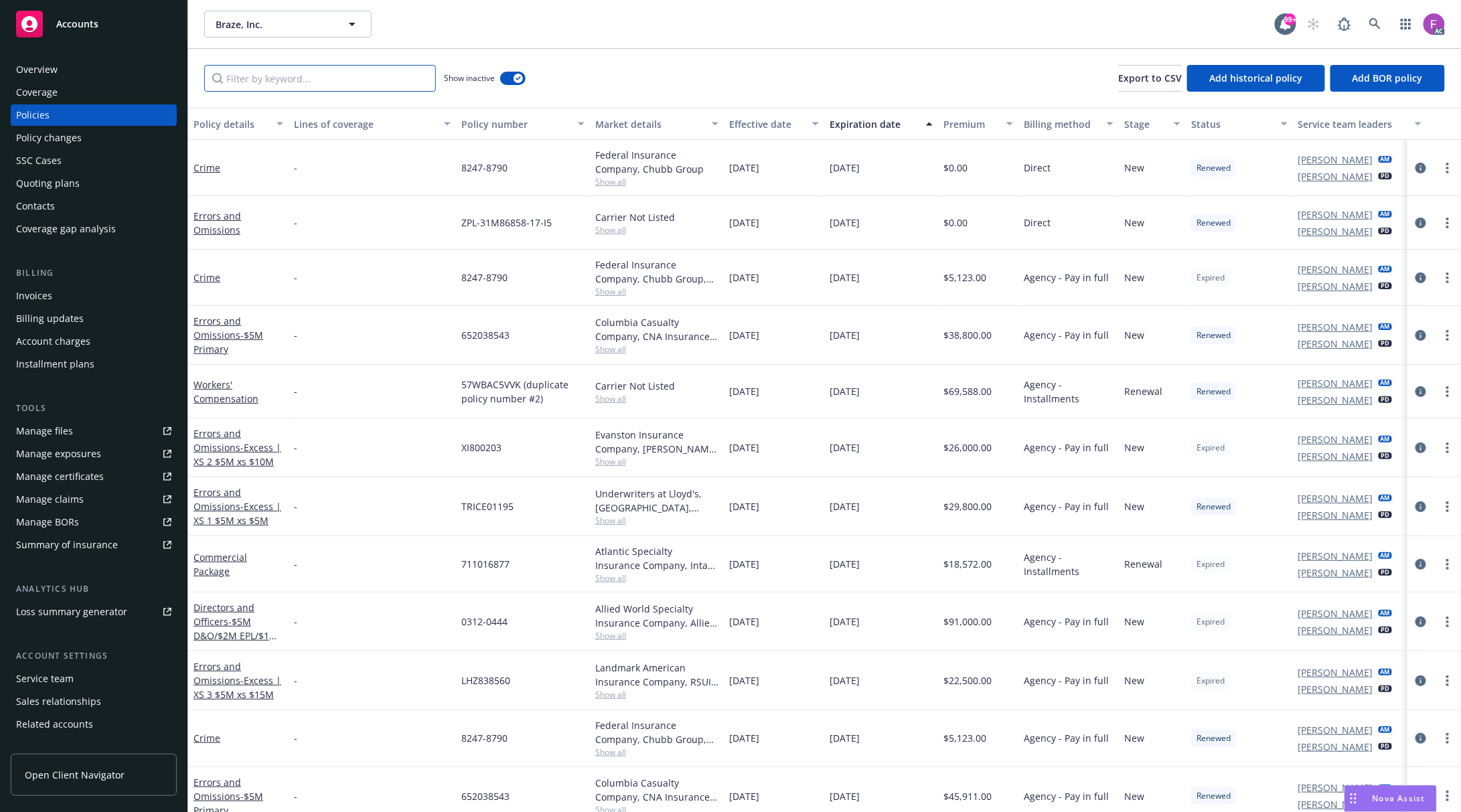
paste input "B0507NC2400077"
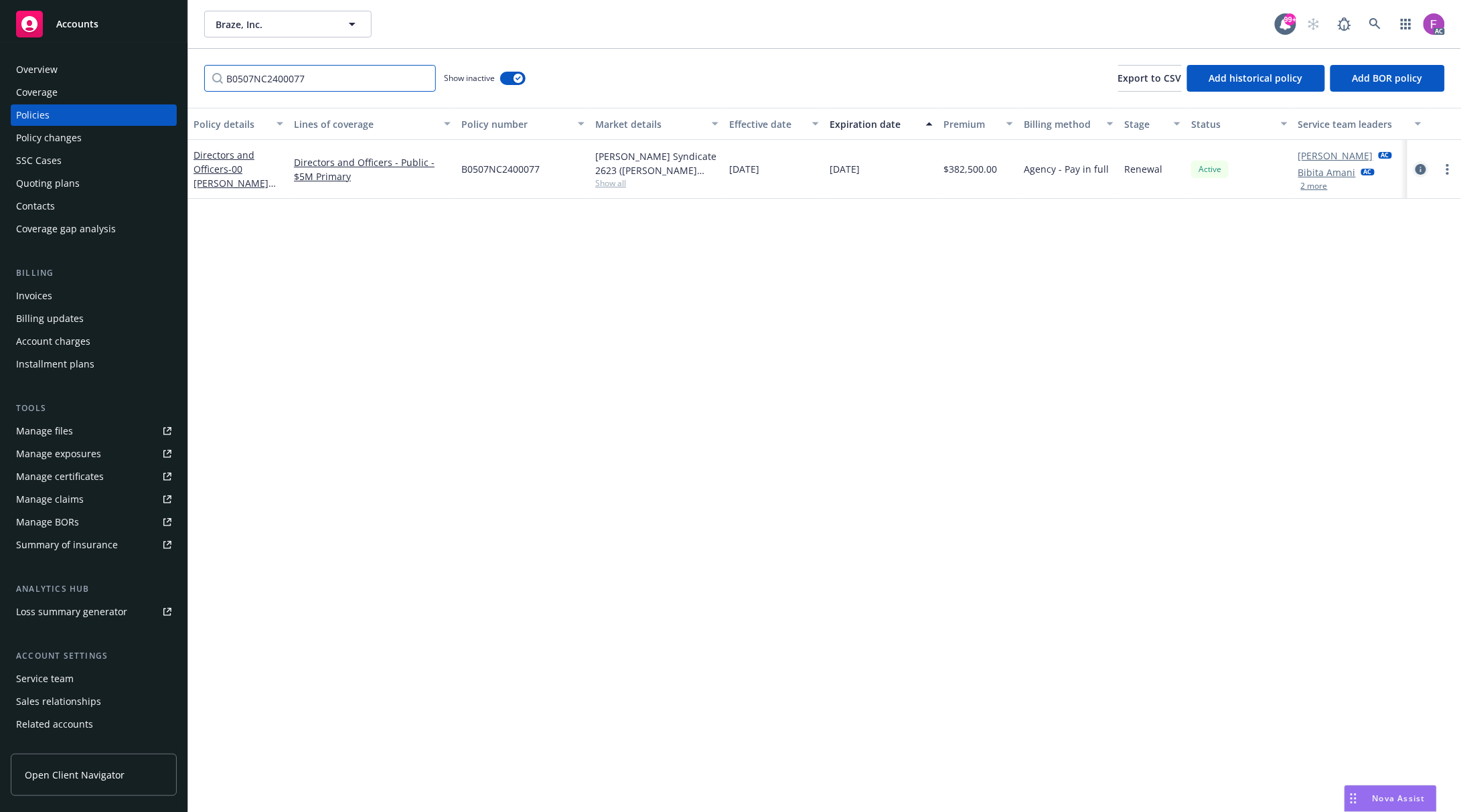
type input "B0507NC2400077"
click at [1417, 171] on icon "circleInformation" at bounding box center [1420, 168] width 11 height 11
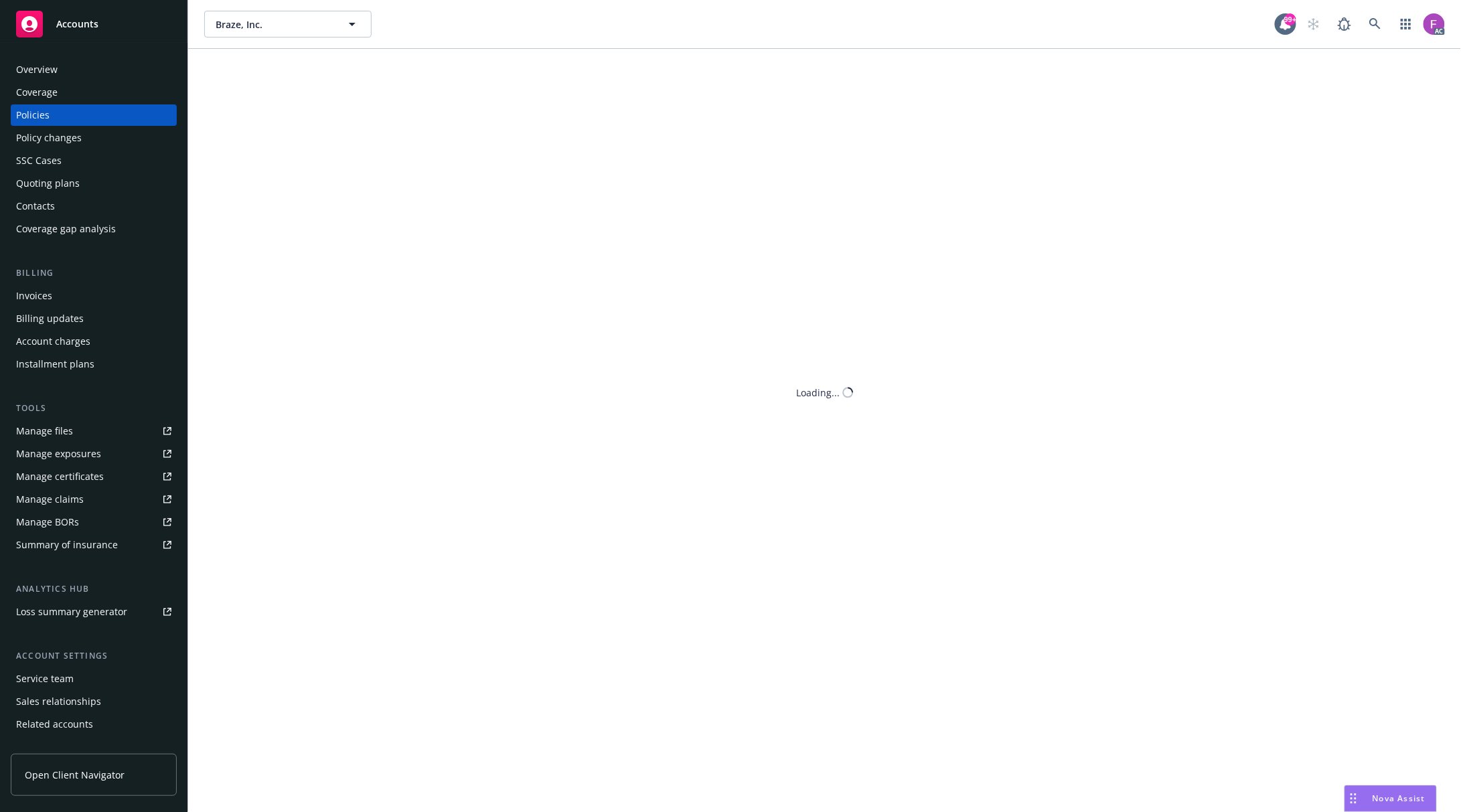
click at [1421, 168] on div "Braze, Inc. Braze, Inc. 99+ AC B0507NC2400077 Show inactive Export to CSV Add h…" at bounding box center [824, 406] width 1273 height 812
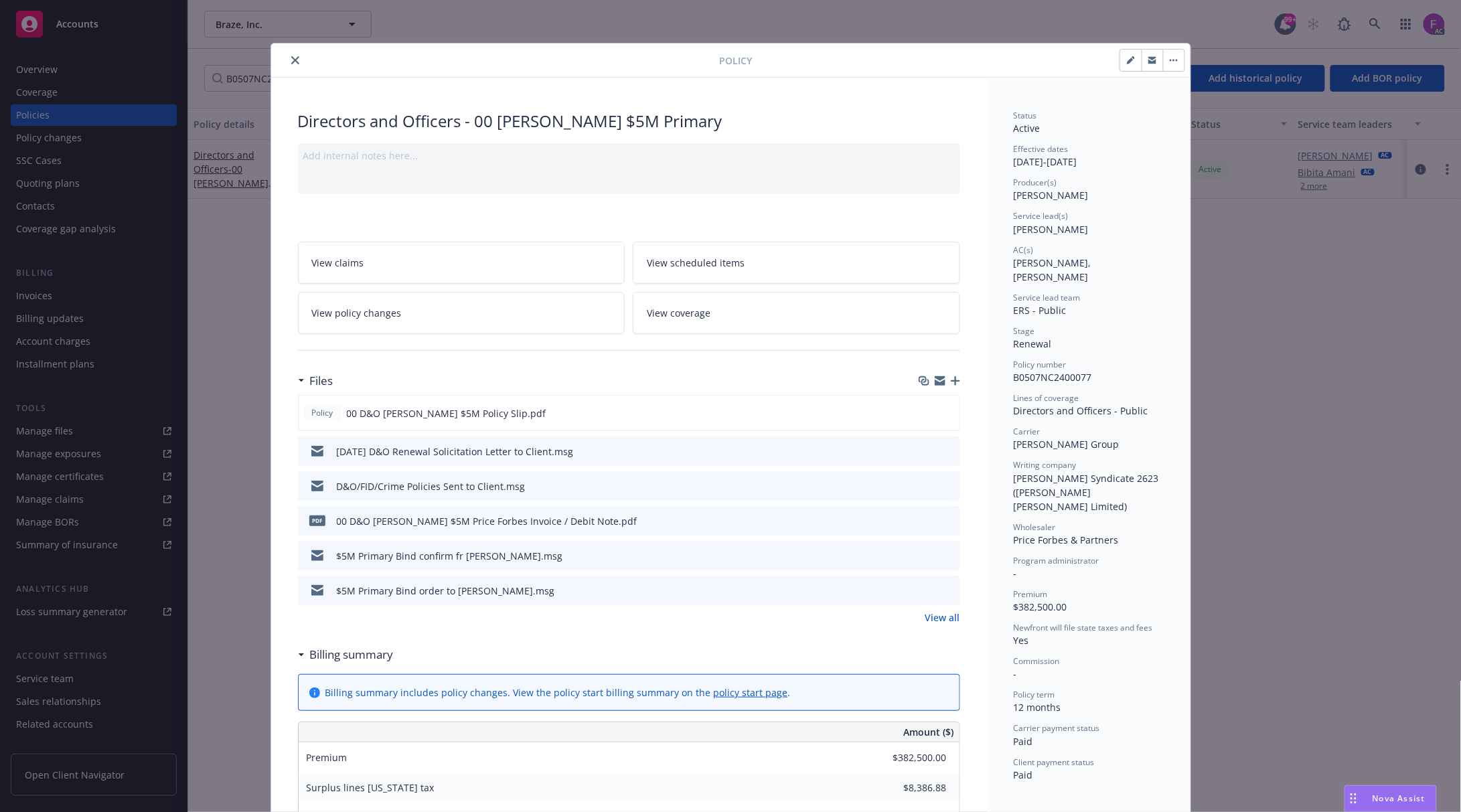
click at [944, 440] on div "11/16/25 D&O Renewal Solicitation Letter to Client.msg" at bounding box center [629, 451] width 662 height 29
click at [943, 445] on button at bounding box center [949, 452] width 12 height 14
click at [944, 453] on icon "preview file" at bounding box center [948, 451] width 12 height 10
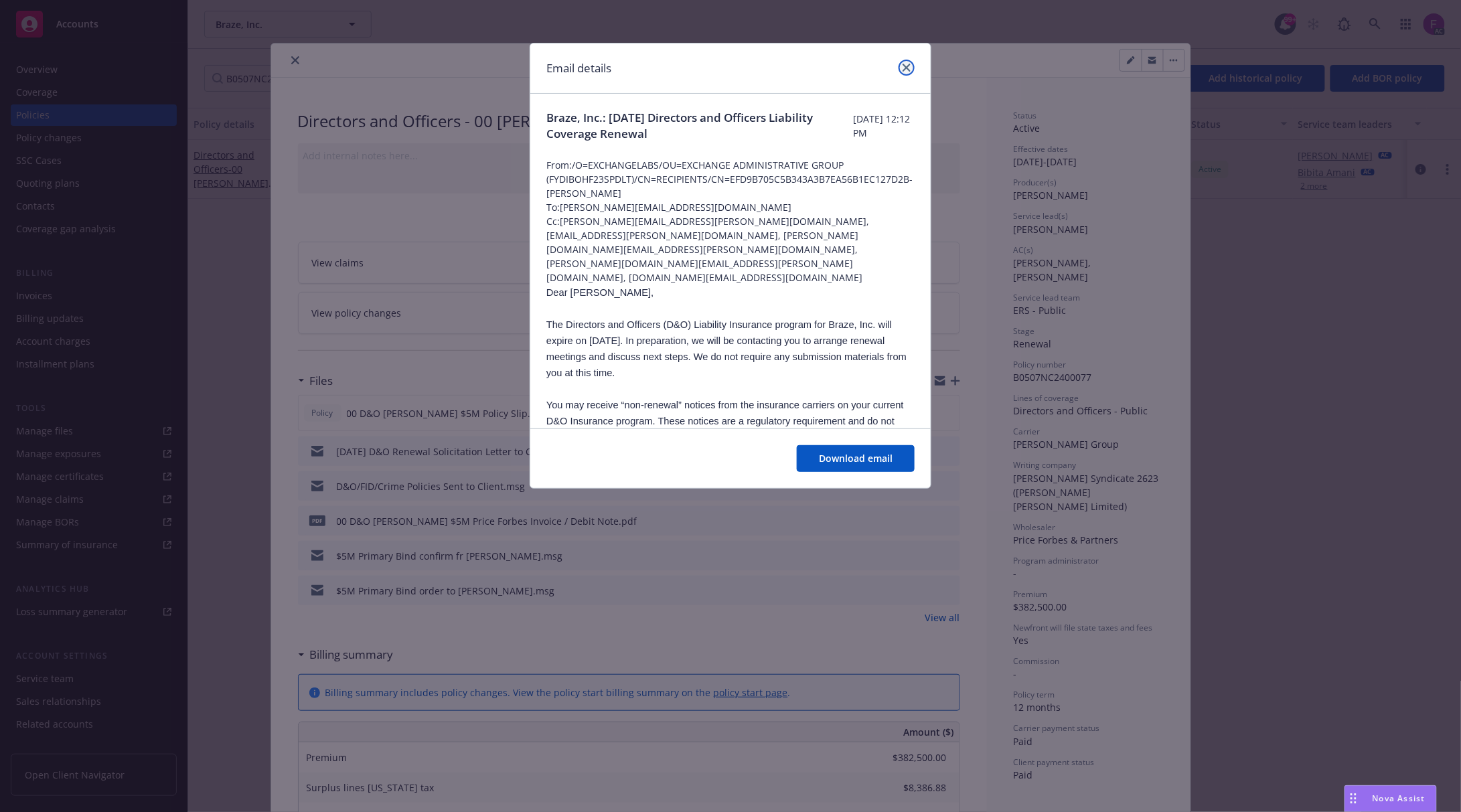
click at [905, 66] on icon "close" at bounding box center [906, 68] width 8 height 8
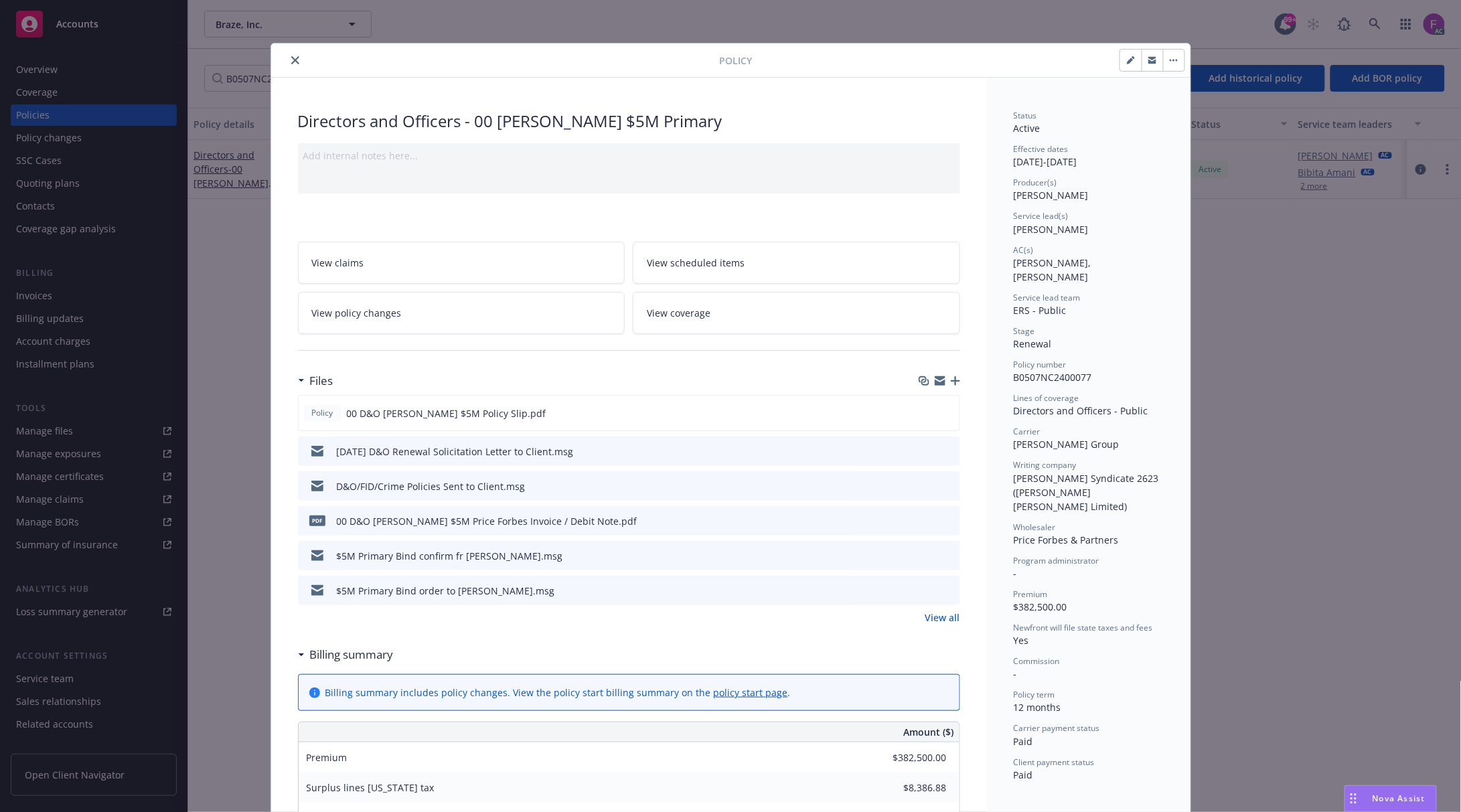
click at [942, 483] on icon "preview file" at bounding box center [948, 486] width 12 height 10
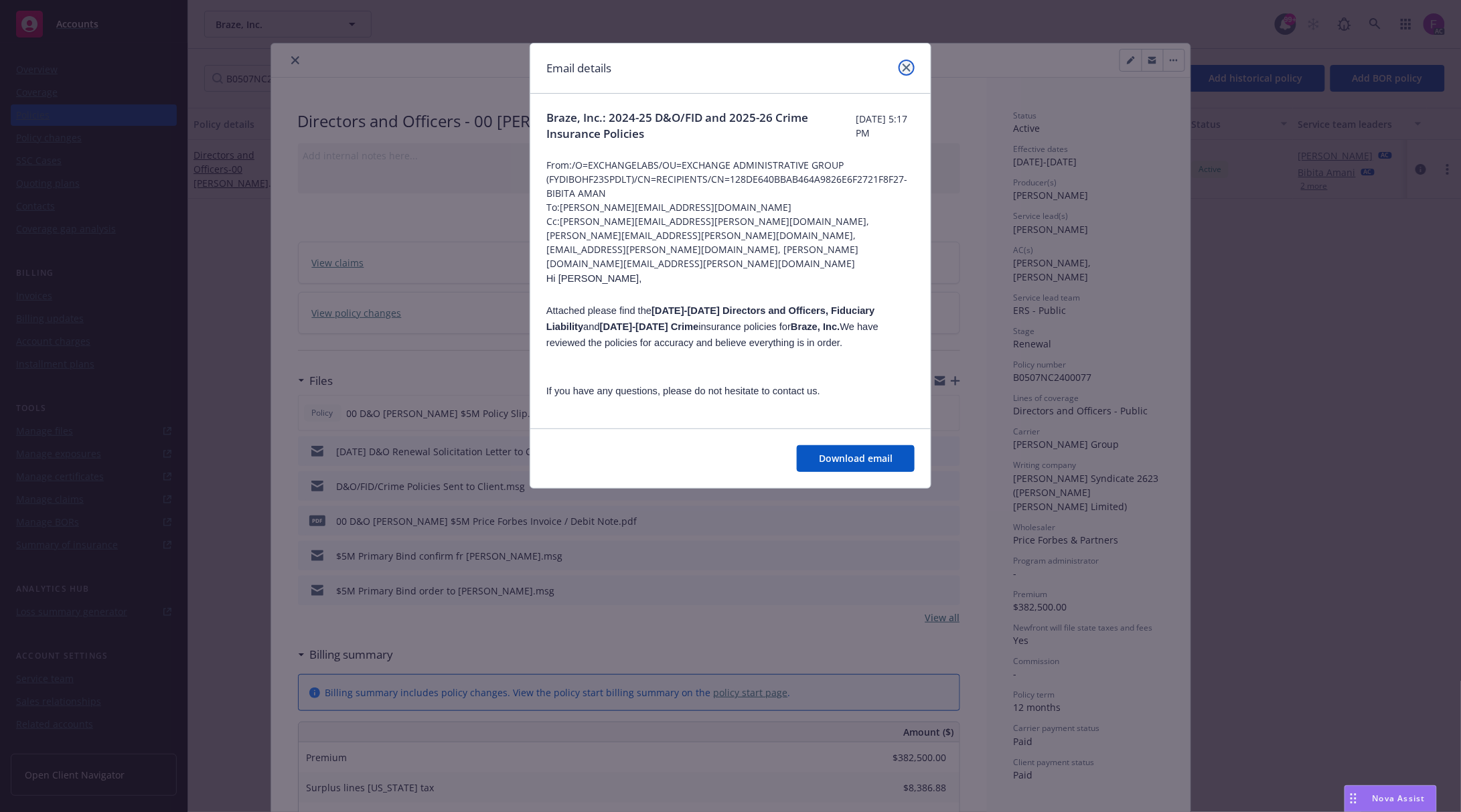
click at [905, 66] on icon "close" at bounding box center [906, 68] width 8 height 8
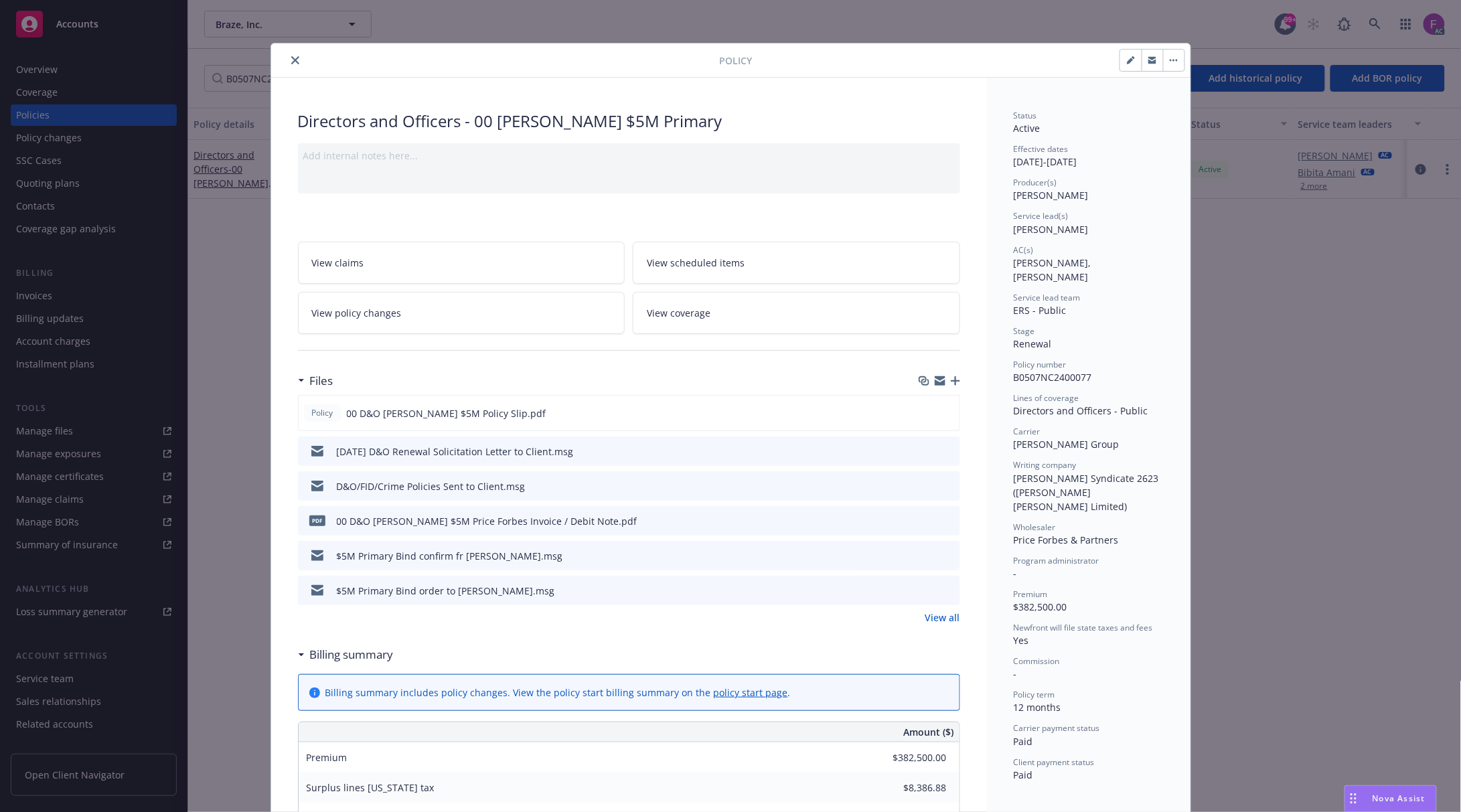
click at [942, 550] on icon "preview file" at bounding box center [948, 555] width 12 height 10
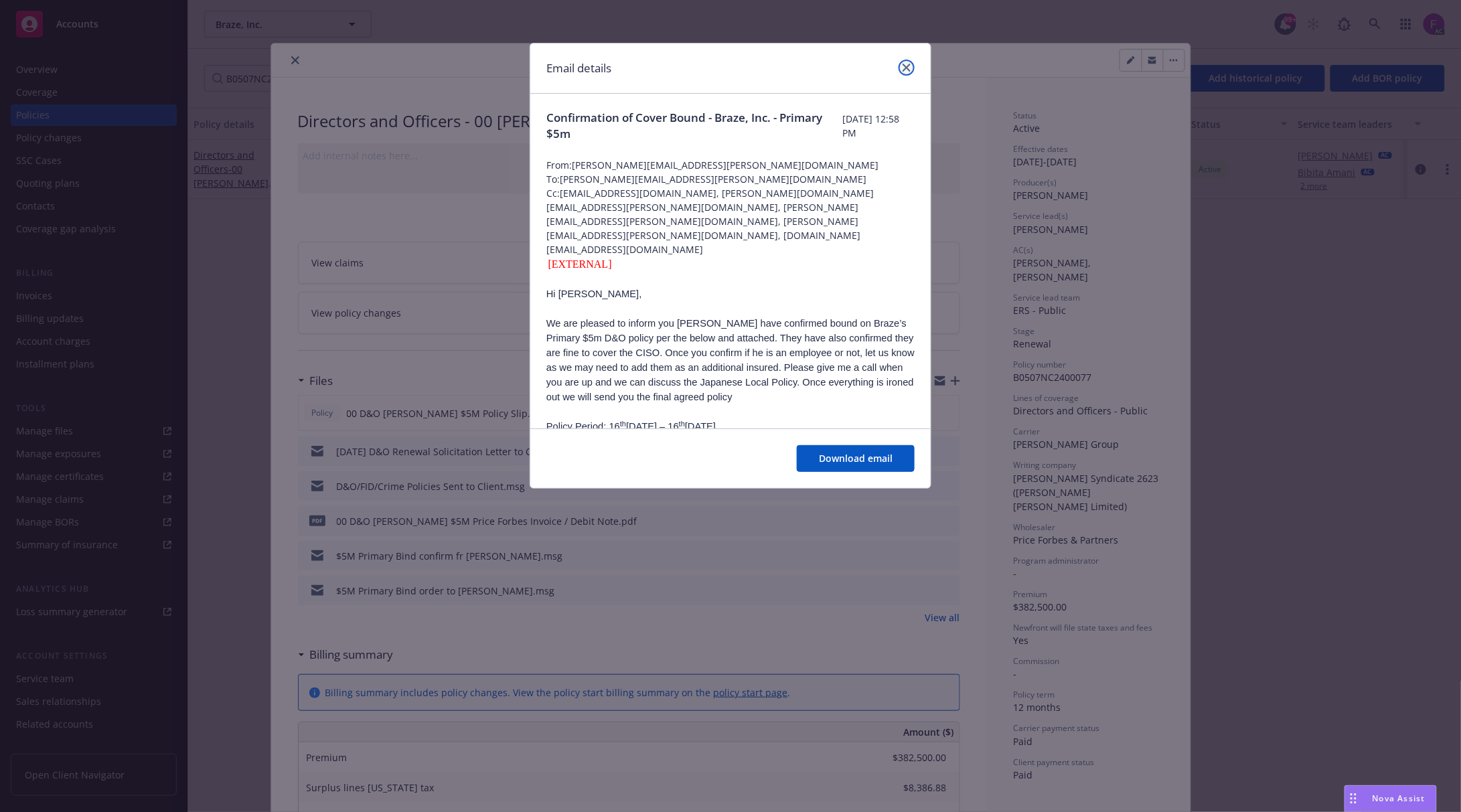
click at [902, 71] on icon "close" at bounding box center [906, 68] width 8 height 8
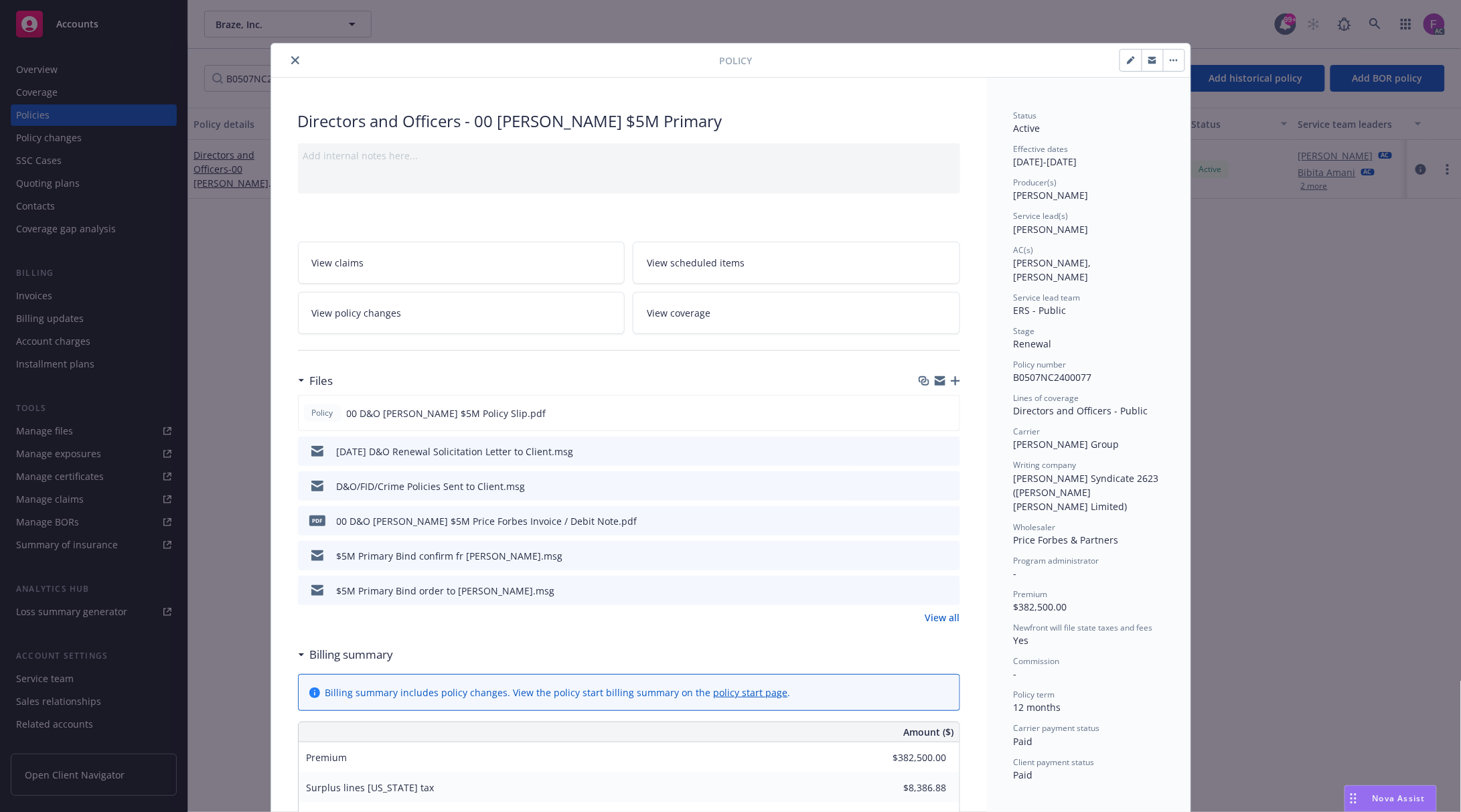
click at [943, 558] on icon "preview file" at bounding box center [948, 555] width 12 height 10
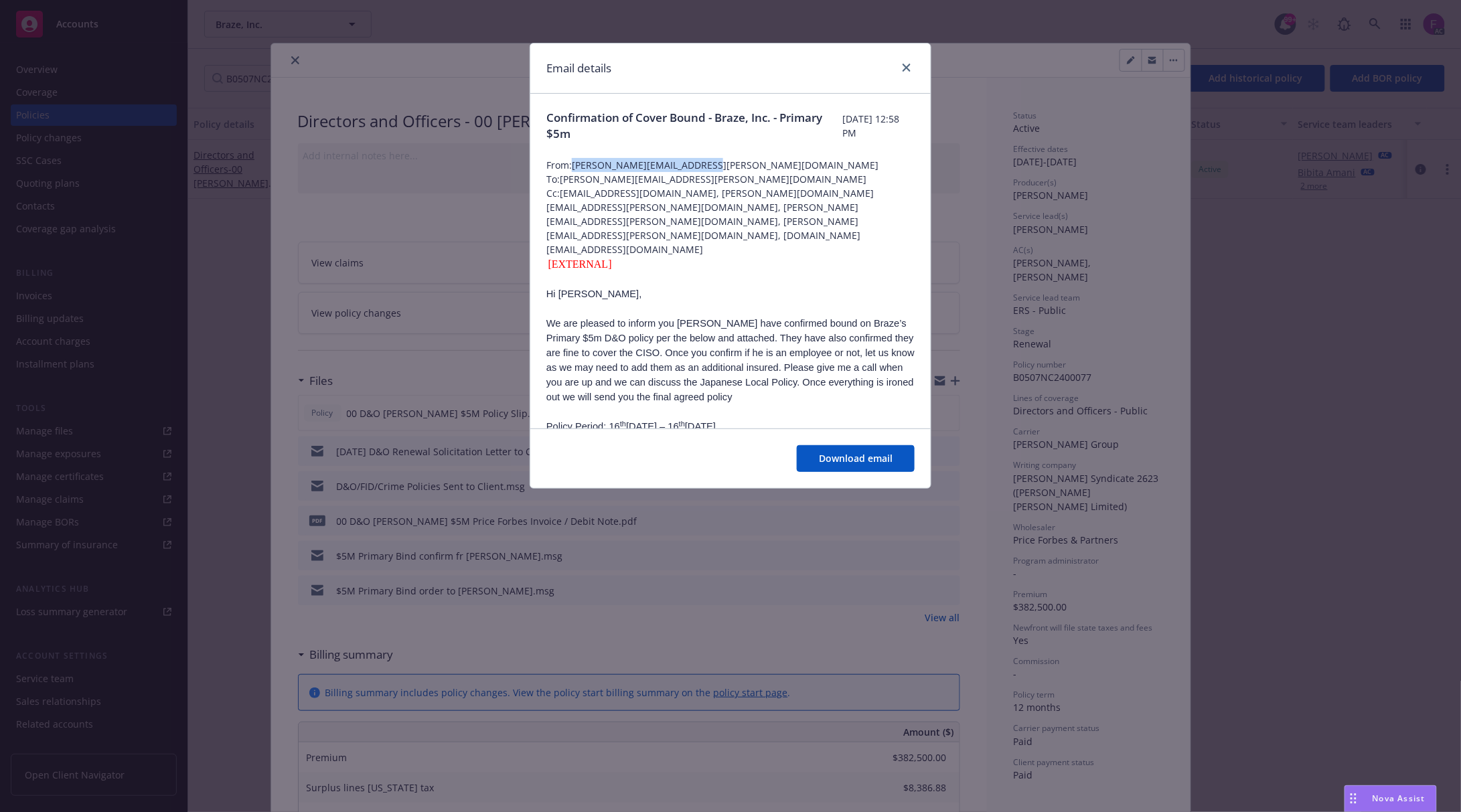
drag, startPoint x: 573, startPoint y: 164, endPoint x: 723, endPoint y: 161, distance: 150.0
click at [723, 161] on span "From: Adam.Cooper@priceforbes.com" at bounding box center [730, 165] width 368 height 14
copy span "Adam.Cooper@priceforbes.com"
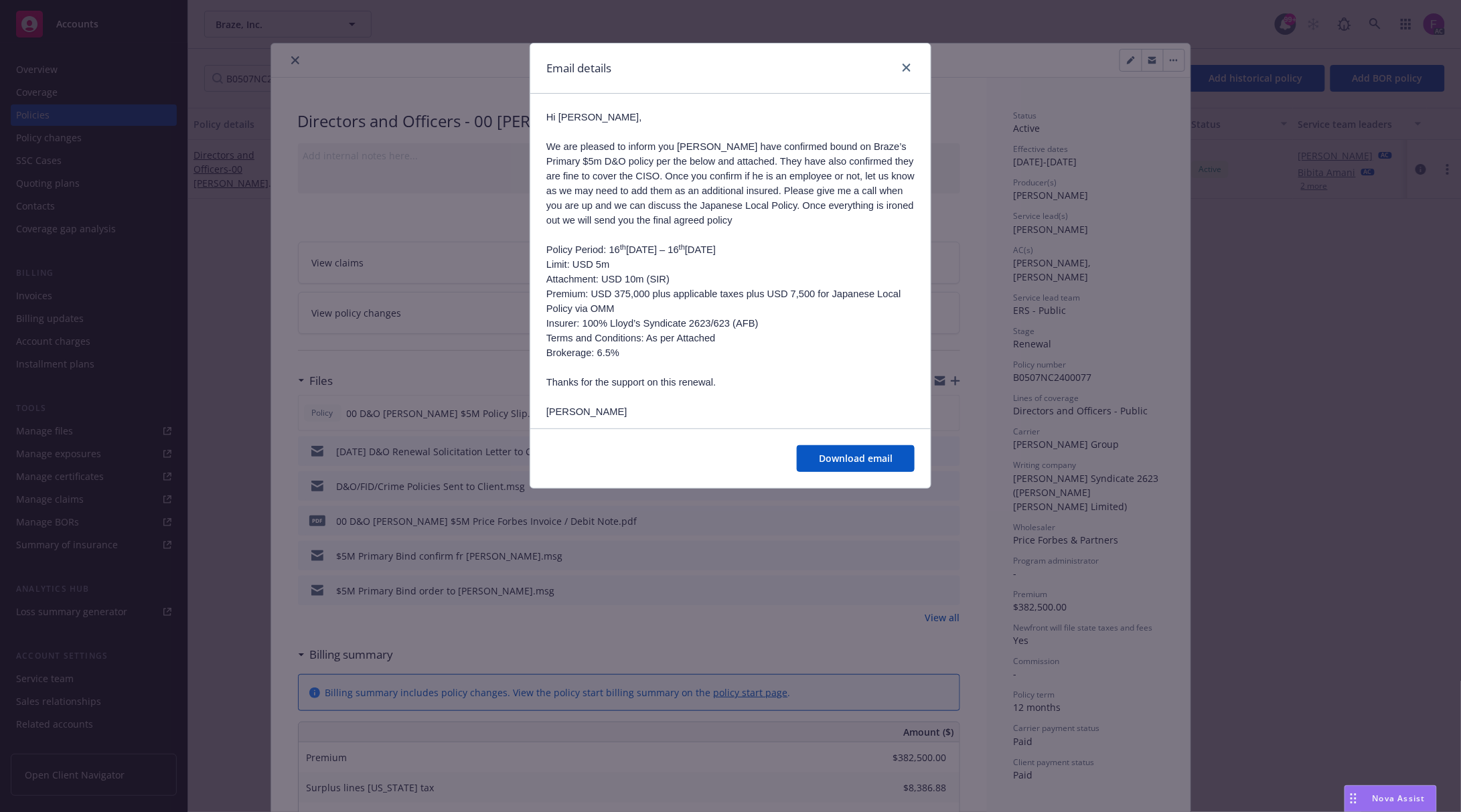
scroll to position [178, 0]
click at [902, 62] on link "close" at bounding box center [906, 68] width 16 height 16
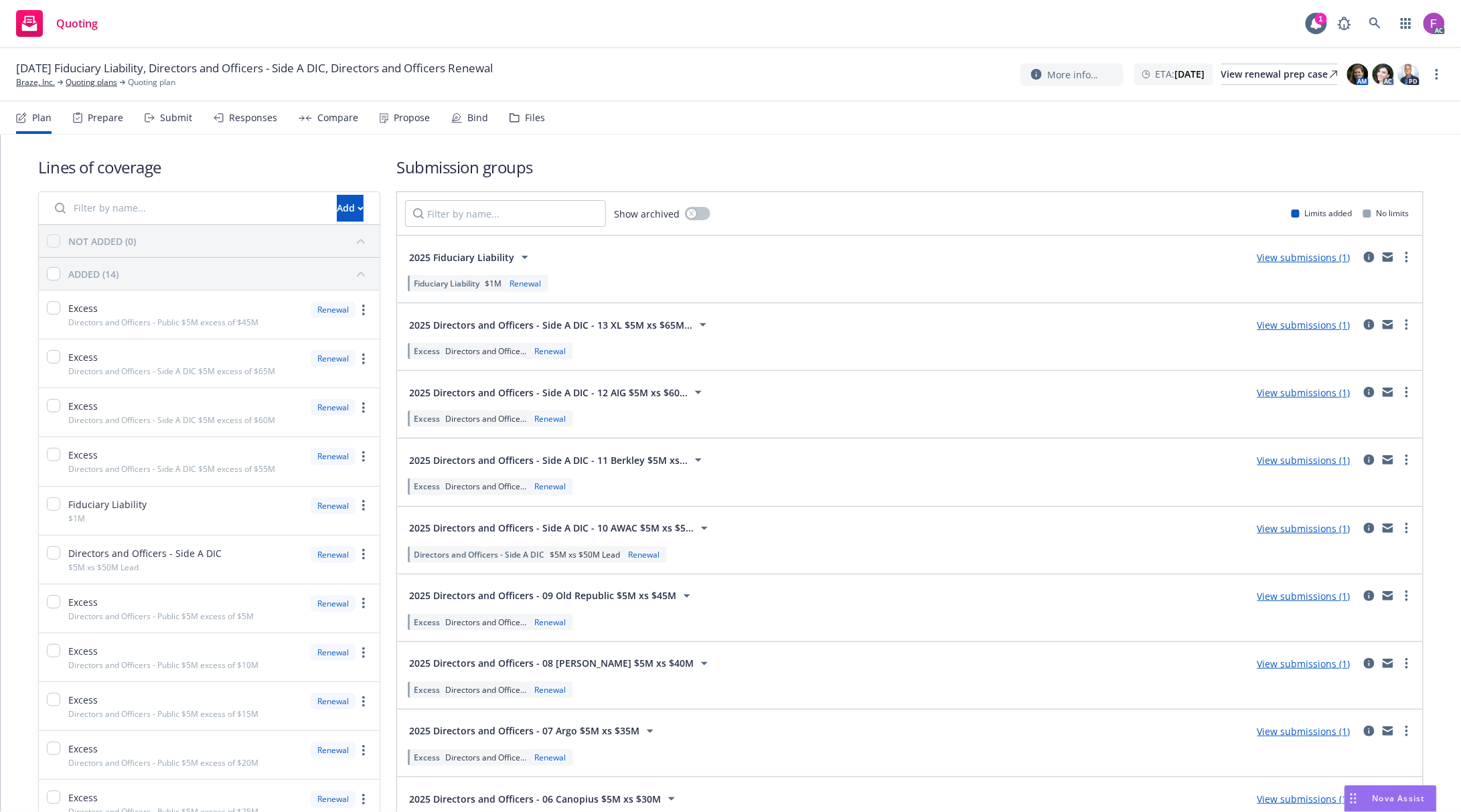
click at [525, 118] on div "Files" at bounding box center [535, 118] width 20 height 11
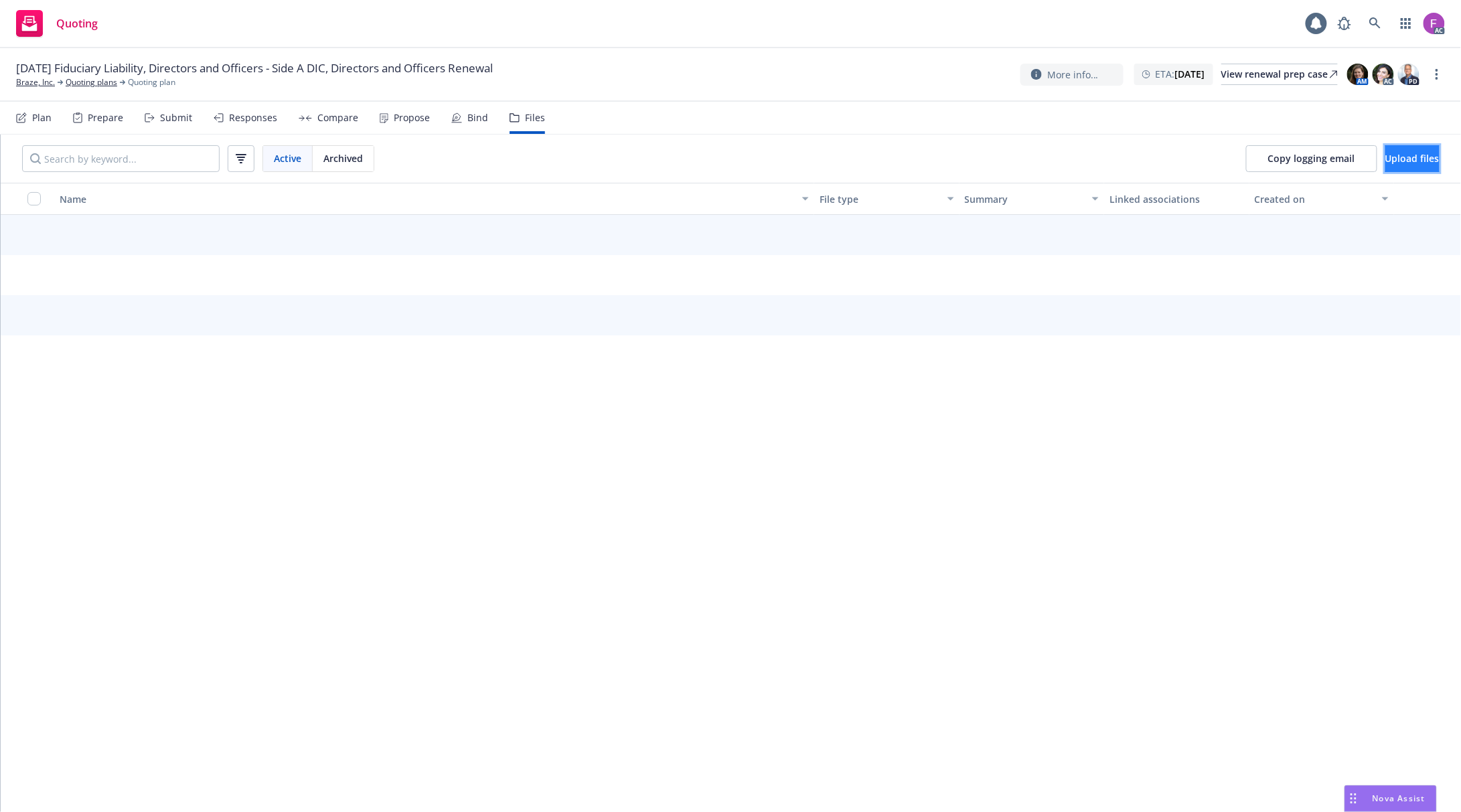
click at [1404, 156] on span "Upload files" at bounding box center [1412, 158] width 54 height 13
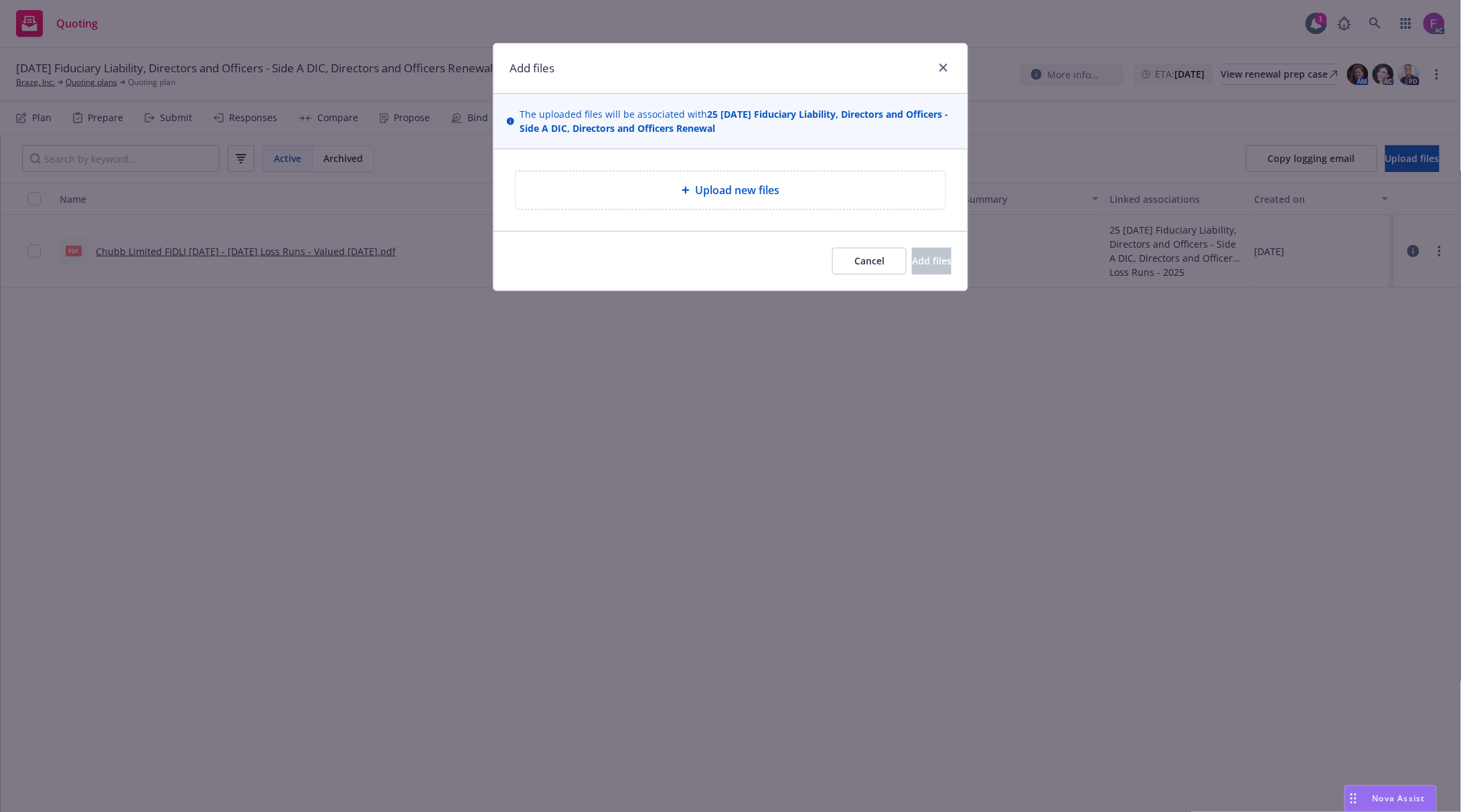
click at [692, 186] on div at bounding box center [688, 190] width 14 height 8
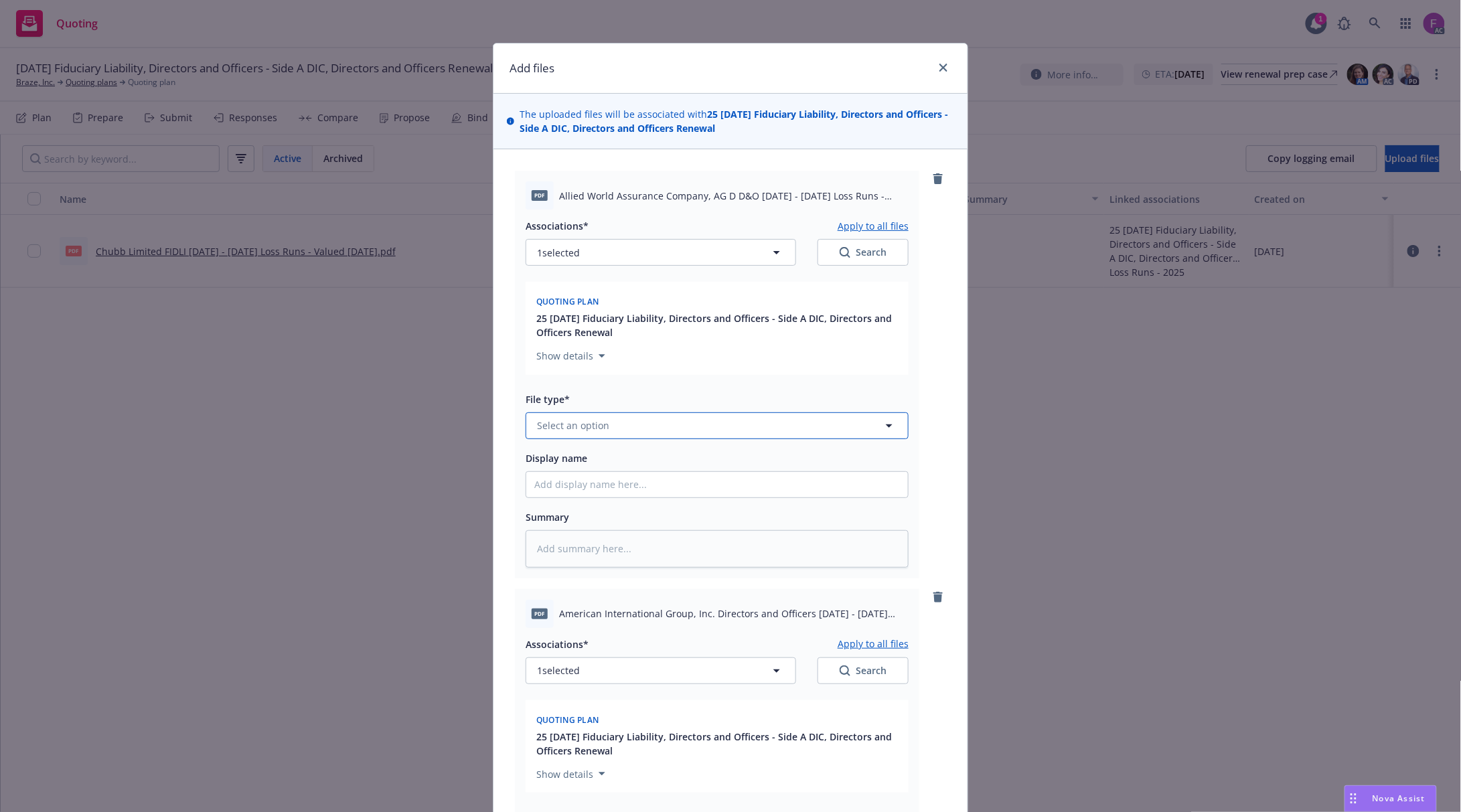
click at [550, 420] on span "Select an option" at bounding box center [573, 425] width 73 height 14
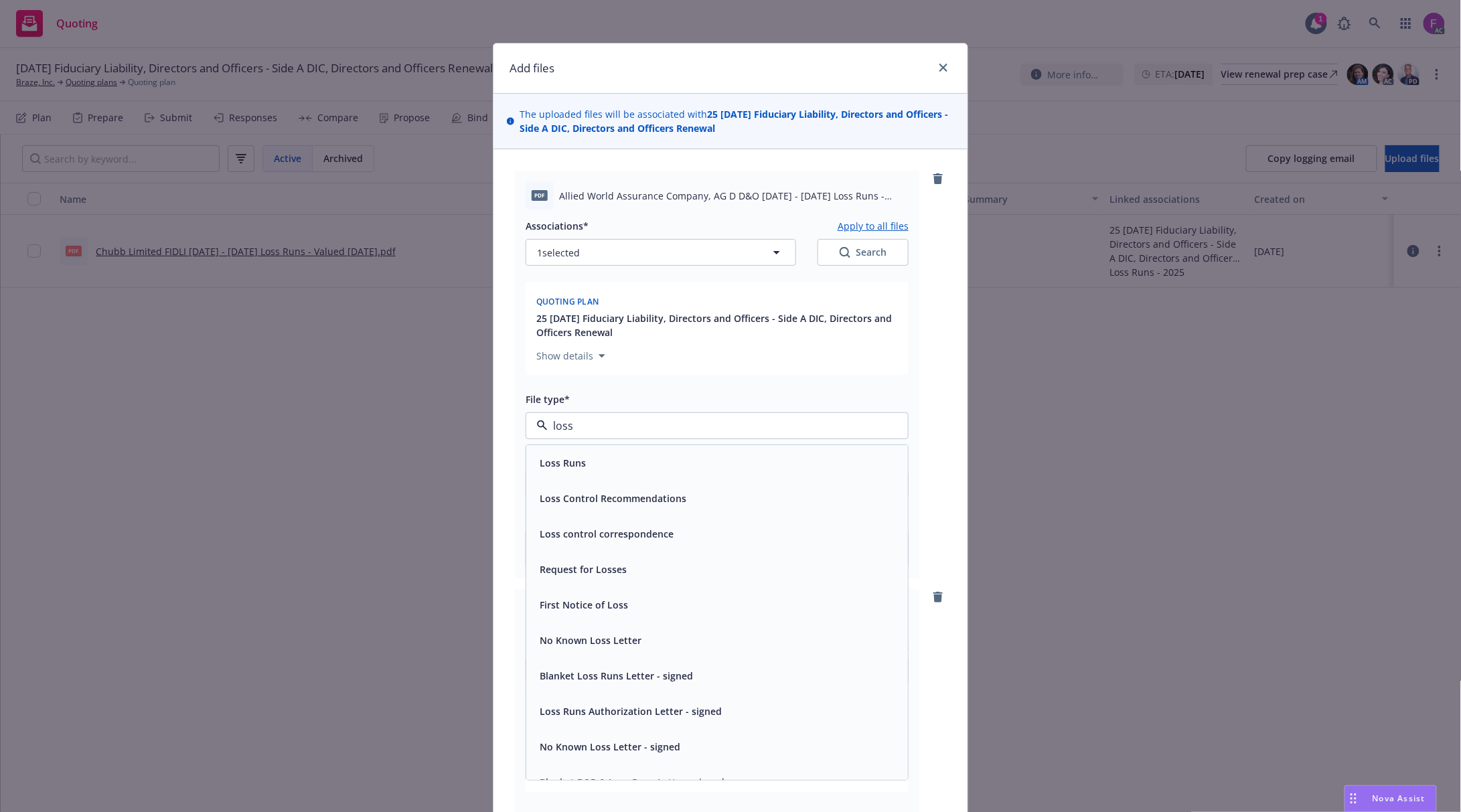
paste input "Loss Run"
type input "Loss Run"
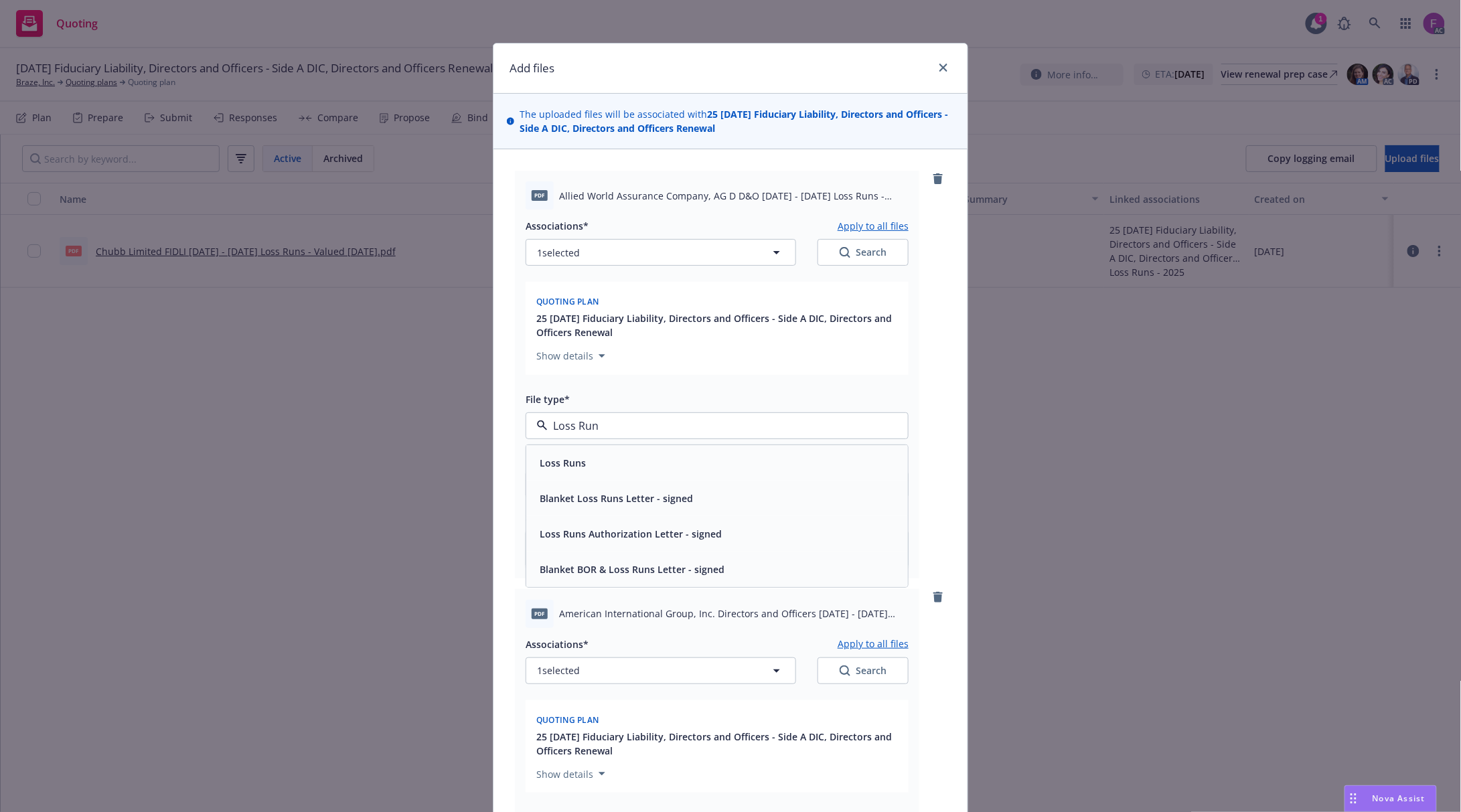
drag, startPoint x: 604, startPoint y: 419, endPoint x: 507, endPoint y: 418, distance: 97.0
click at [547, 461] on span "Loss Runs" at bounding box center [562, 462] width 46 height 14
type textarea "x"
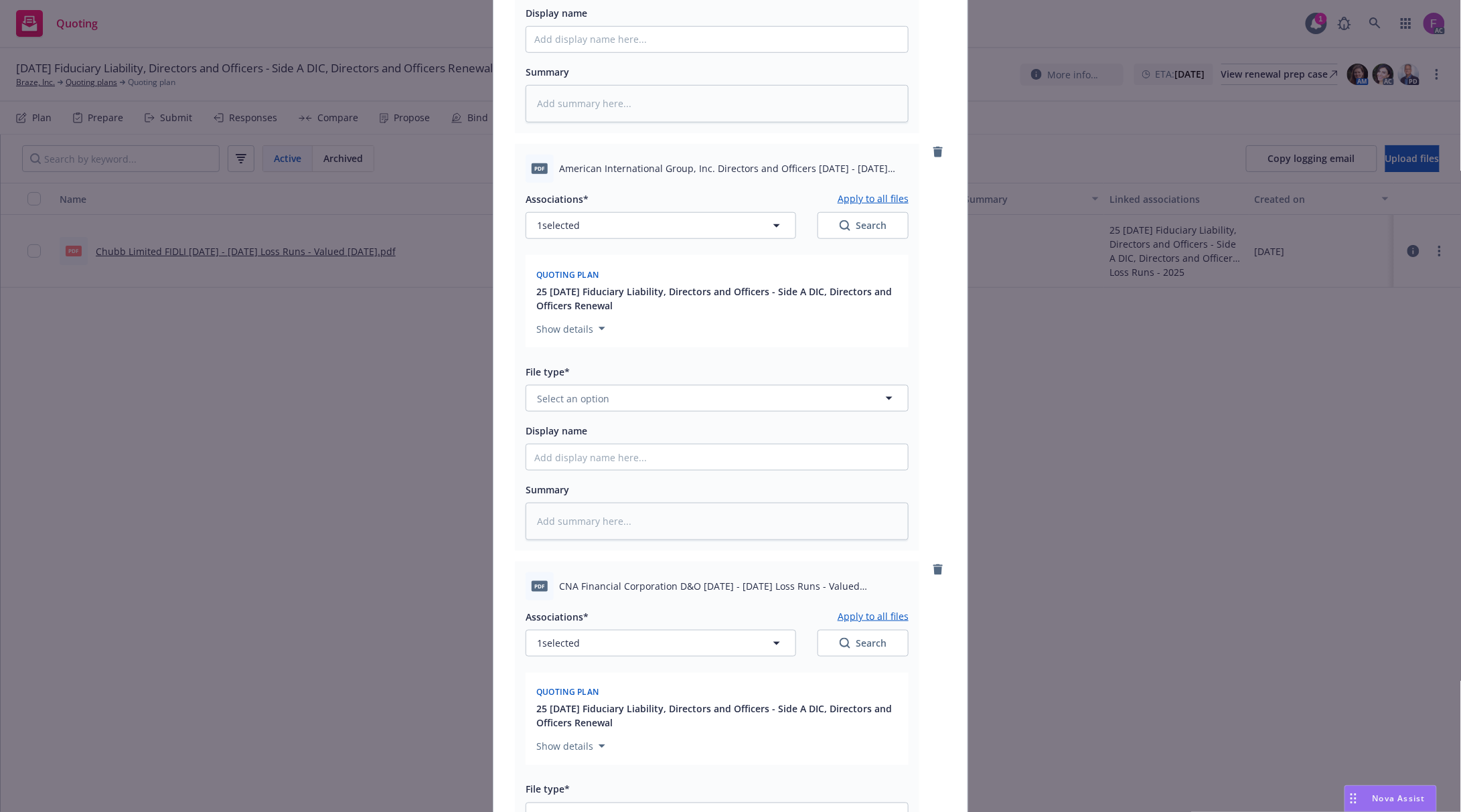
scroll to position [446, 0]
click at [579, 402] on span "Select an option" at bounding box center [573, 398] width 73 height 14
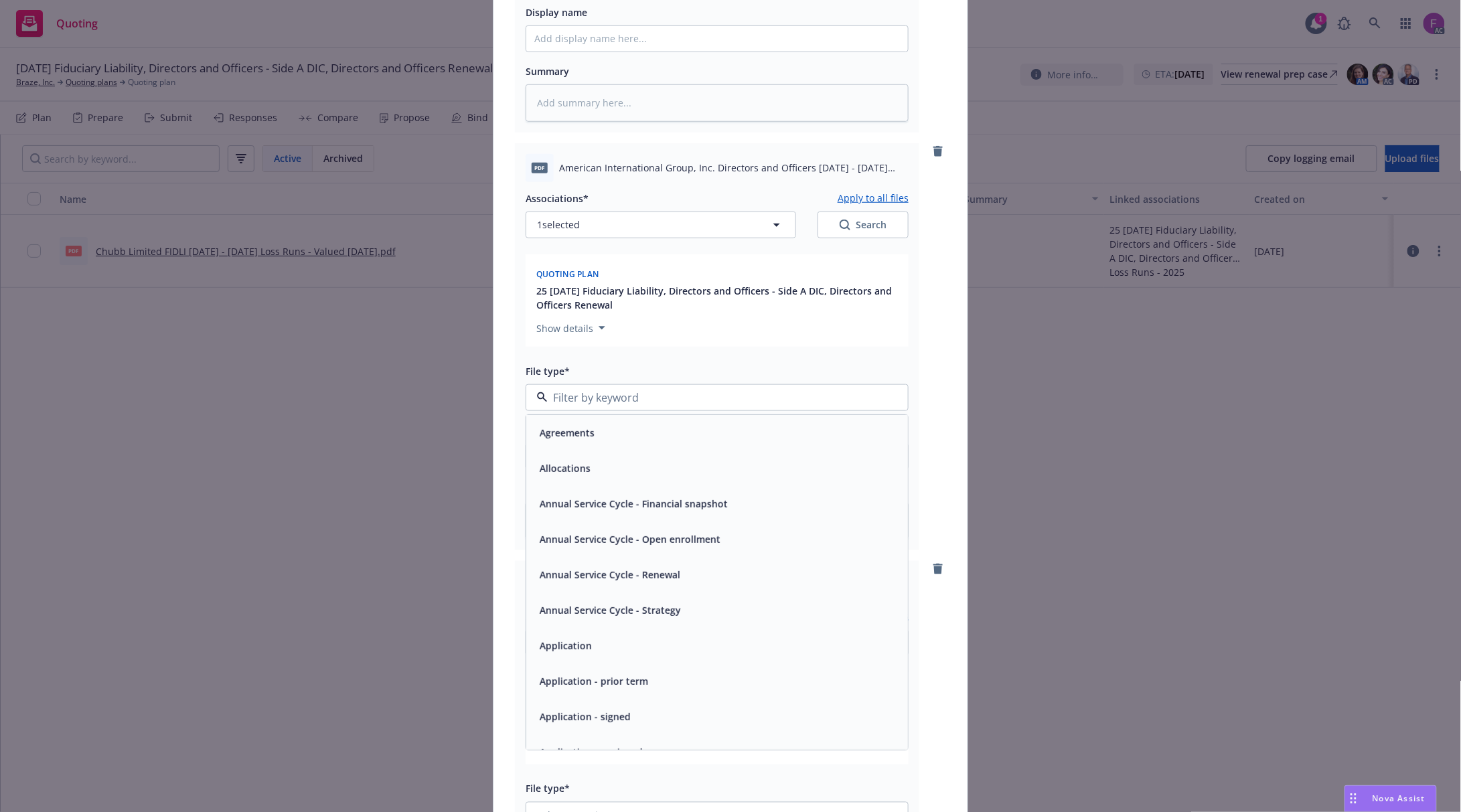
paste input "Loss Run"
type input "Loss Run"
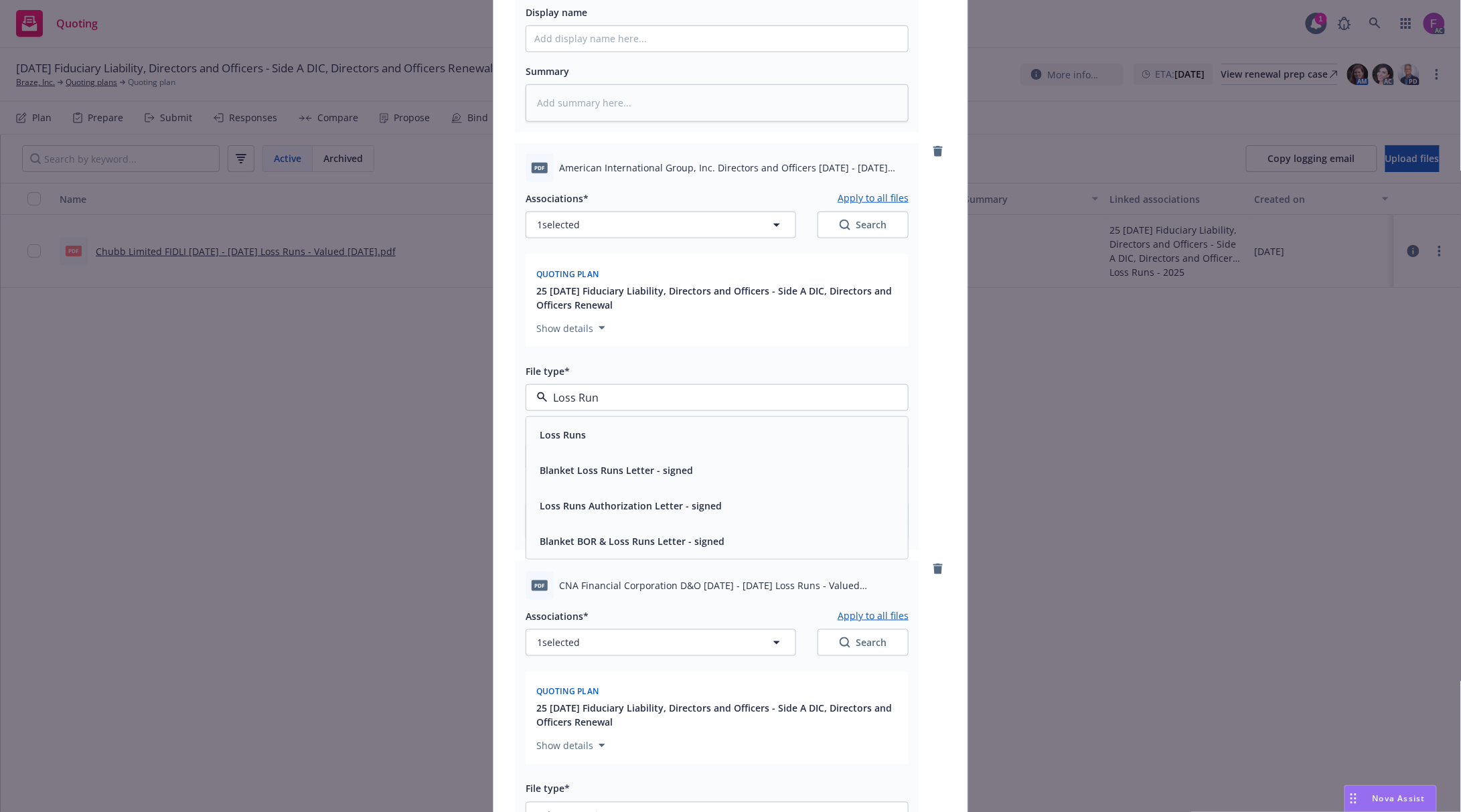
click at [556, 434] on span "Loss Runs" at bounding box center [562, 435] width 46 height 14
type textarea "x"
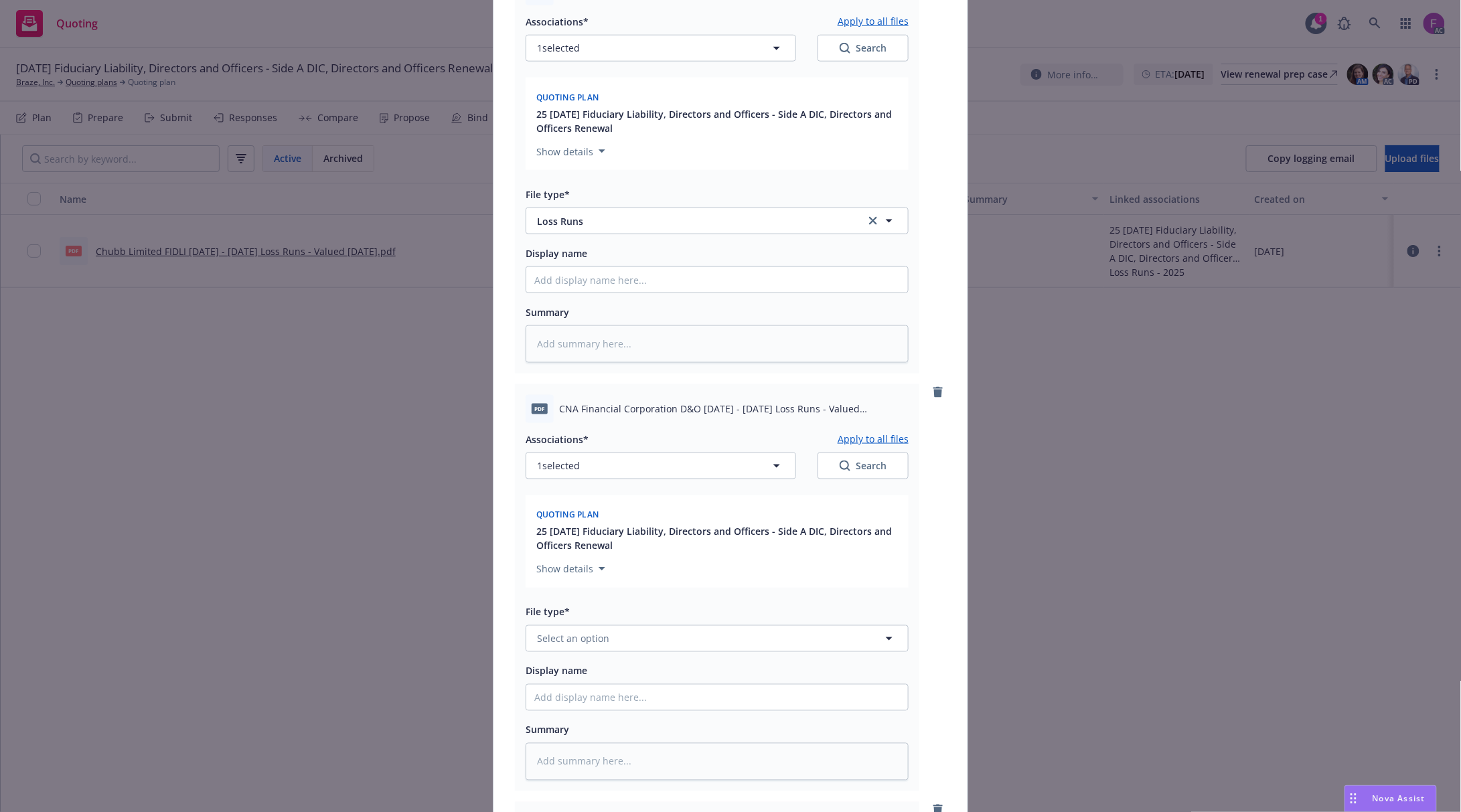
scroll to position [624, 0]
click at [592, 637] on span "Select an option" at bounding box center [573, 637] width 73 height 14
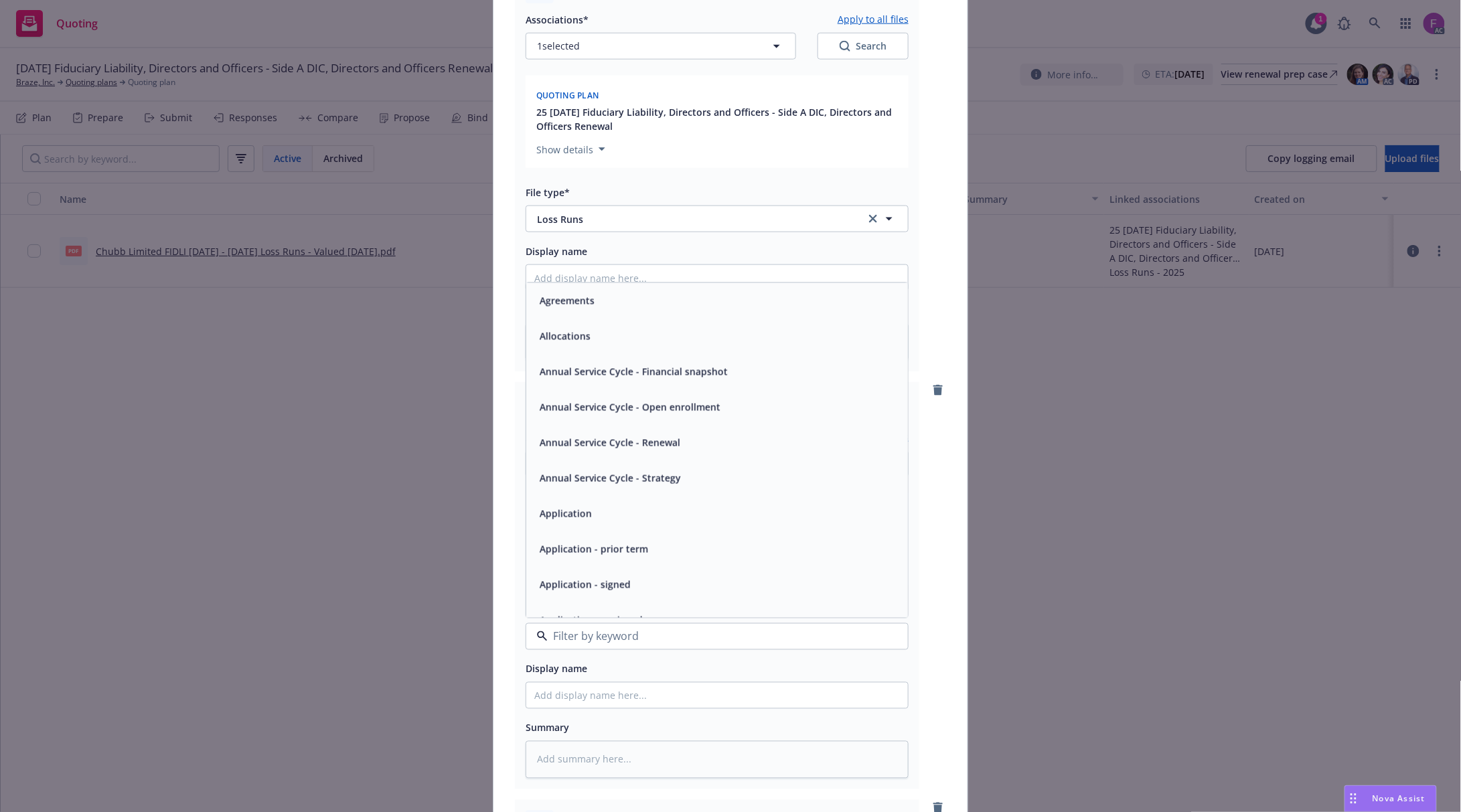
paste input "Loss Run"
type input "Loss Run"
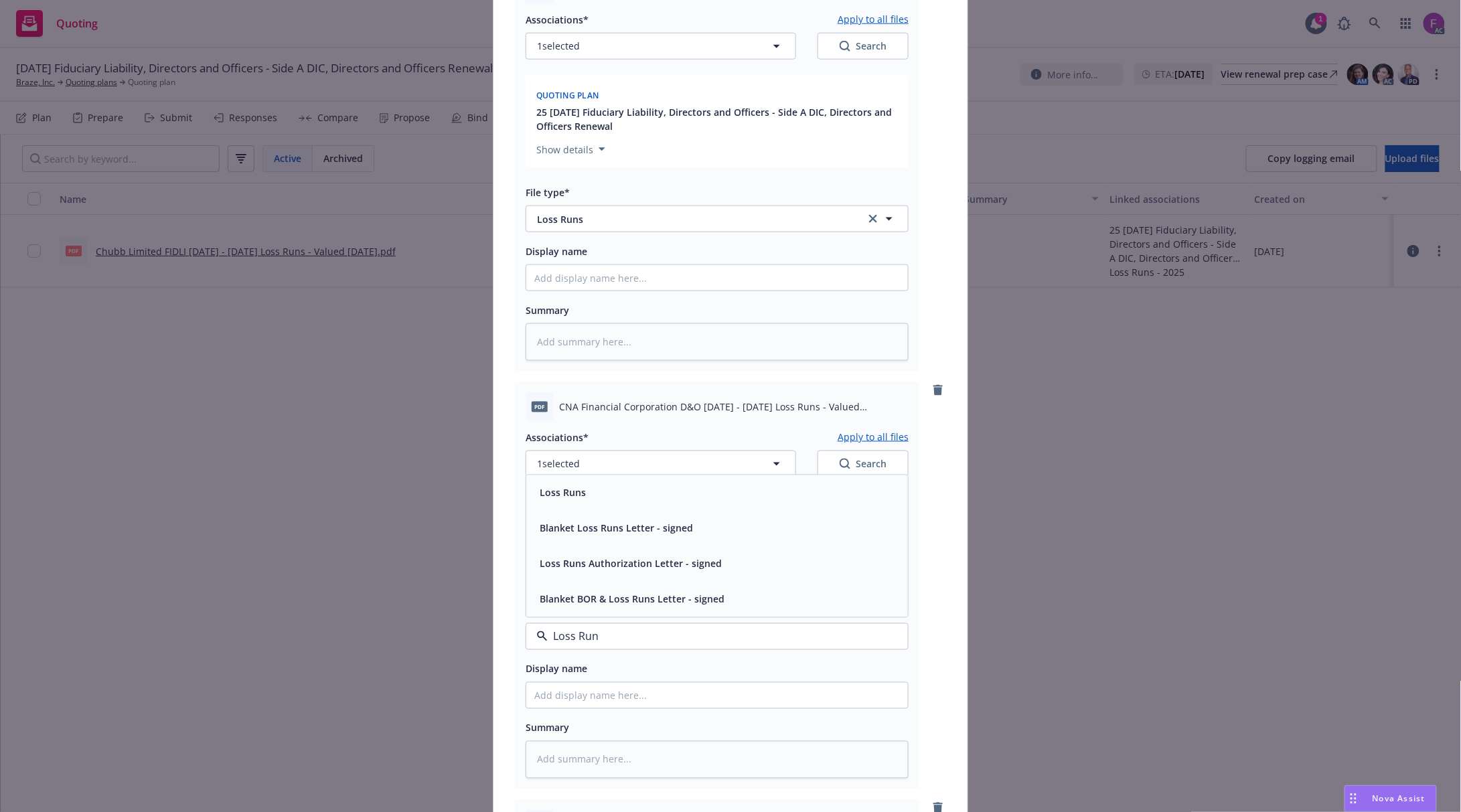
click at [568, 496] on span "Loss Runs" at bounding box center [562, 493] width 46 height 14
type textarea "x"
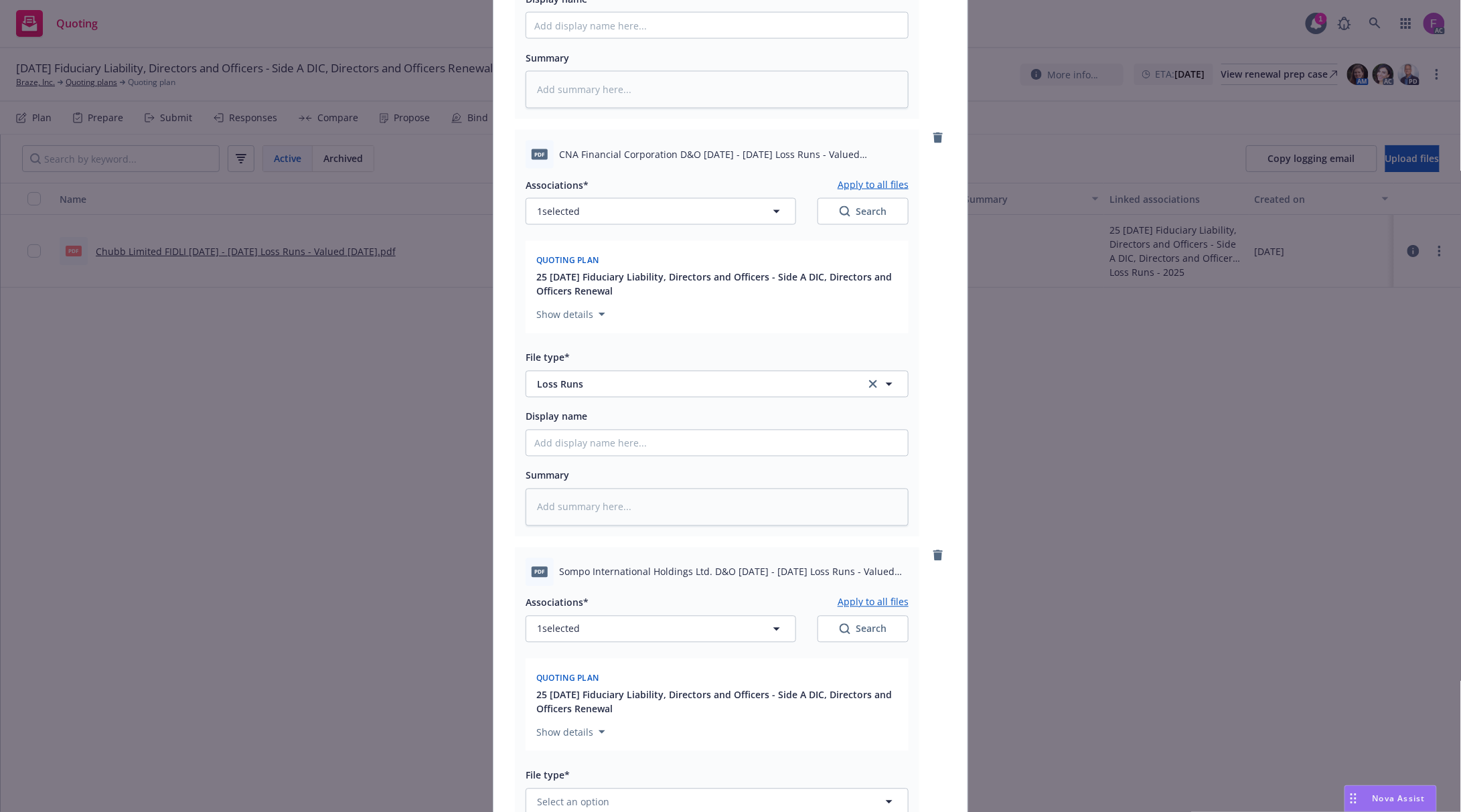
scroll to position [1160, 0]
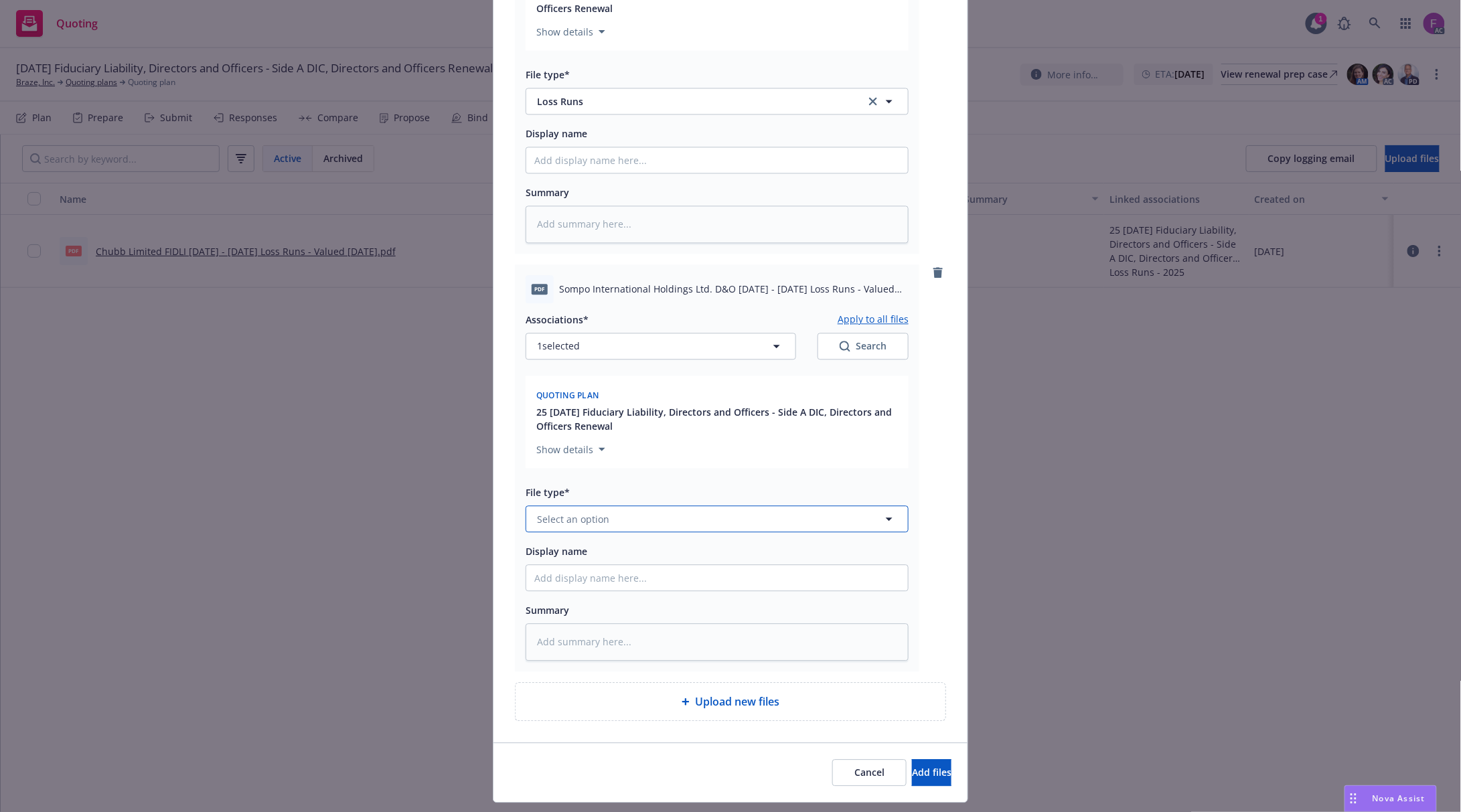
click at [556, 523] on span "Select an option" at bounding box center [573, 519] width 73 height 14
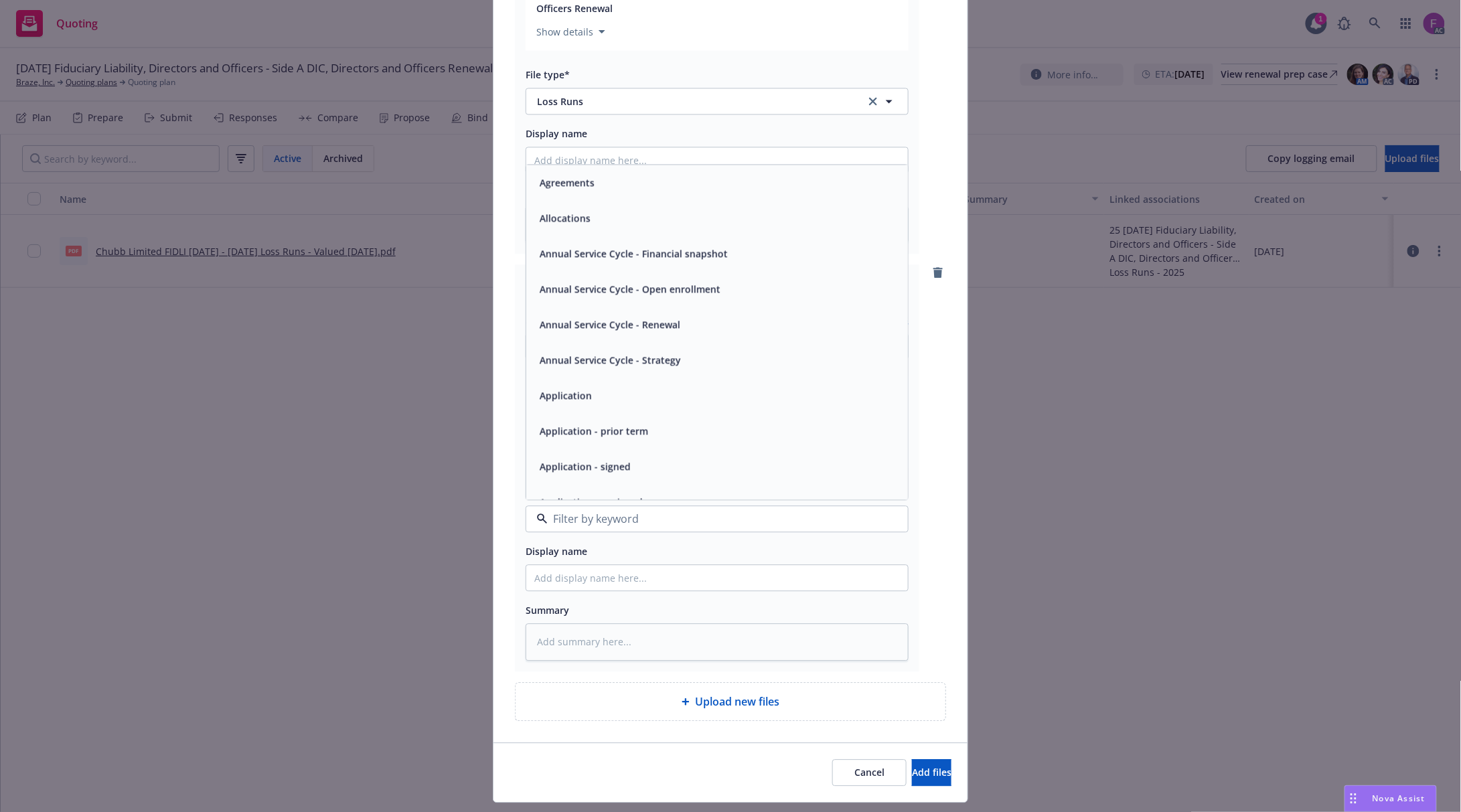
paste input "Loss Run"
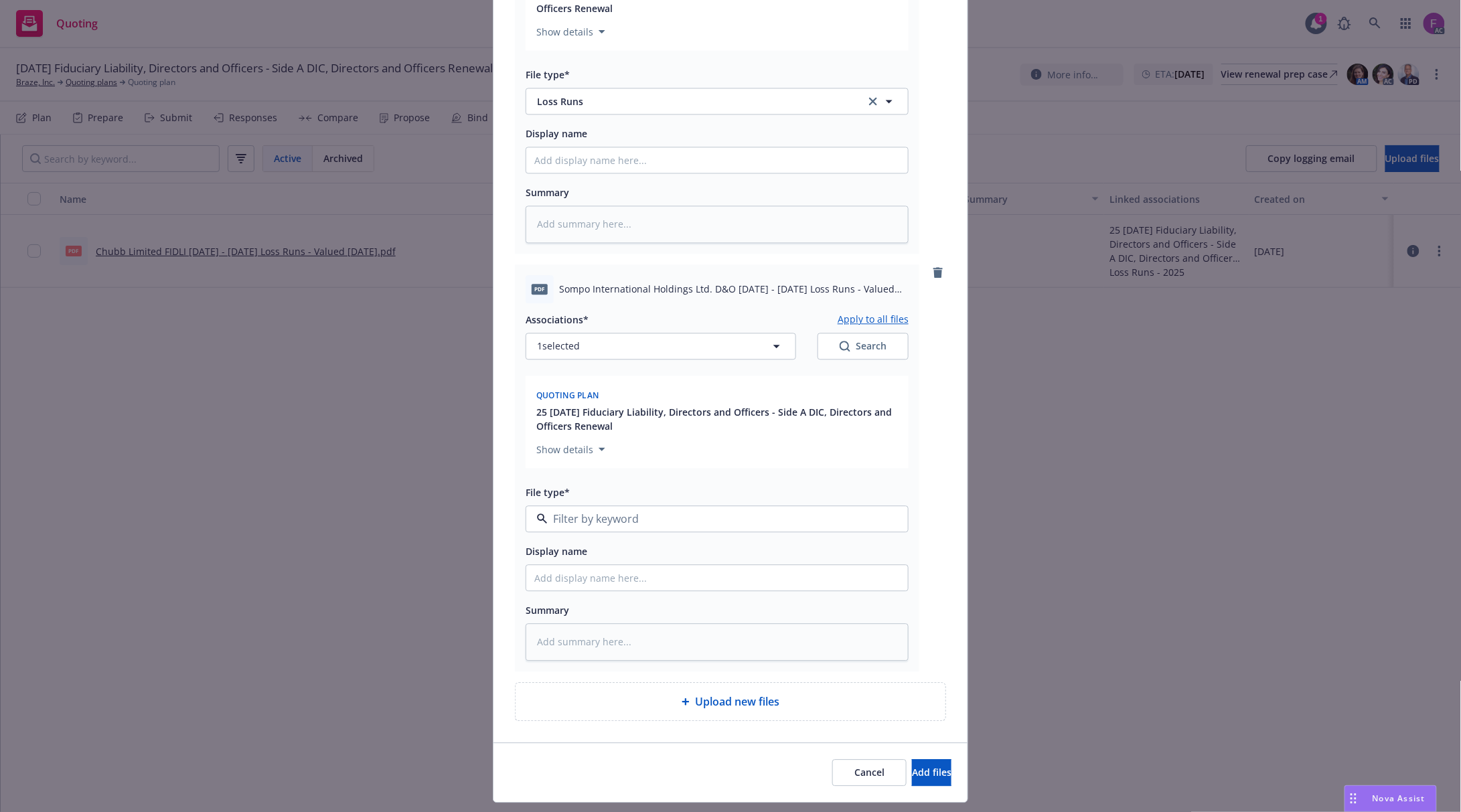
type input "Loss Run"
click at [557, 380] on span "Loss Runs" at bounding box center [562, 375] width 46 height 14
click at [569, 343] on span "1 selected" at bounding box center [559, 346] width 43 height 14
type textarea "x"
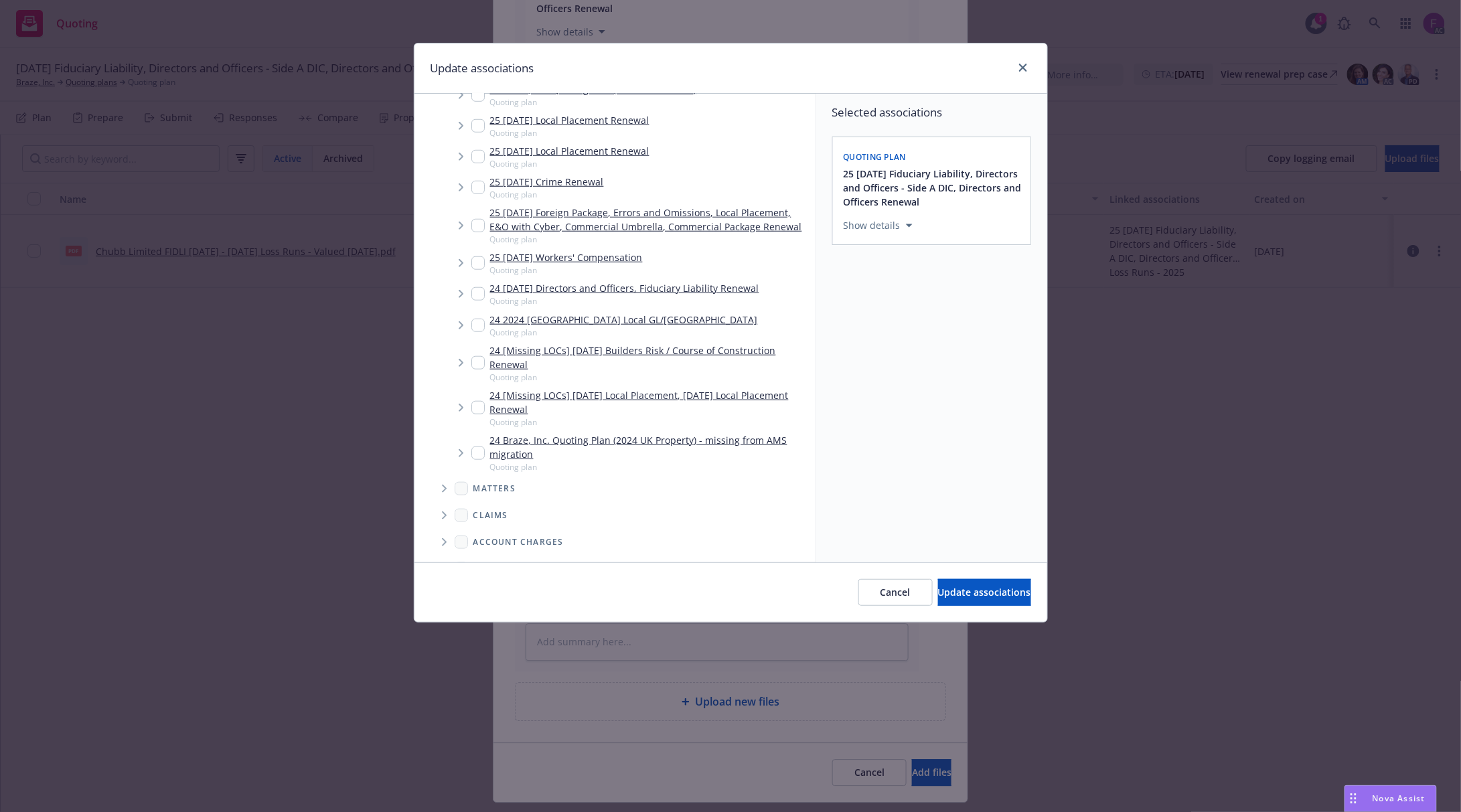
scroll to position [660, 0]
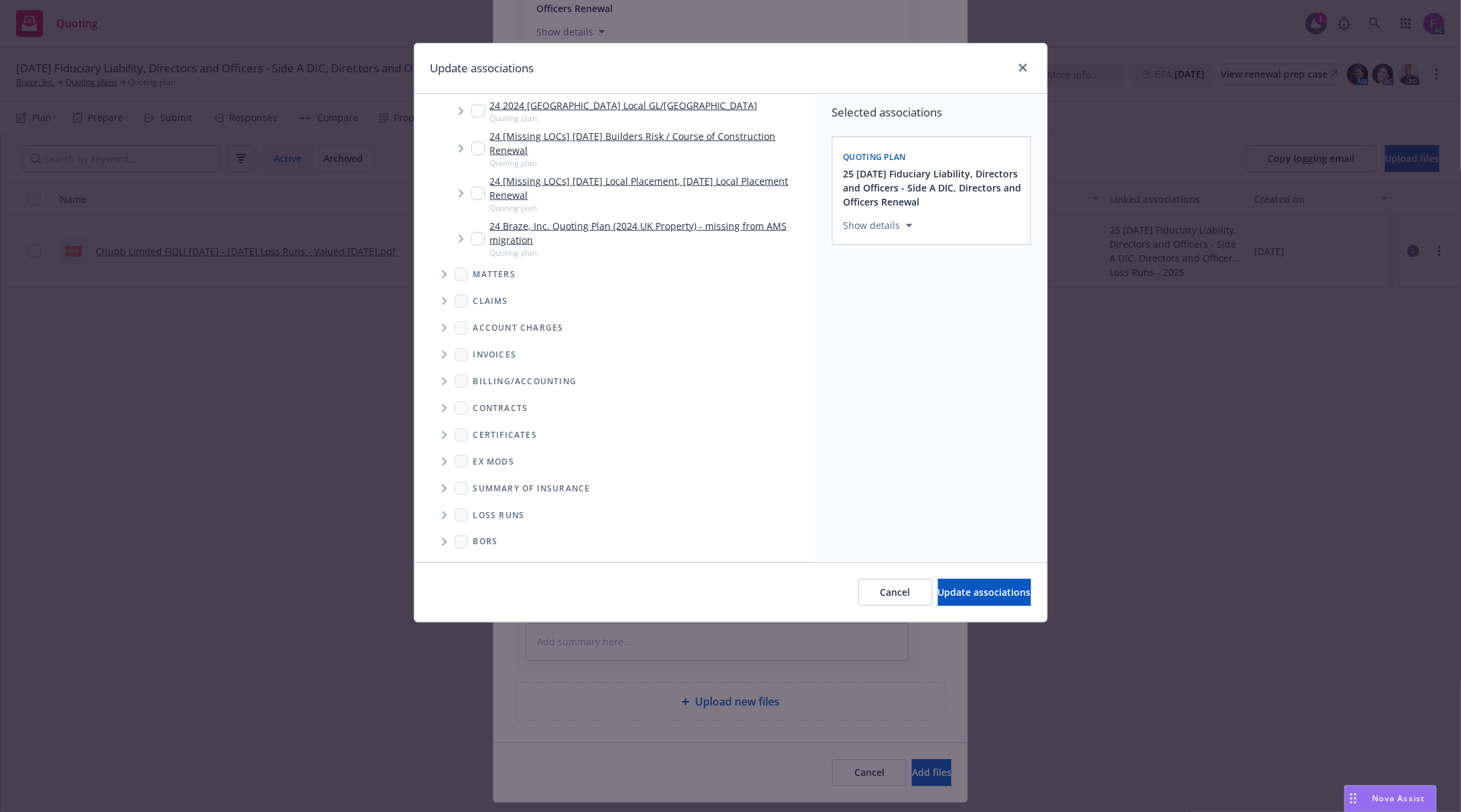
click at [438, 514] on span "Folder Tree Example" at bounding box center [444, 515] width 22 height 22
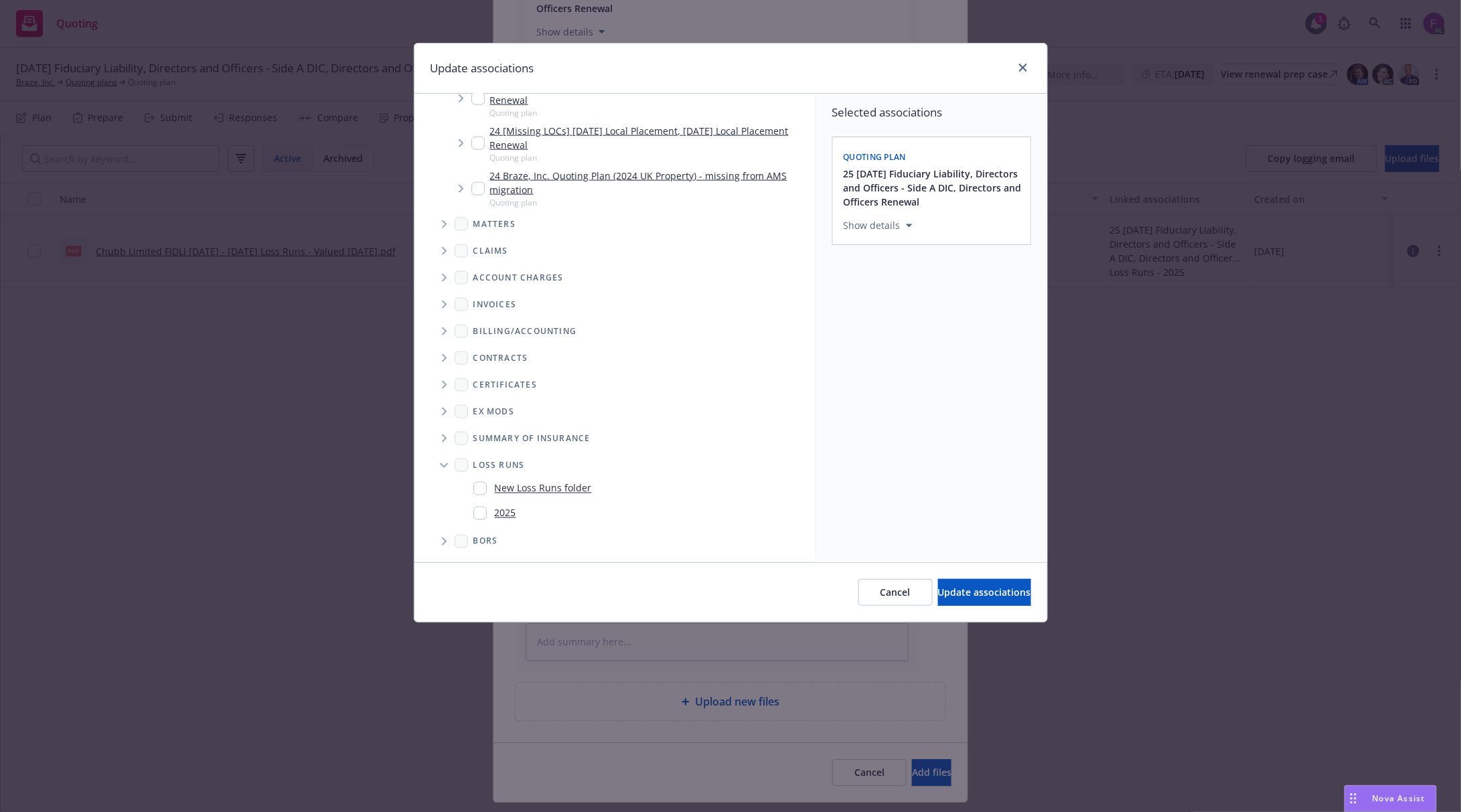
click at [477, 510] on input "Folder Tree Example" at bounding box center [480, 513] width 14 height 14
checkbox input "true"
drag, startPoint x: 897, startPoint y: 491, endPoint x: 914, endPoint y: 502, distance: 20.2
click at [898, 491] on div "Selected associations Quoting plan 25 11/16/25 Fiduciary Liability, Directors a…" at bounding box center [932, 328] width 231 height 468
click at [938, 593] on span "Update associations" at bounding box center [984, 592] width 93 height 13
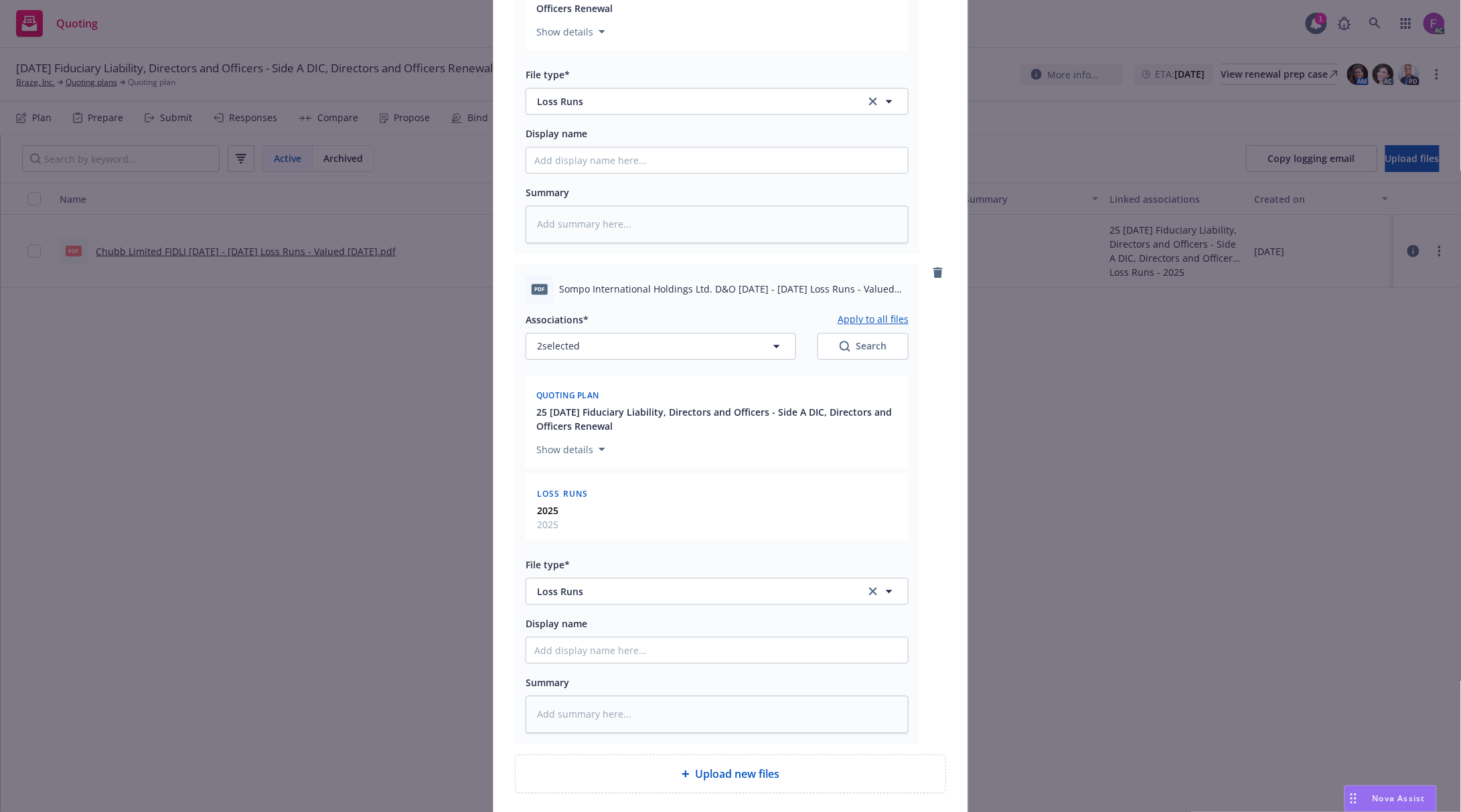
click at [859, 313] on button "Apply to all files" at bounding box center [873, 319] width 71 height 16
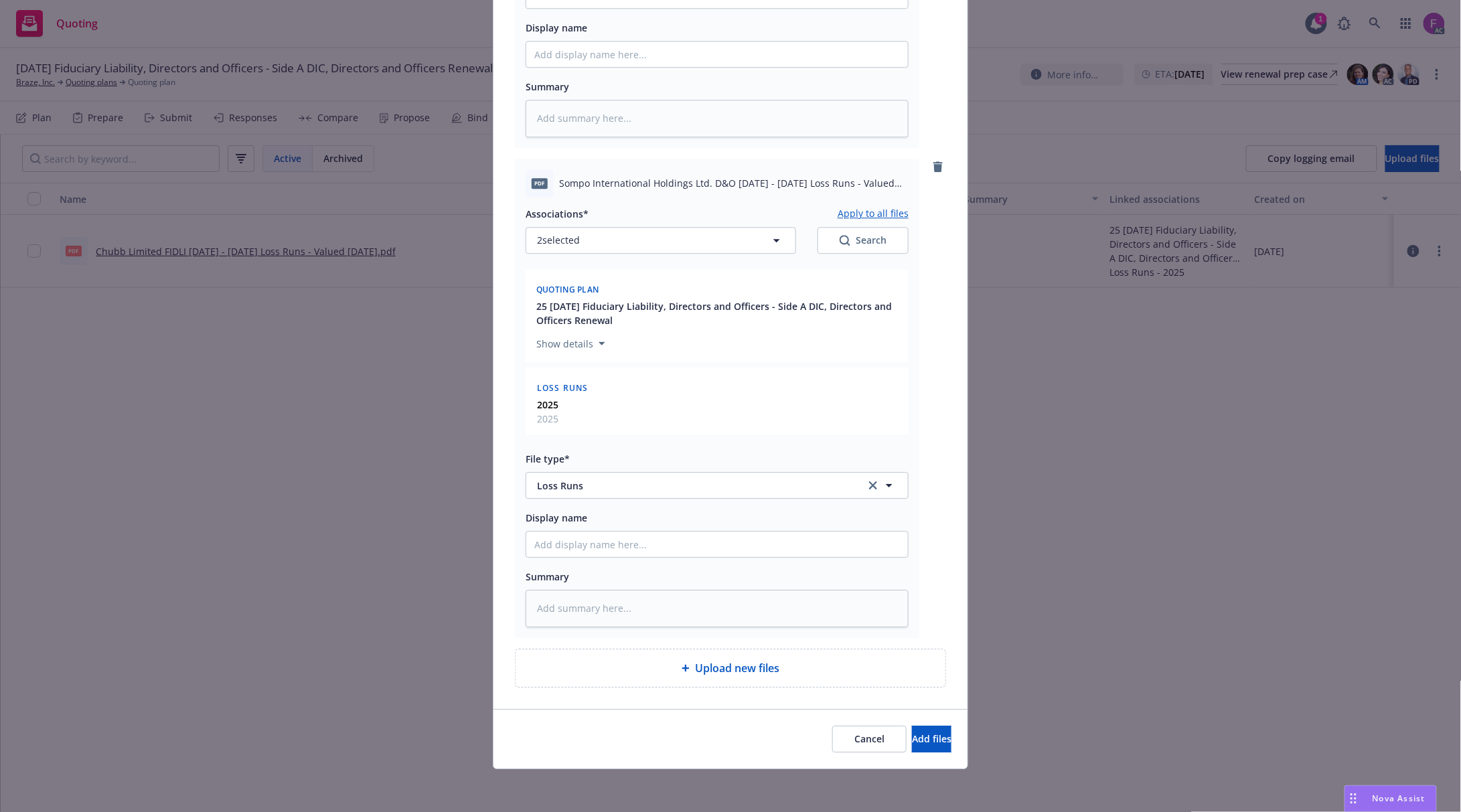
scroll to position [1487, 0]
click at [916, 739] on span "Add files" at bounding box center [932, 738] width 39 height 13
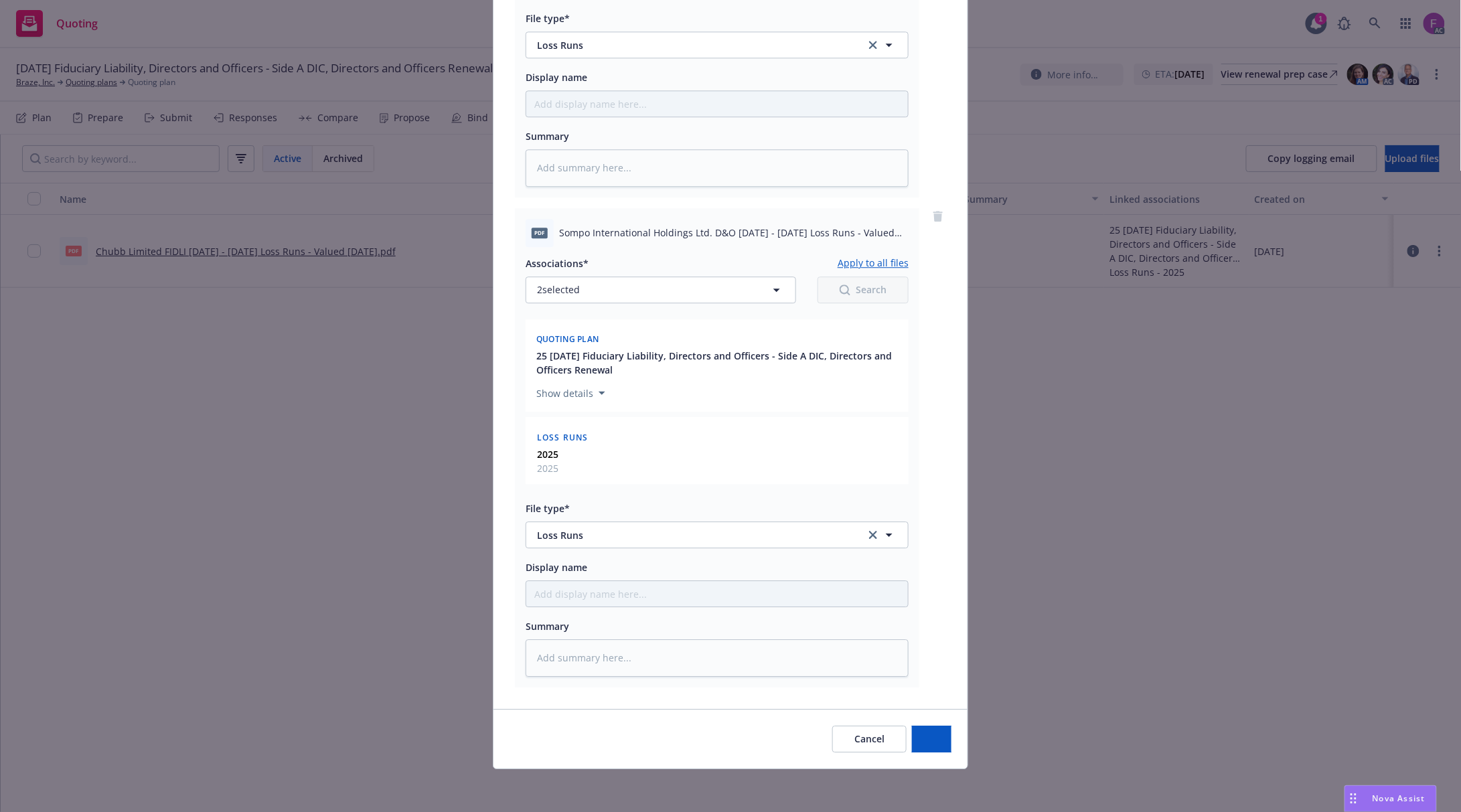
scroll to position [1438, 0]
type textarea "x"
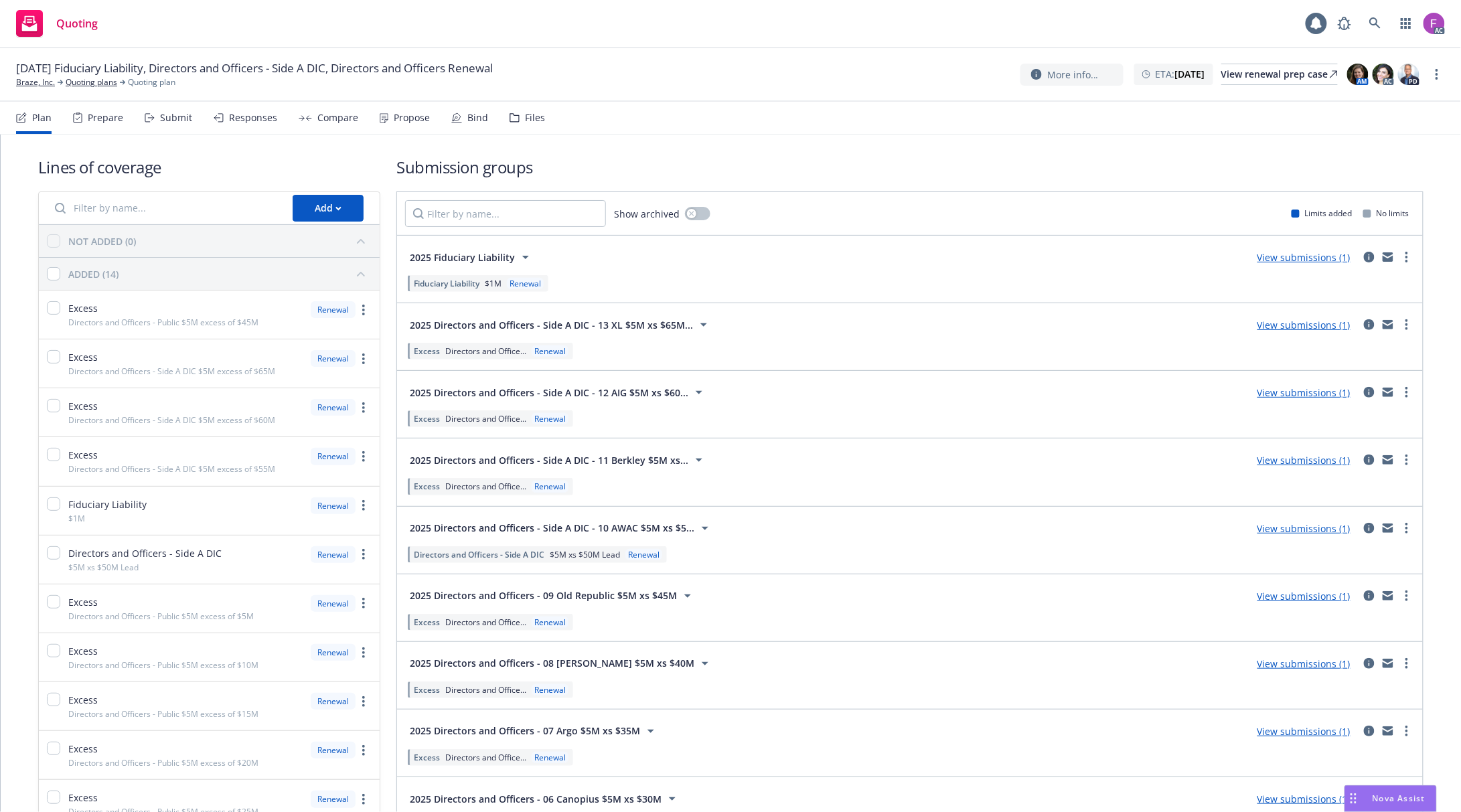
click at [298, 434] on div "Excess Directors and Officers - Side A DIC $5M excess of $60M Renewal" at bounding box center [210, 411] width 341 height 48
click at [536, 114] on div "Files" at bounding box center [535, 118] width 20 height 11
